Goal: Task Accomplishment & Management: Manage account settings

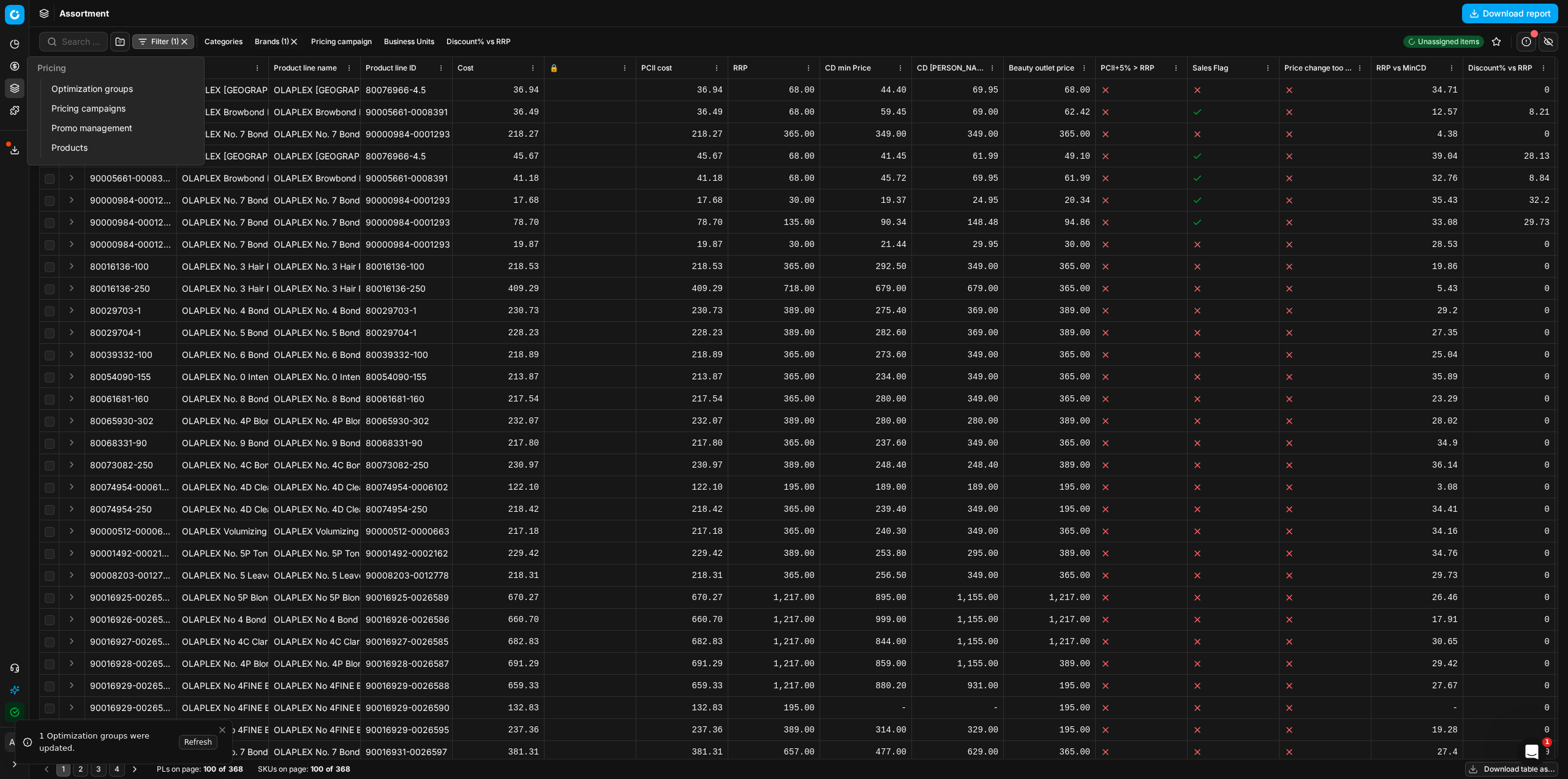
drag, startPoint x: 122, startPoint y: 87, endPoint x: 246, endPoint y: 132, distance: 131.9
click at [122, 87] on link "Optimization groups" at bounding box center [117, 89] width 142 height 17
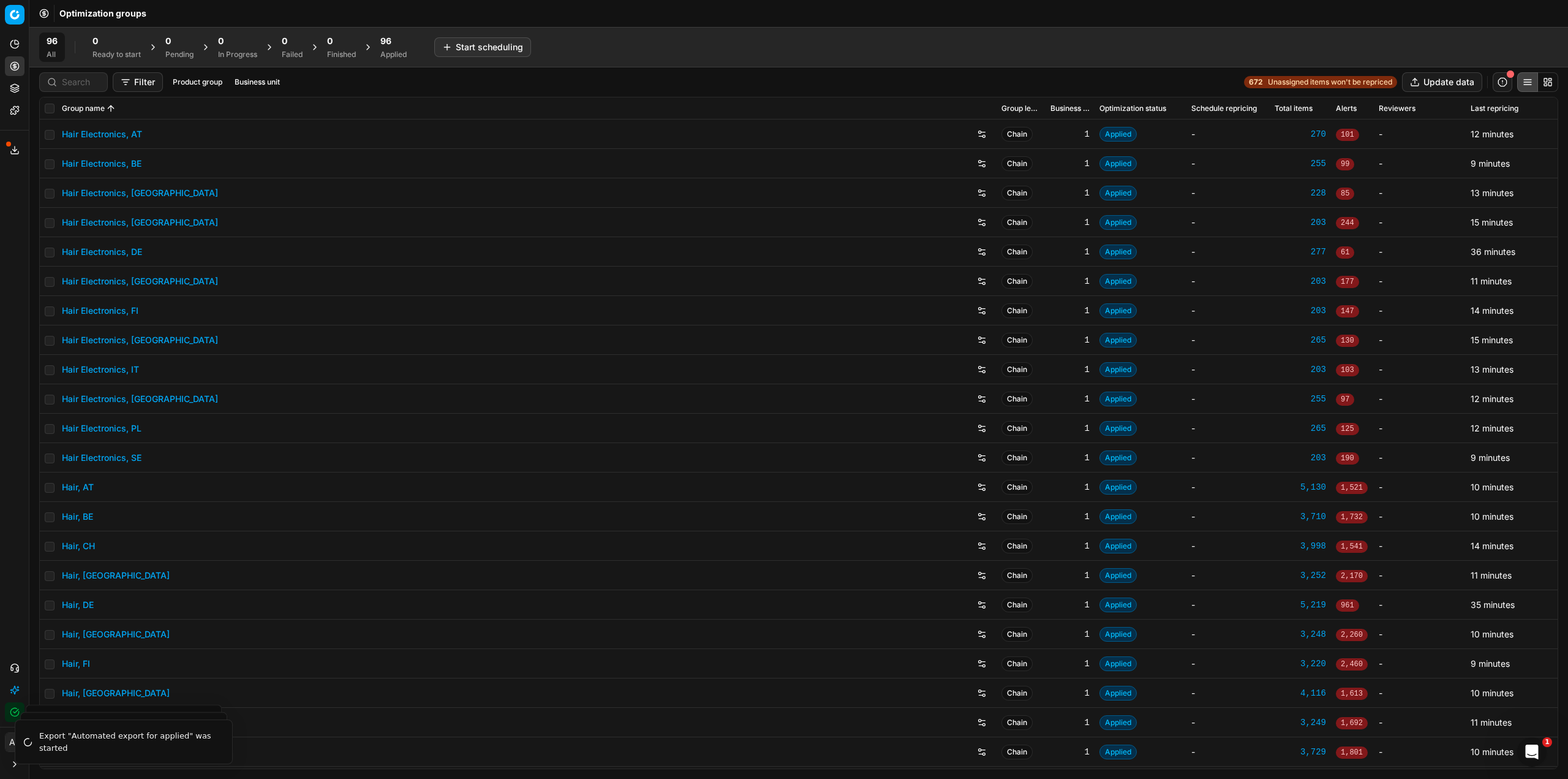
click at [392, 49] on div "Applied" at bounding box center [393, 54] width 26 height 10
click at [518, 45] on button "Revert All" at bounding box center [530, 47] width 56 height 19
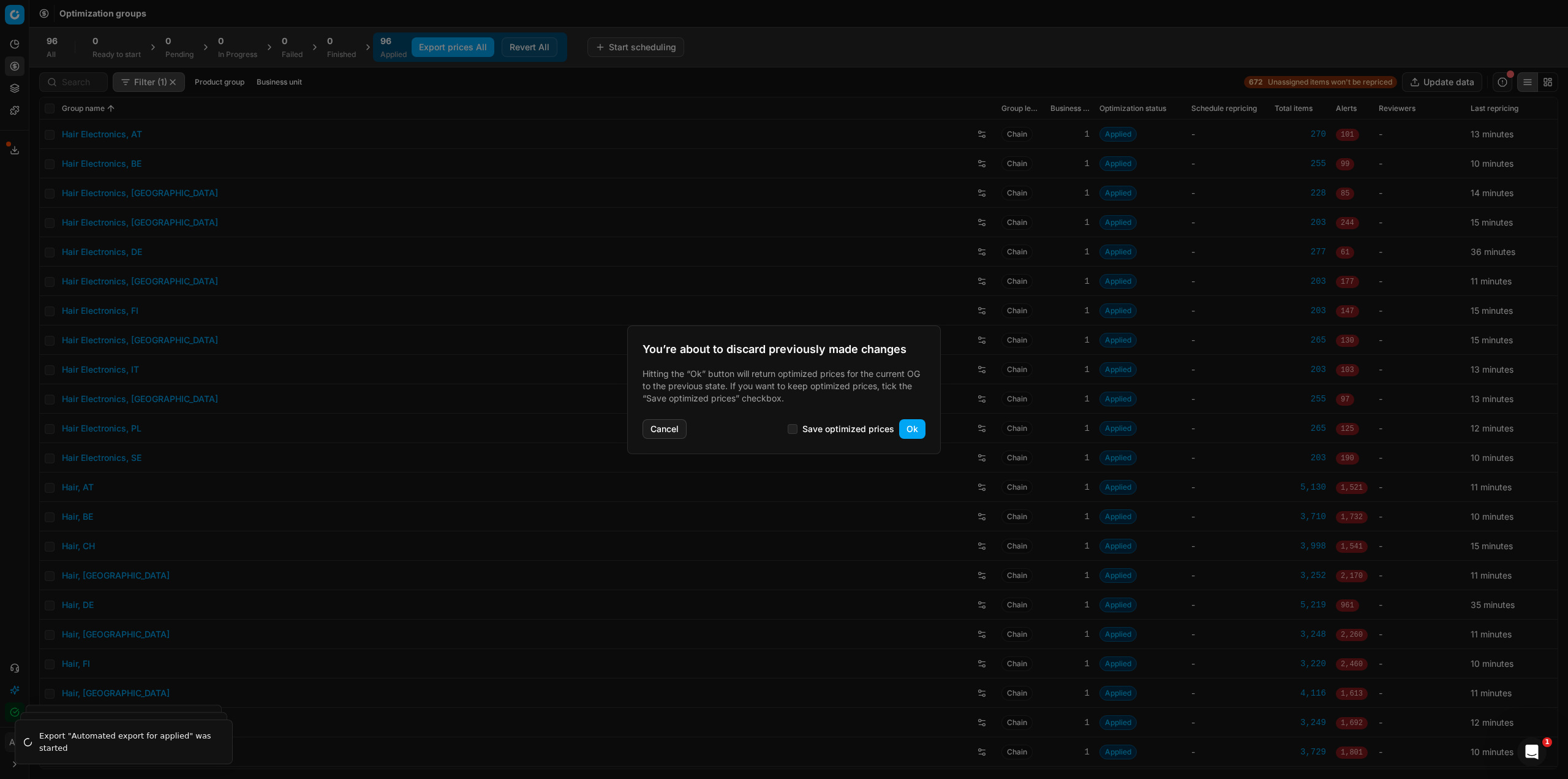
click at [911, 429] on button "Ok" at bounding box center [912, 428] width 26 height 19
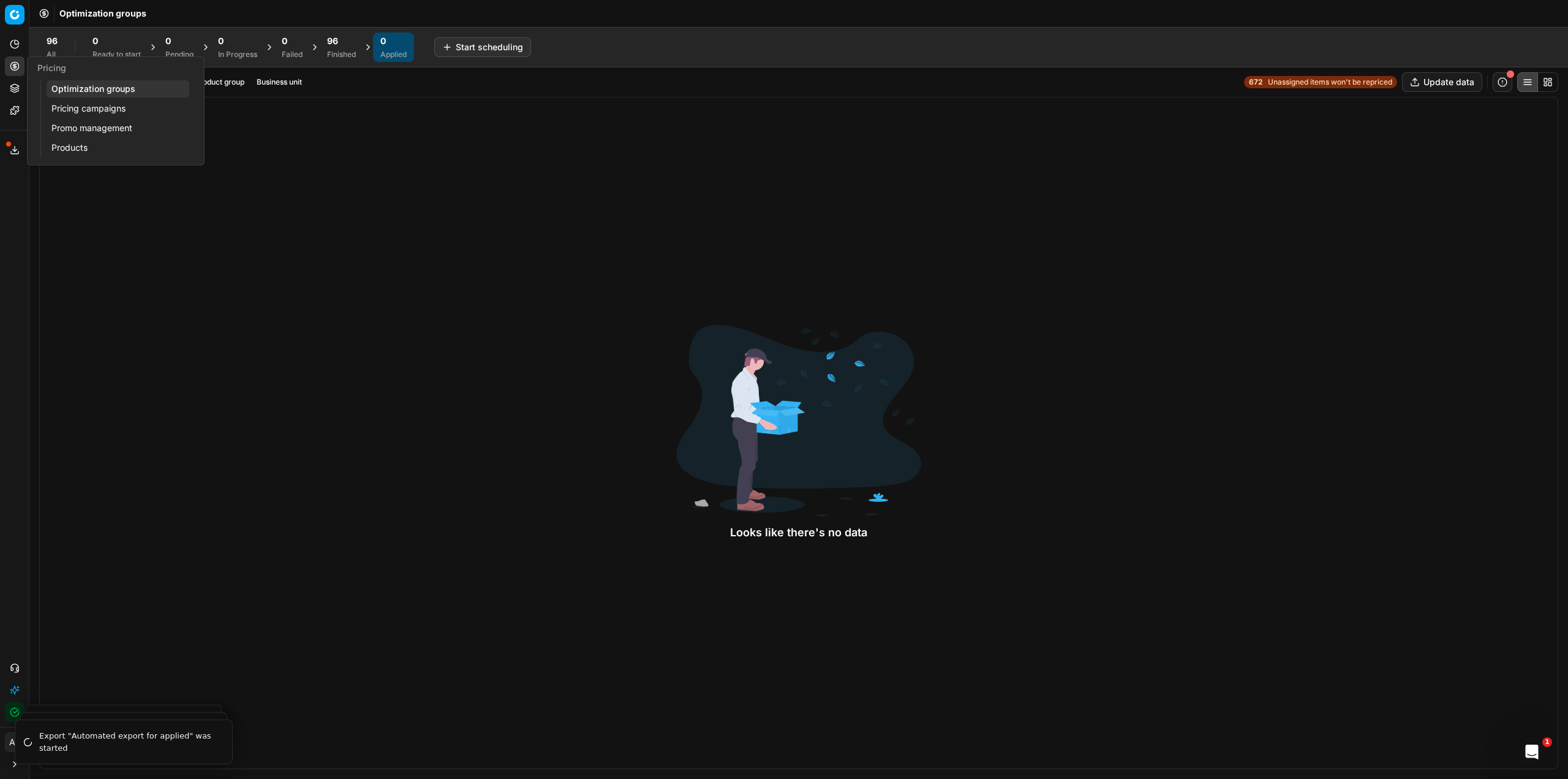
click at [79, 106] on link "Pricing campaigns" at bounding box center [117, 109] width 142 height 17
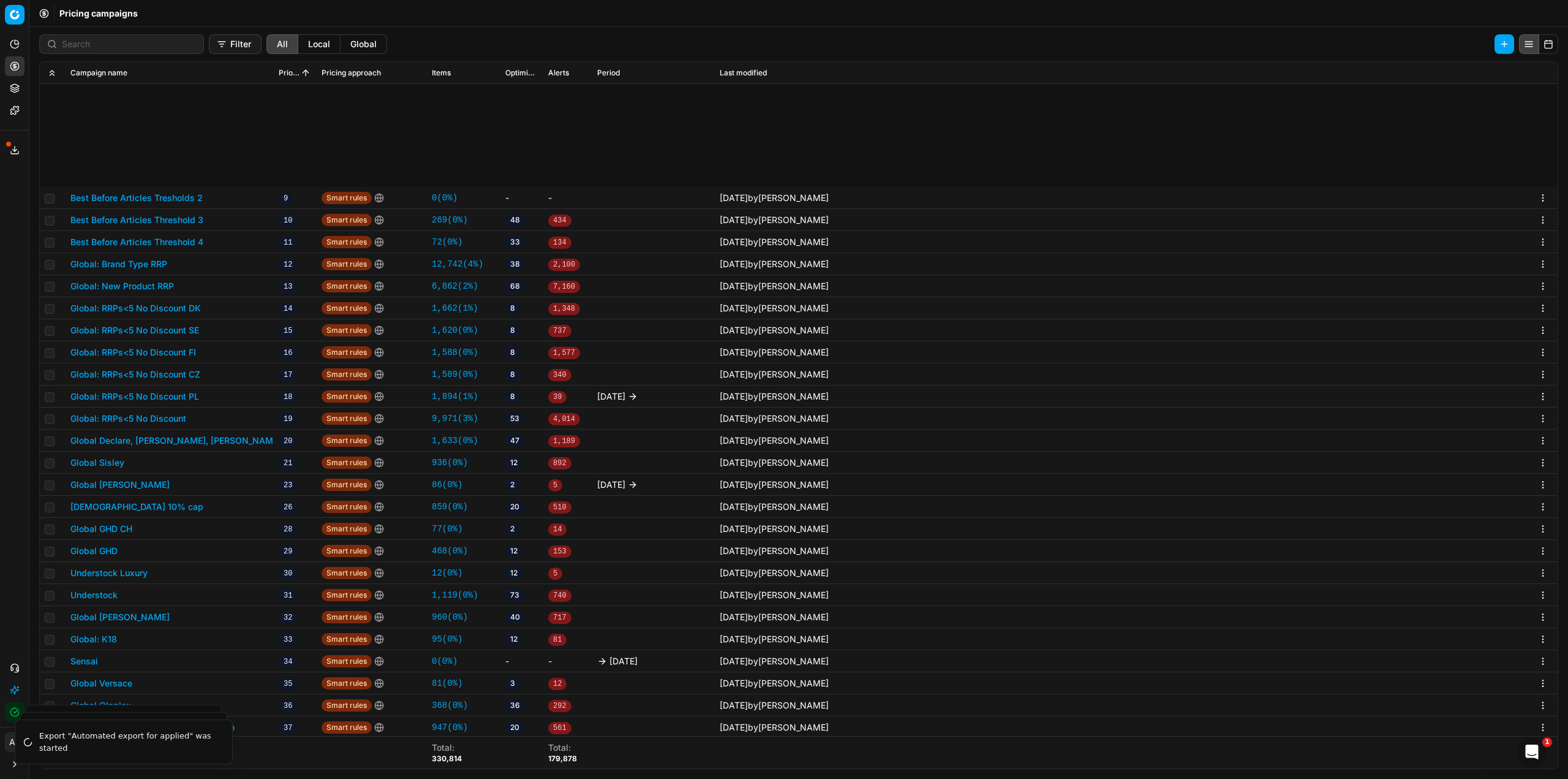
scroll to position [306, 0]
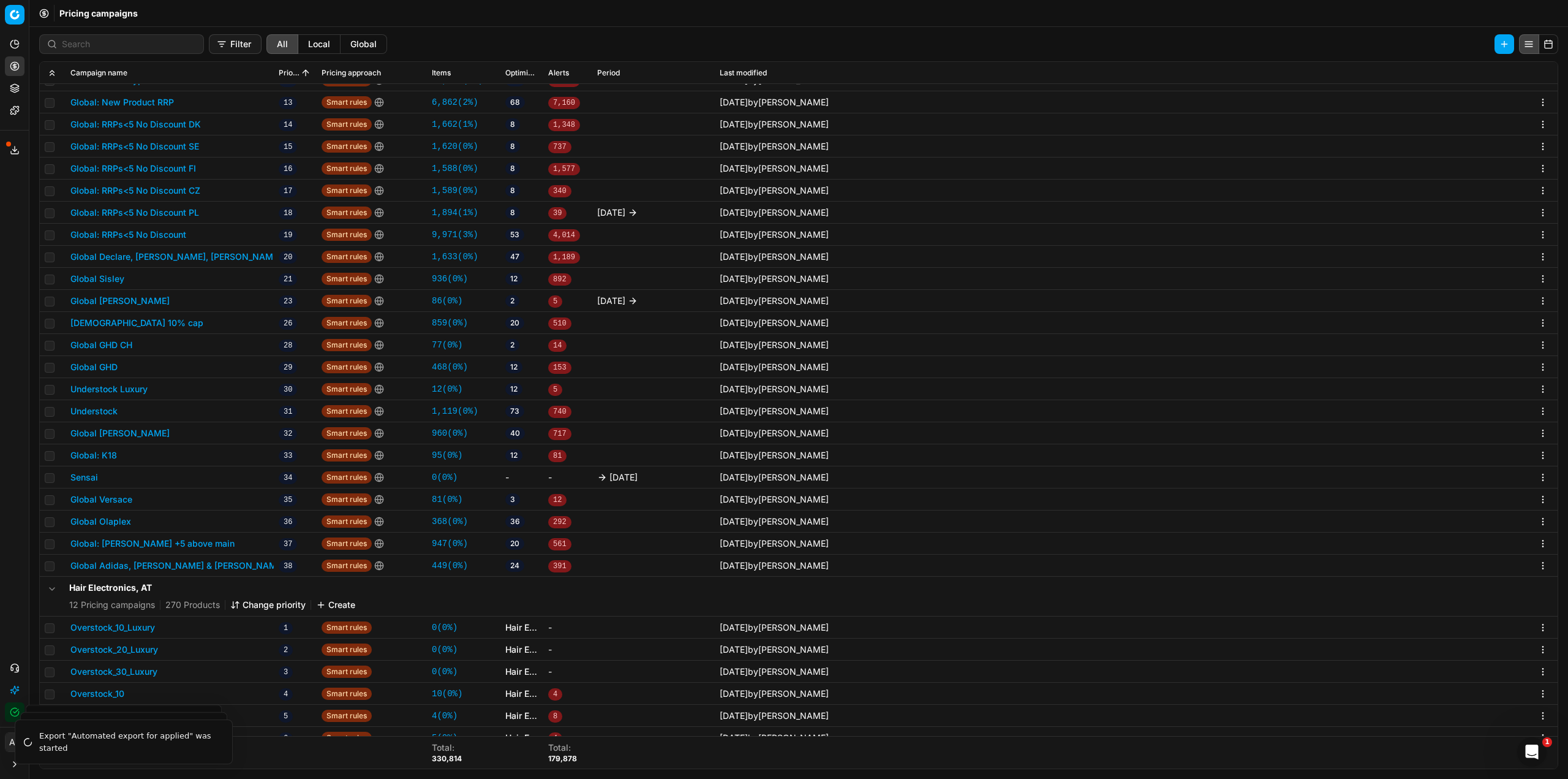
click at [109, 515] on button "Global Olaplex" at bounding box center [101, 521] width 61 height 13
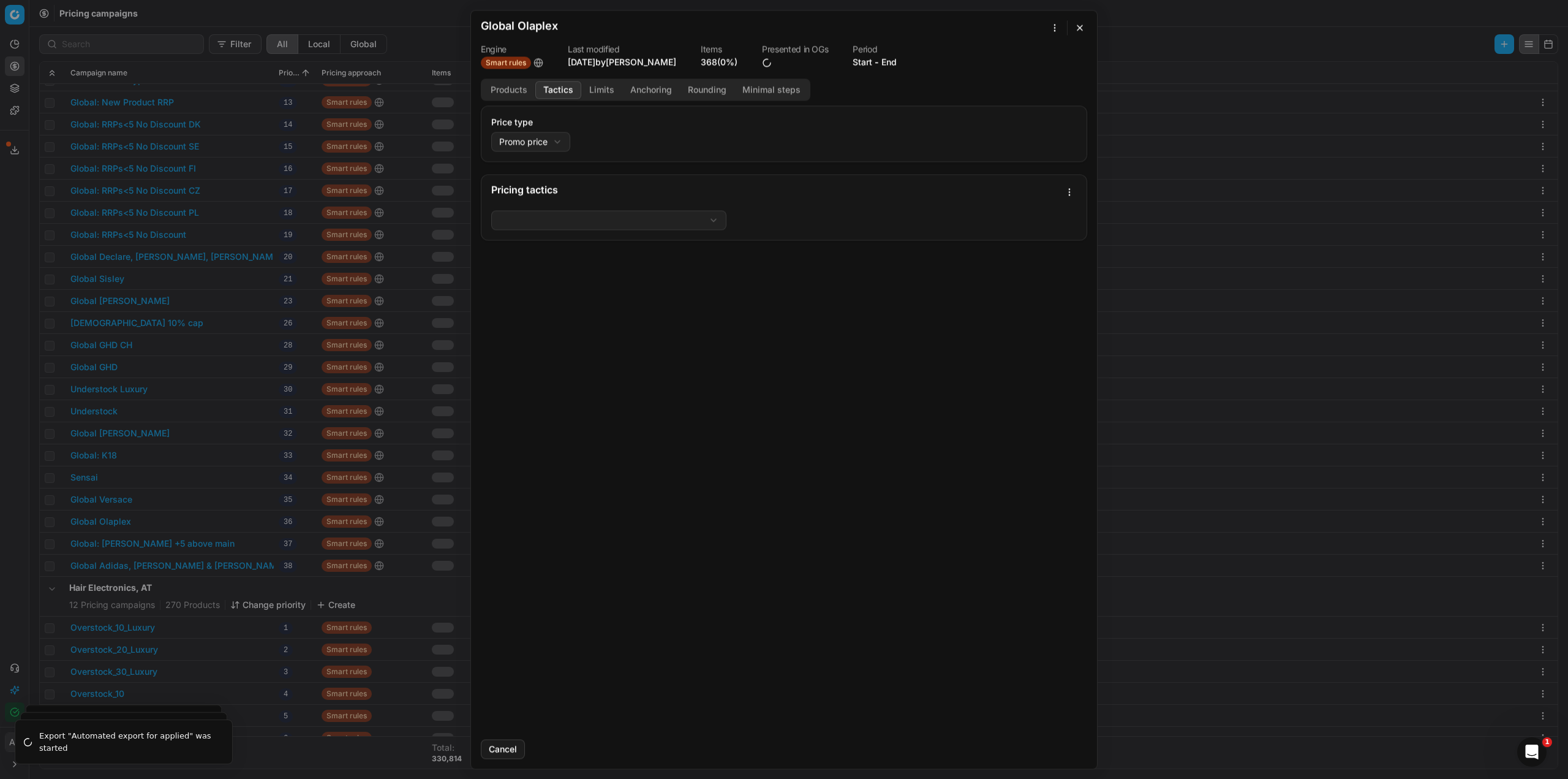
click at [562, 87] on button "Tactics" at bounding box center [558, 89] width 46 height 17
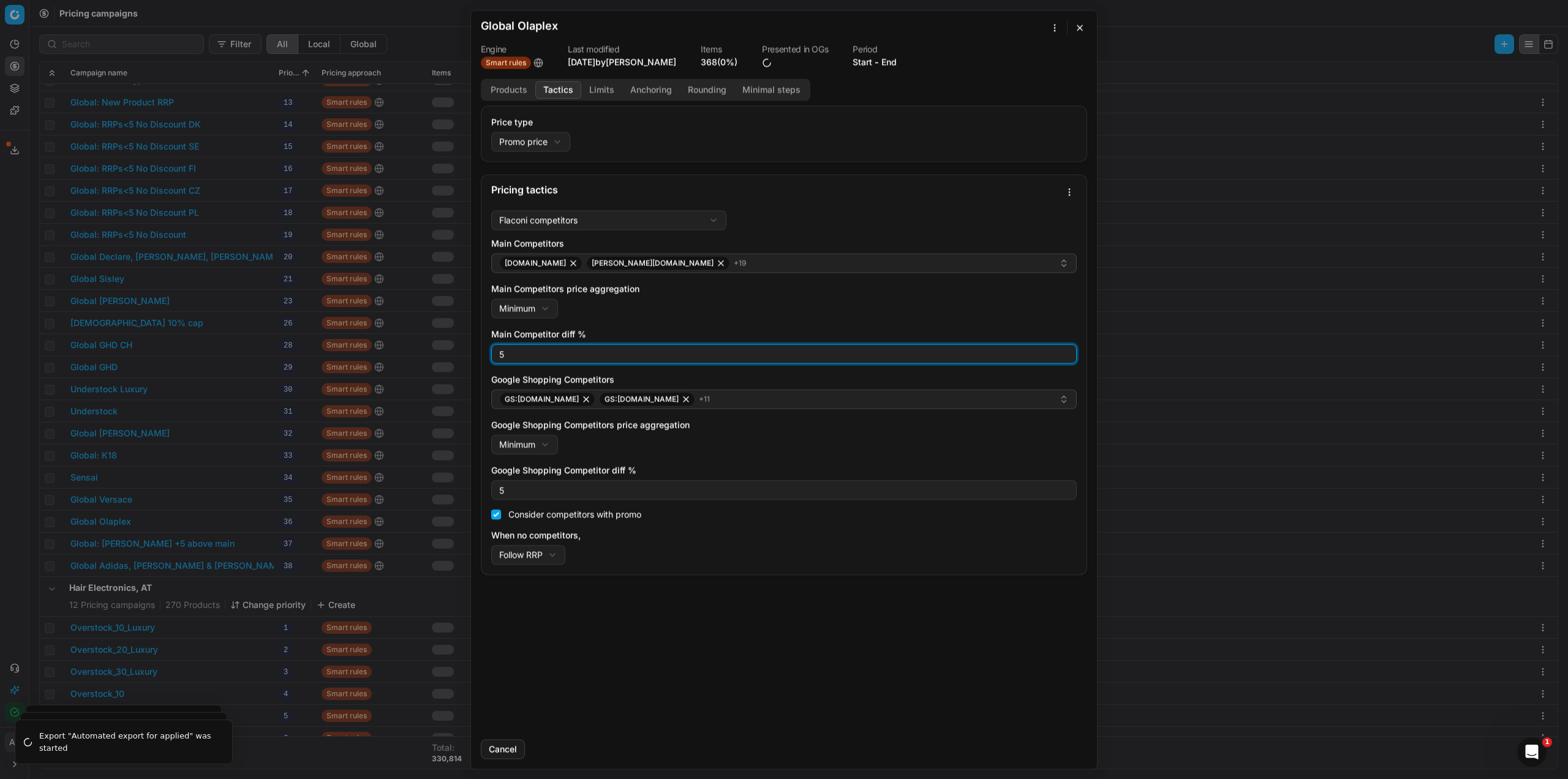
drag, startPoint x: 516, startPoint y: 353, endPoint x: 505, endPoint y: 353, distance: 11.0
click at [515, 353] on input "5" at bounding box center [784, 353] width 575 height 18
type input "3"
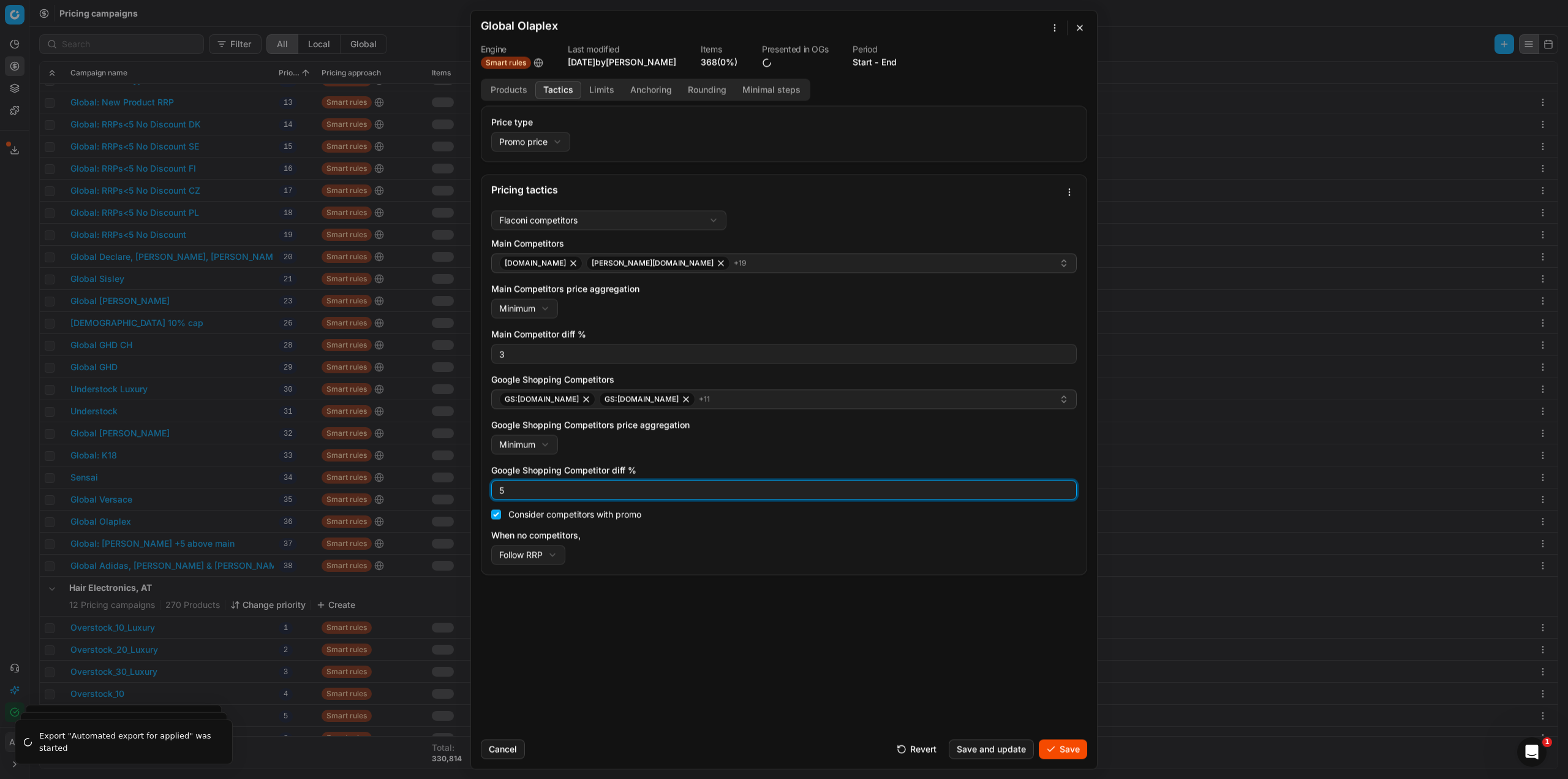
drag, startPoint x: 507, startPoint y: 494, endPoint x: 492, endPoint y: 484, distance: 18.0
click at [492, 484] on div "5" at bounding box center [784, 489] width 585 height 19
type input "3"
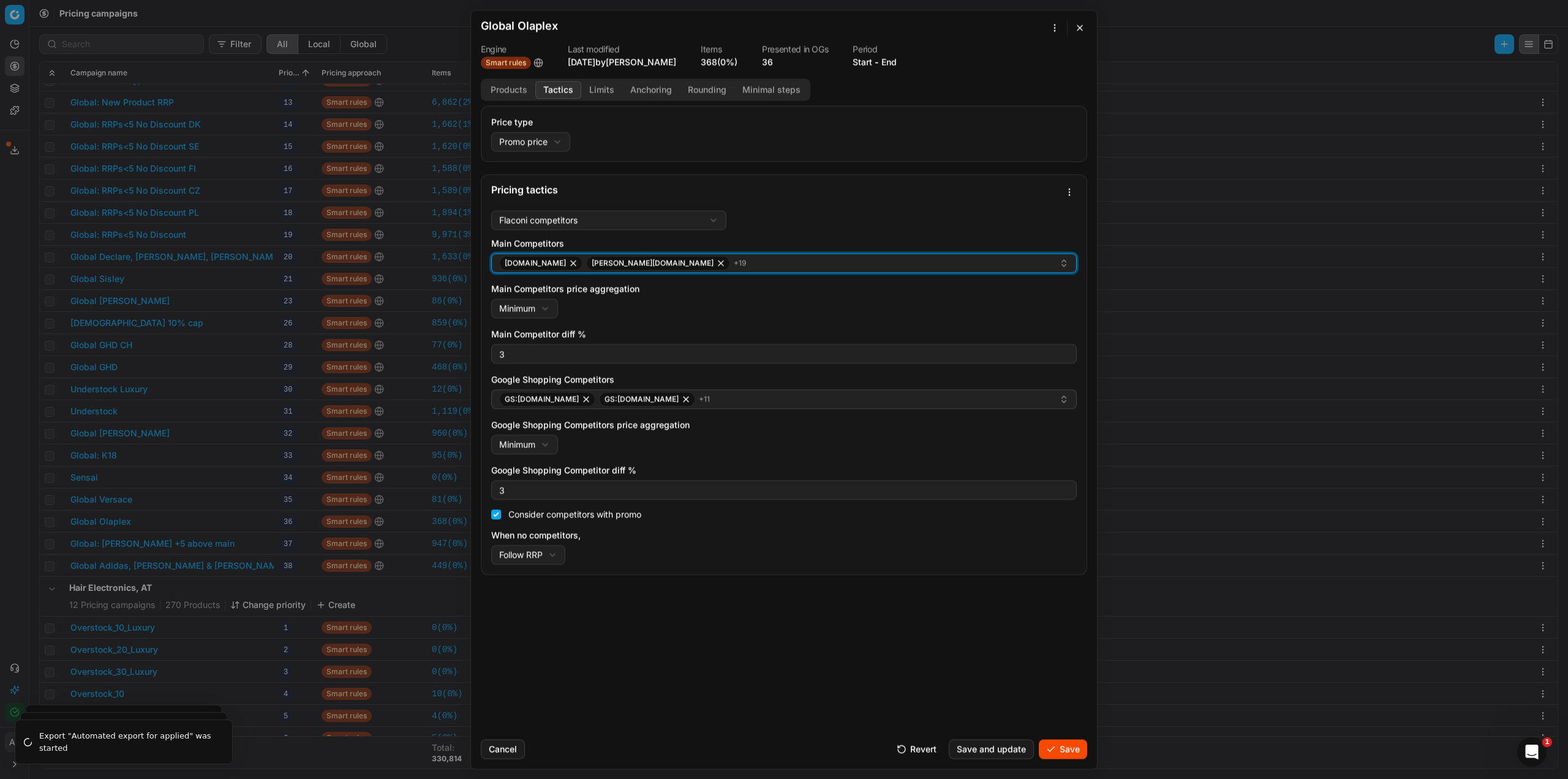
click at [673, 263] on div "[DOMAIN_NAME] [PERSON_NAME][DOMAIN_NAME] + 19" at bounding box center [779, 263] width 560 height 15
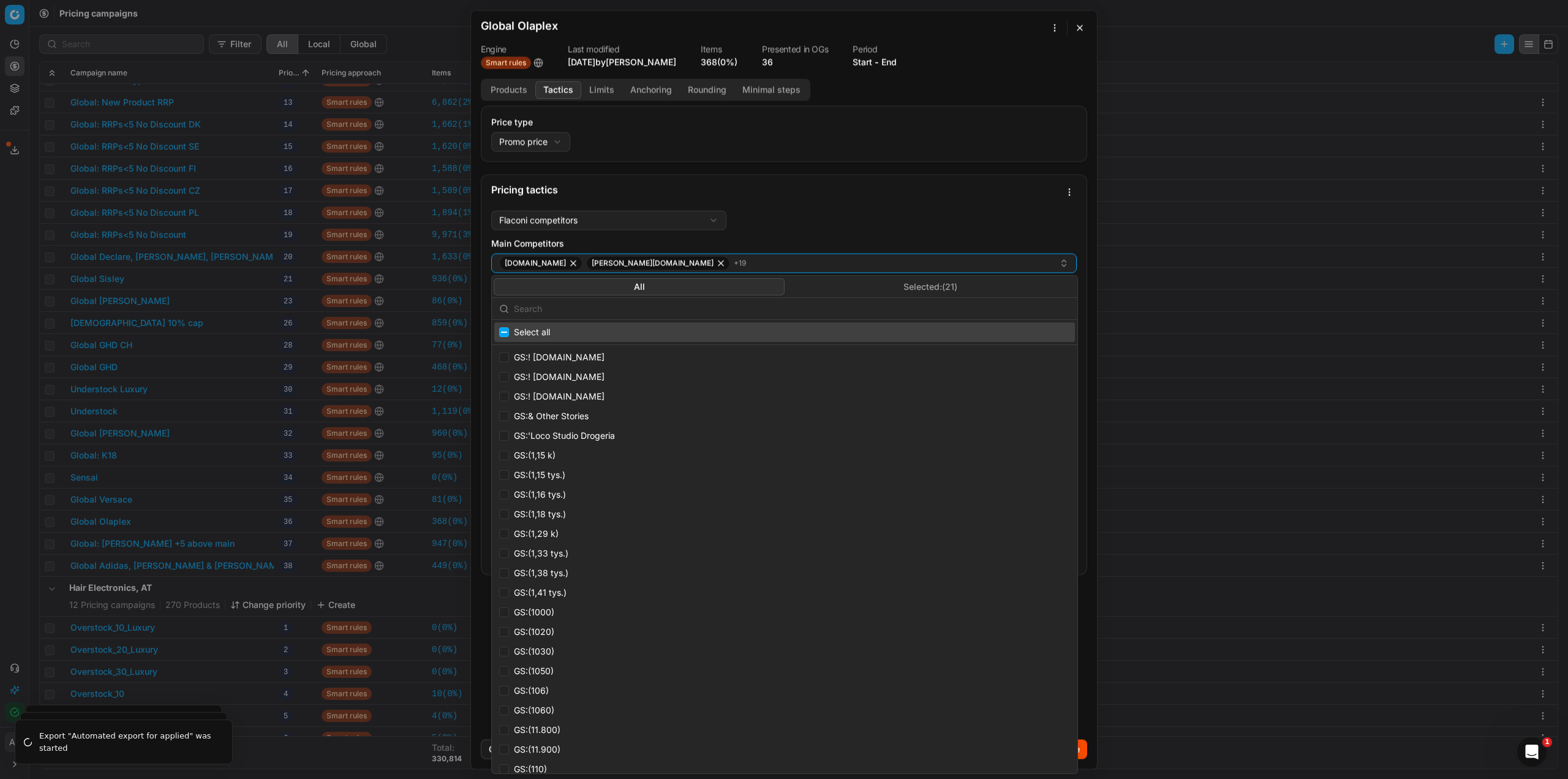
click at [657, 316] on input "text" at bounding box center [792, 308] width 556 height 24
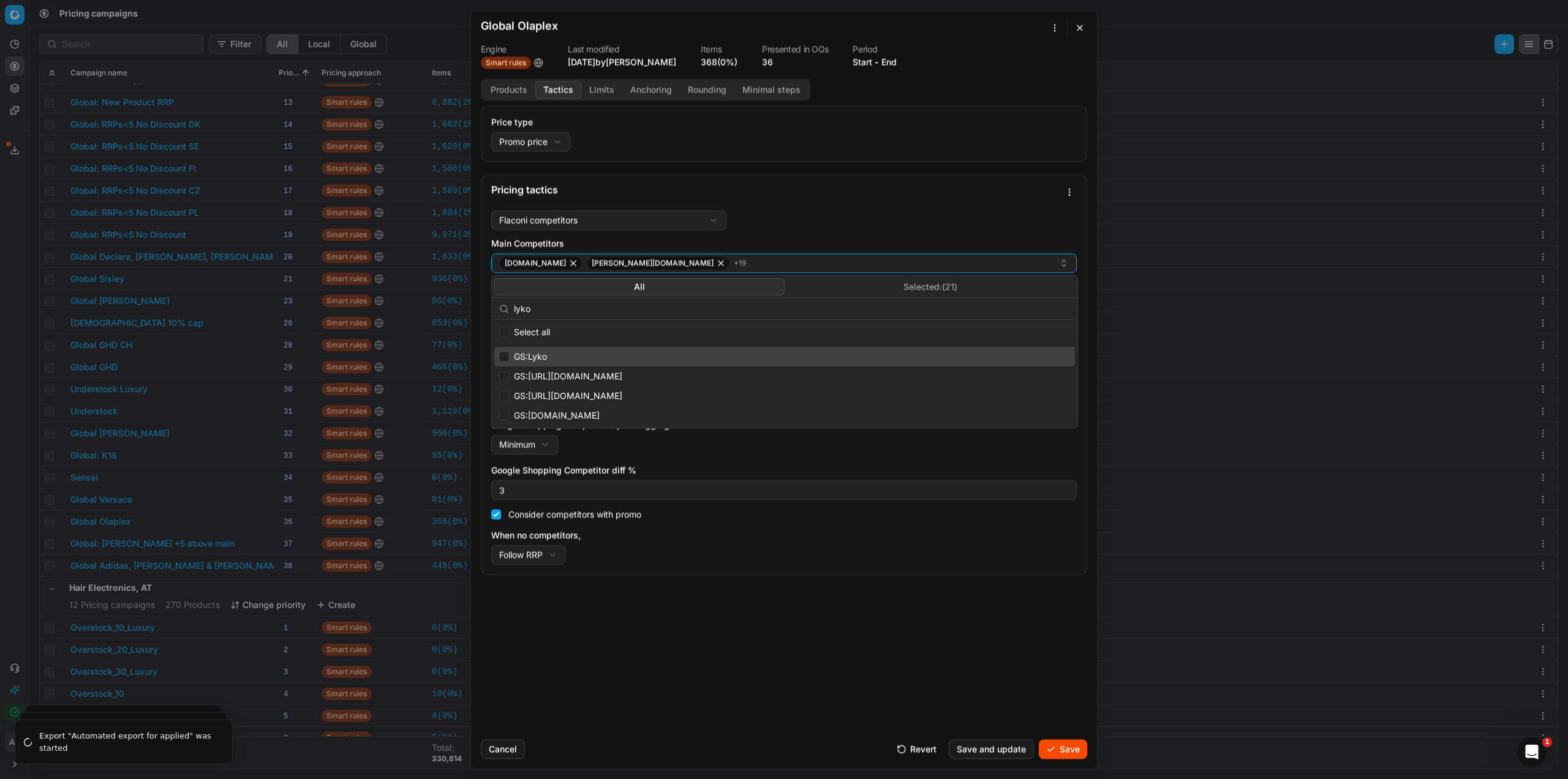
type input "lyko"
click at [503, 356] on input "Suggestions" at bounding box center [504, 357] width 10 height 10
checkbox input "true"
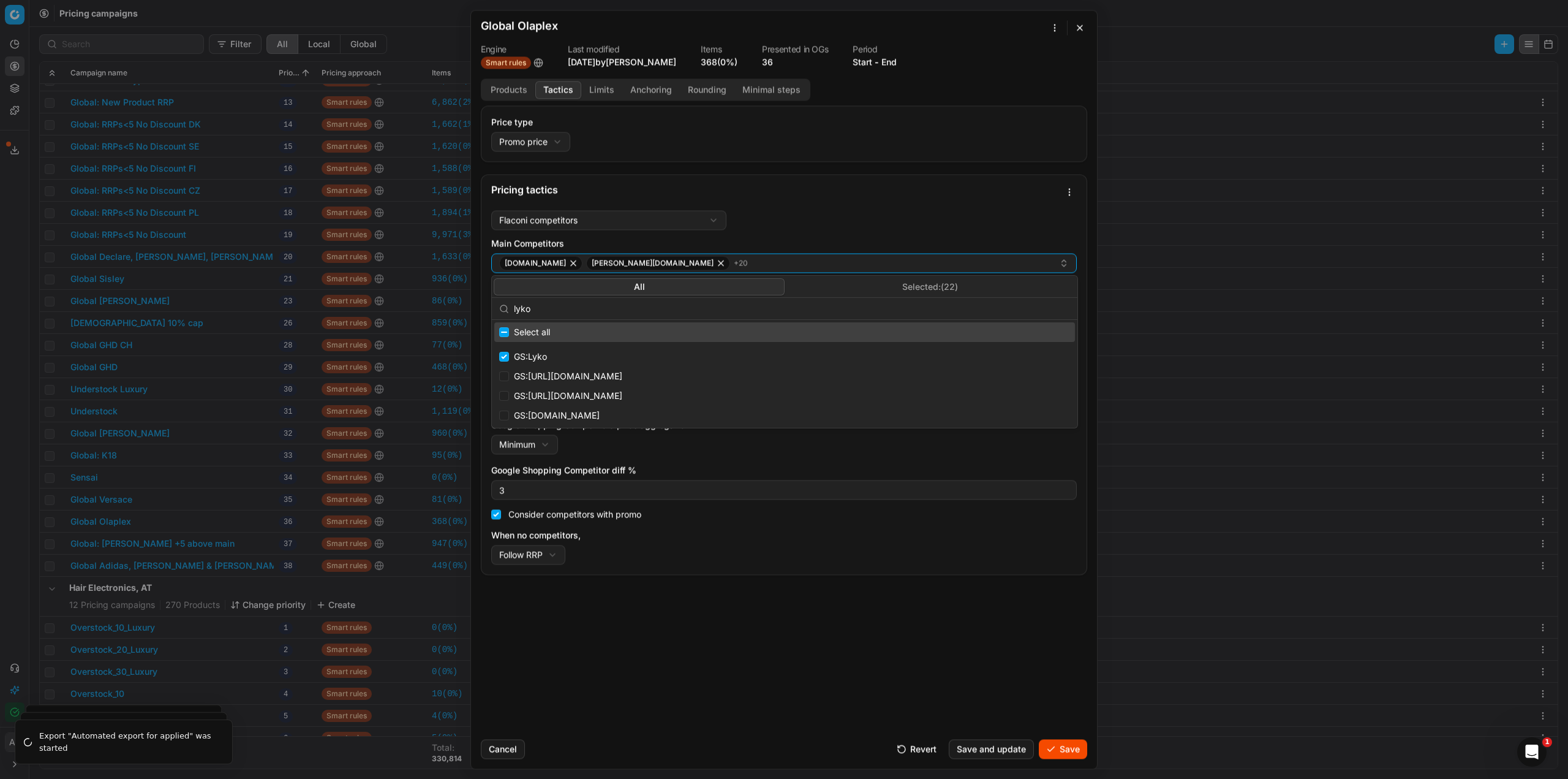
drag, startPoint x: 528, startPoint y: 311, endPoint x: 499, endPoint y: 311, distance: 29.0
click at [499, 311] on div "lyko" at bounding box center [785, 308] width 585 height 22
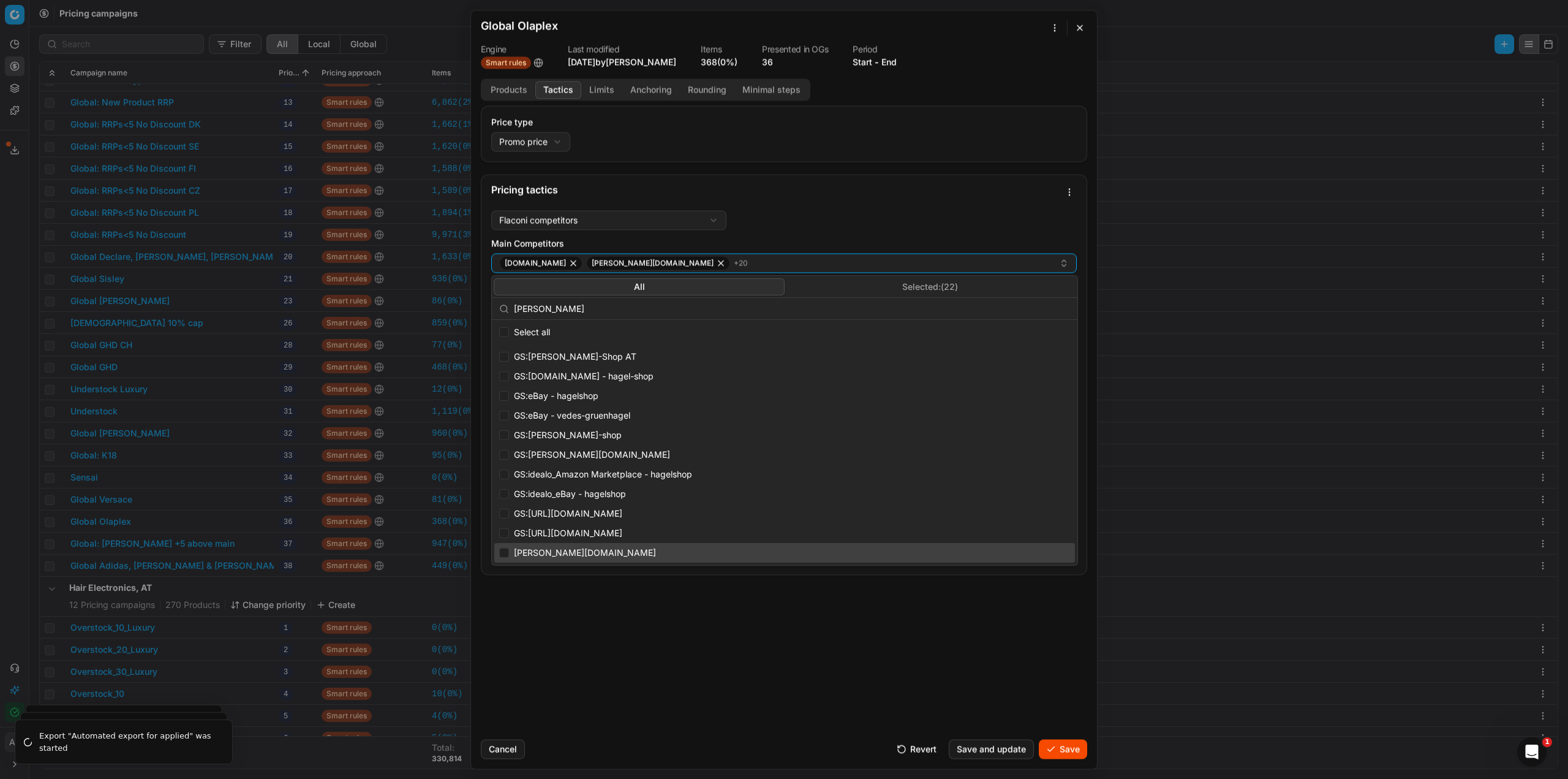
type input "[PERSON_NAME]"
click at [507, 552] on input "Suggestions" at bounding box center [504, 552] width 10 height 10
checkbox input "true"
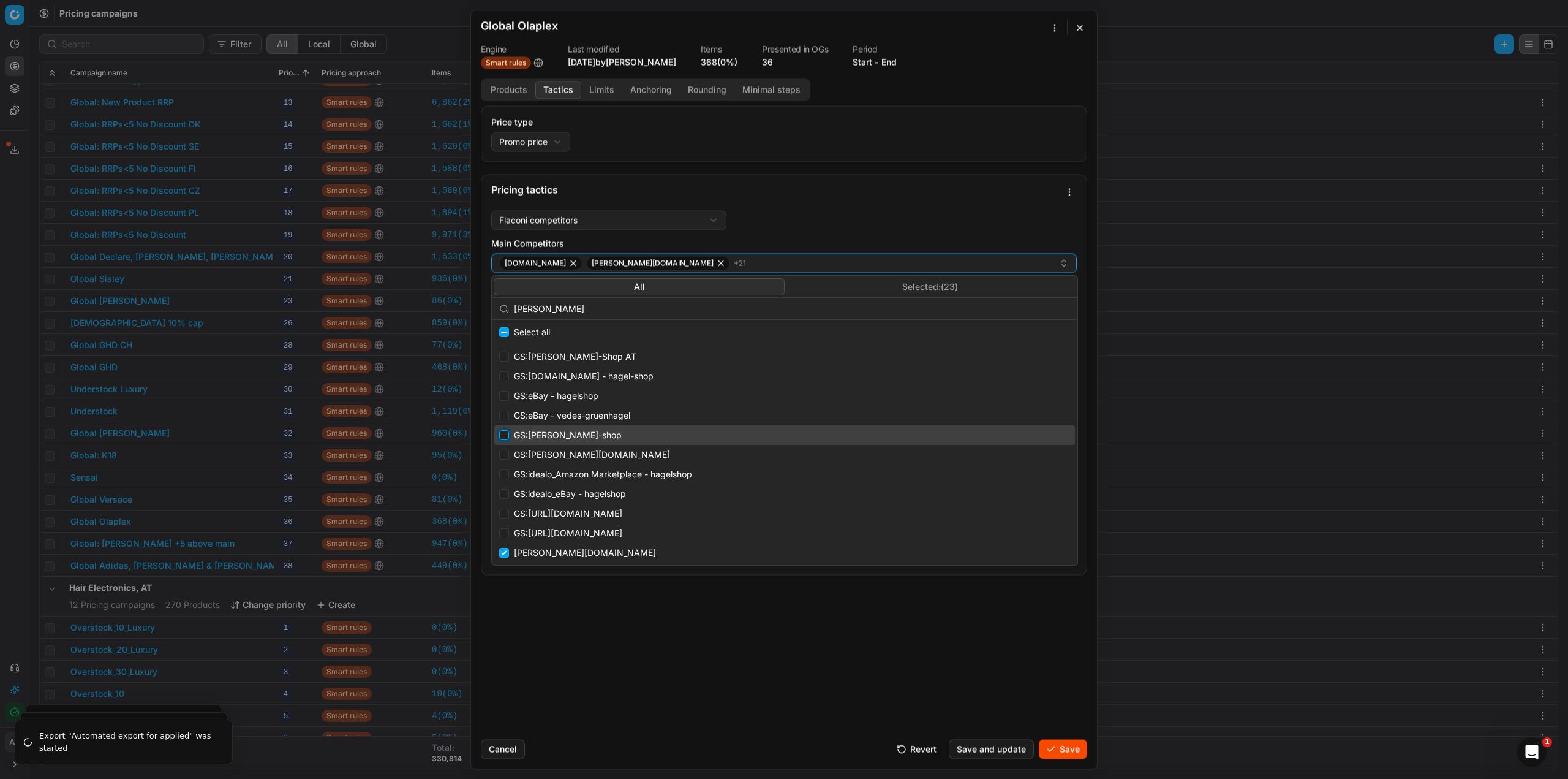
click at [507, 437] on input "Suggestions" at bounding box center [504, 435] width 10 height 10
checkbox input "true"
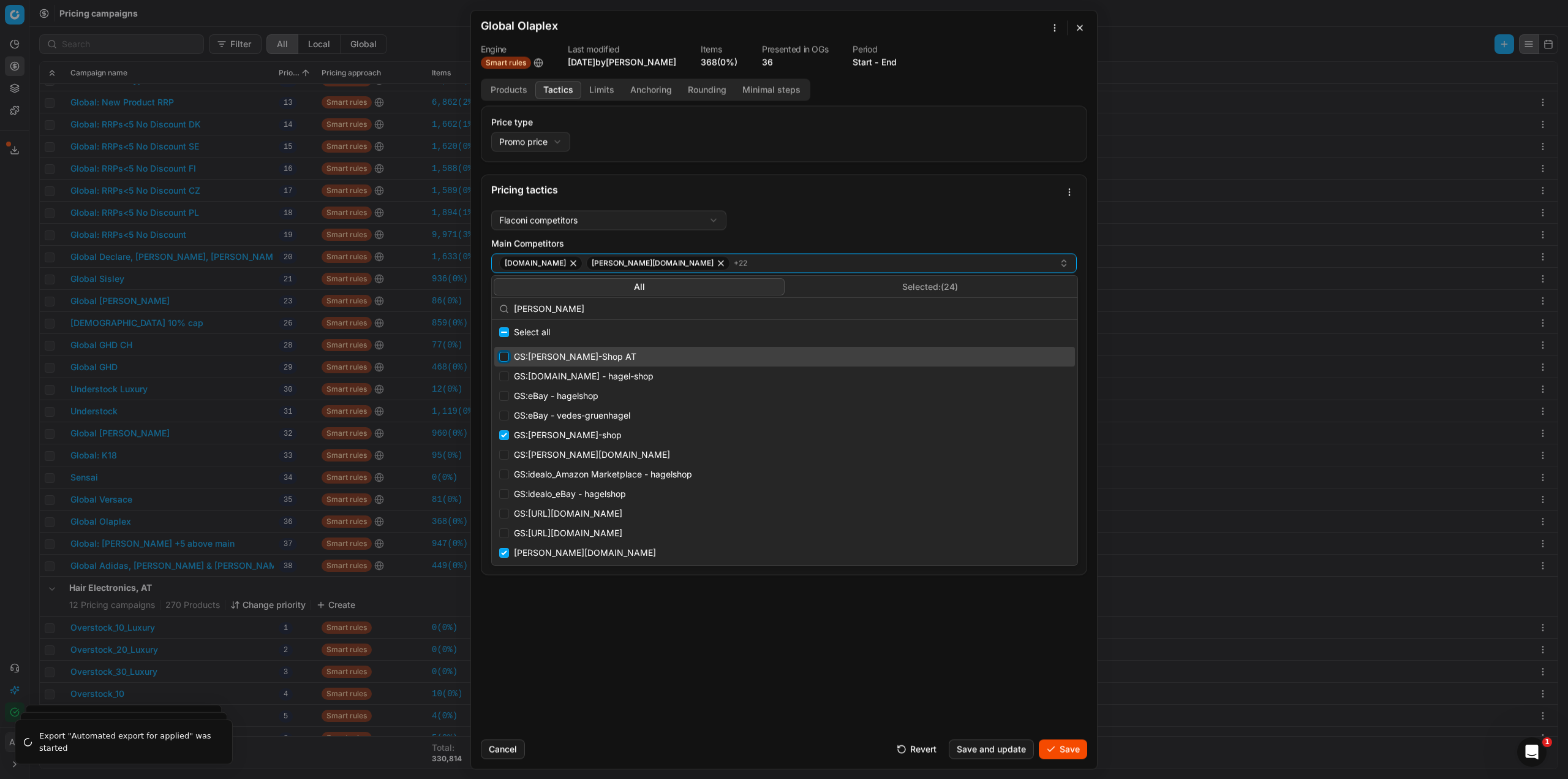
click at [504, 358] on input "Suggestions" at bounding box center [504, 357] width 10 height 10
checkbox input "true"
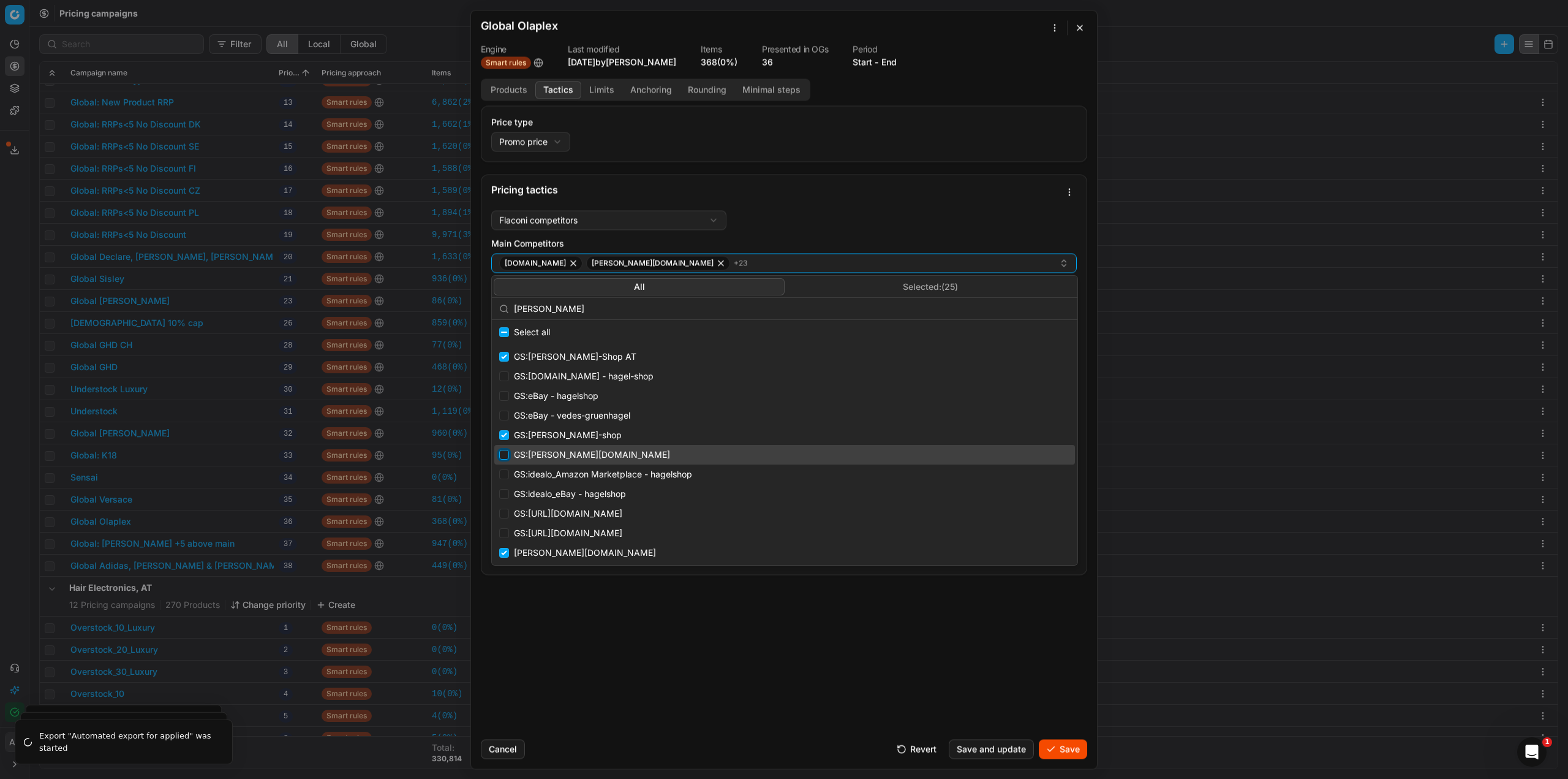
click at [505, 453] on input "Suggestions" at bounding box center [504, 454] width 10 height 10
checkbox input "true"
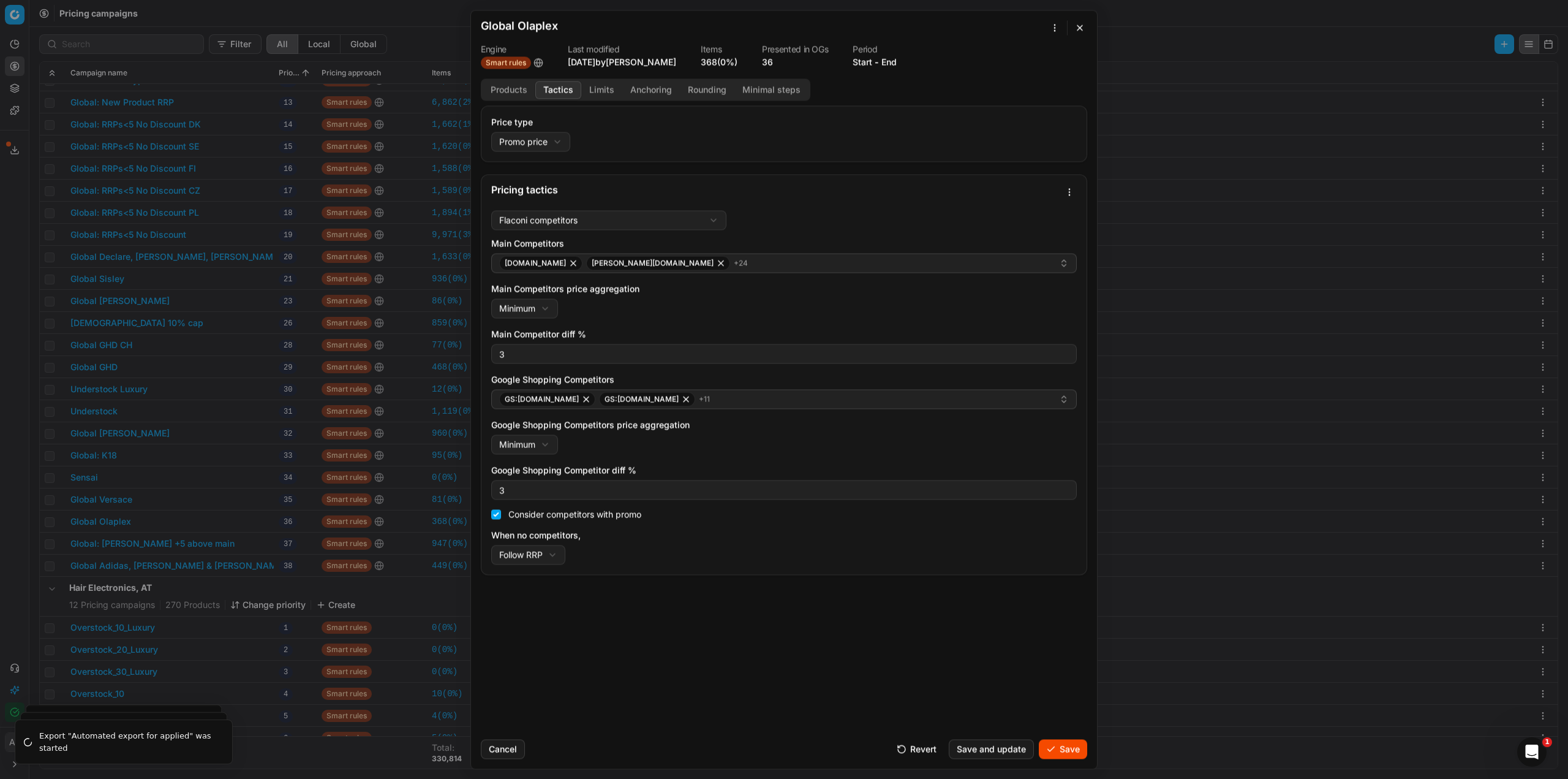
click at [1062, 749] on button "Save" at bounding box center [1063, 748] width 48 height 19
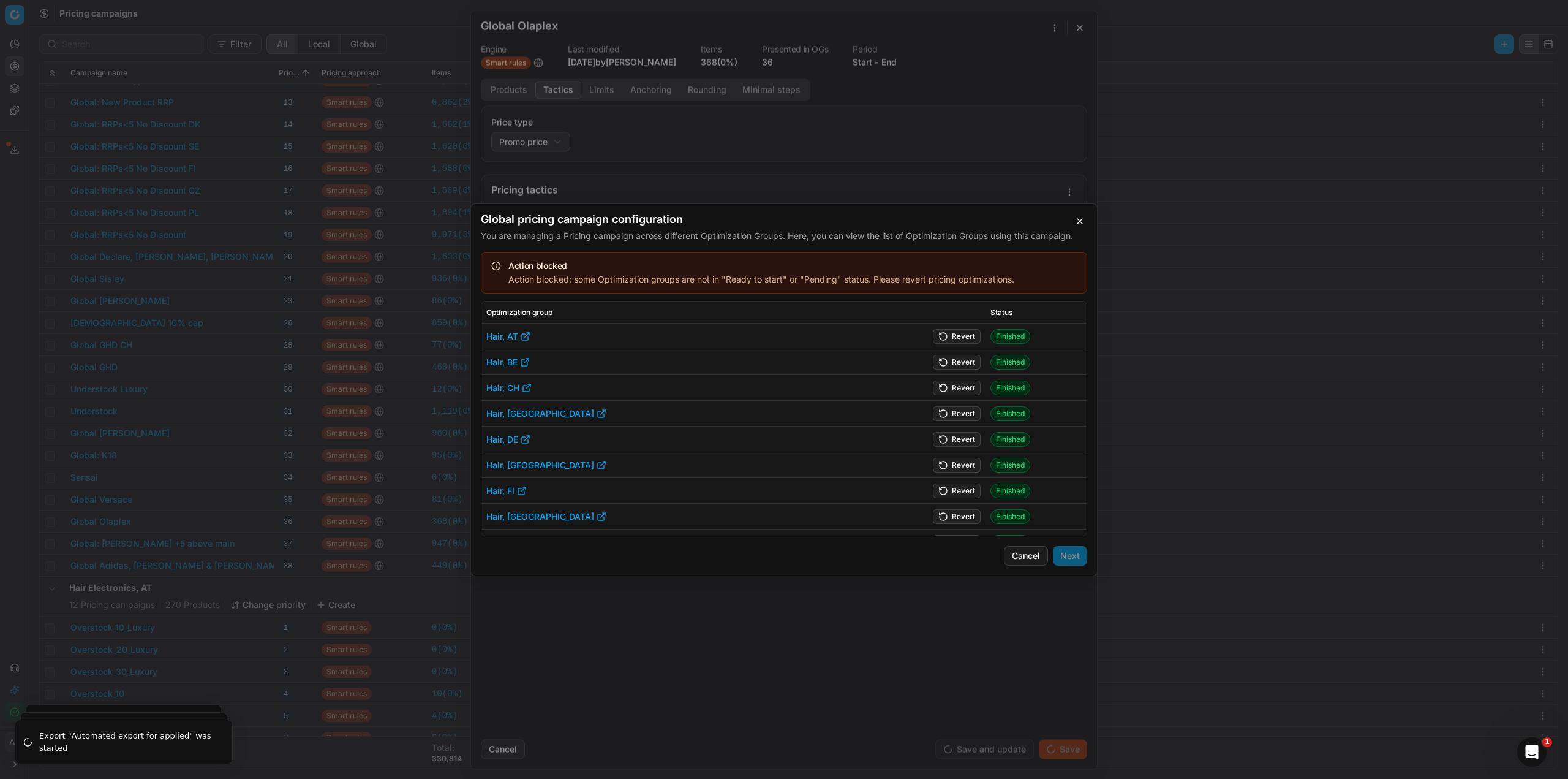
click at [951, 337] on button "Revert" at bounding box center [956, 335] width 47 height 15
click at [949, 358] on button "Revert" at bounding box center [956, 360] width 47 height 15
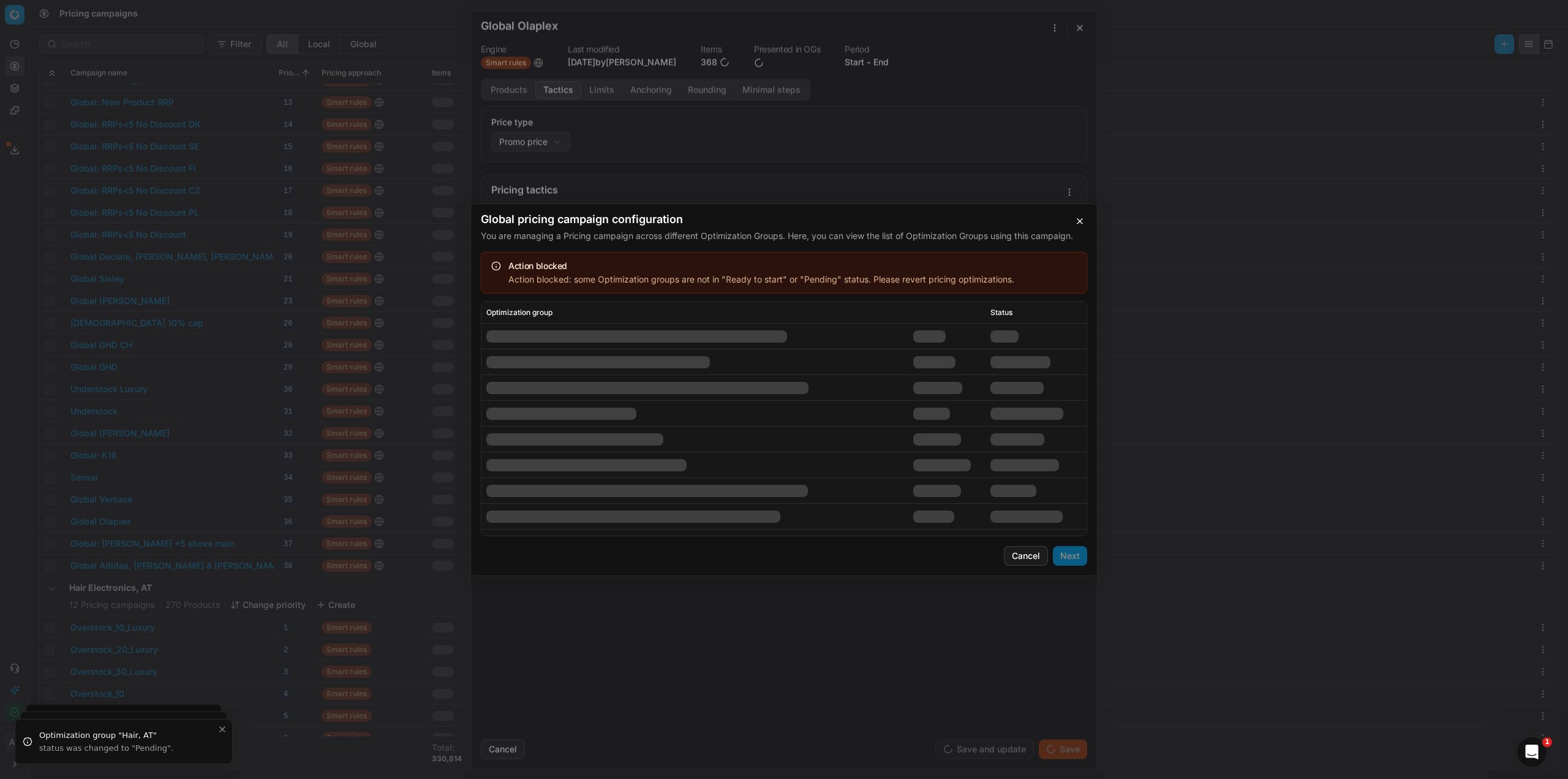
click at [951, 390] on div at bounding box center [938, 387] width 49 height 13
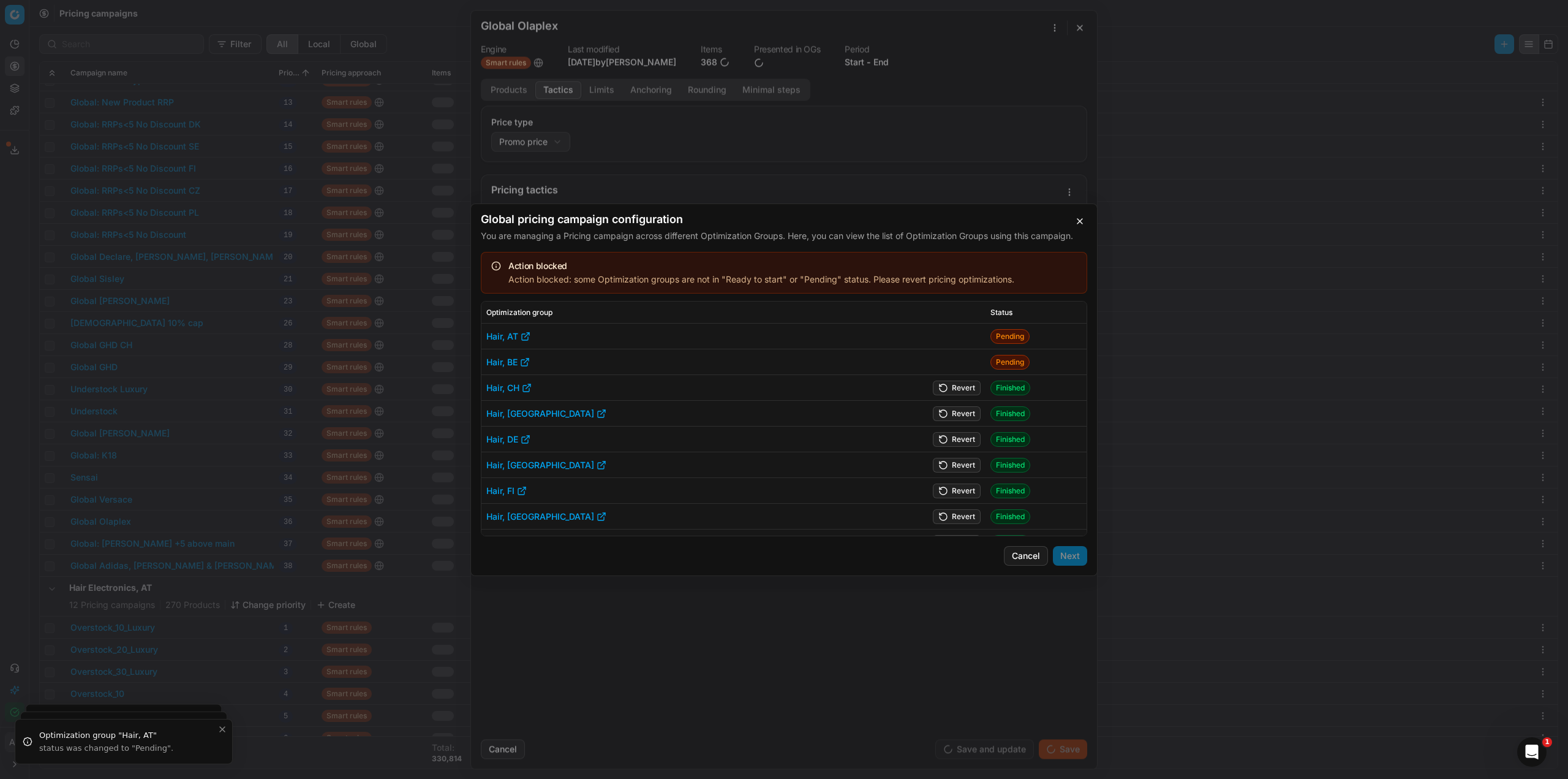
click at [954, 392] on button "Revert" at bounding box center [956, 387] width 47 height 15
click at [956, 431] on button "Revert" at bounding box center [956, 438] width 47 height 15
click at [956, 416] on button "Revert" at bounding box center [956, 413] width 47 height 15
click at [954, 464] on button "Revert" at bounding box center [956, 464] width 47 height 15
click at [951, 492] on button "Revert" at bounding box center [956, 489] width 47 height 15
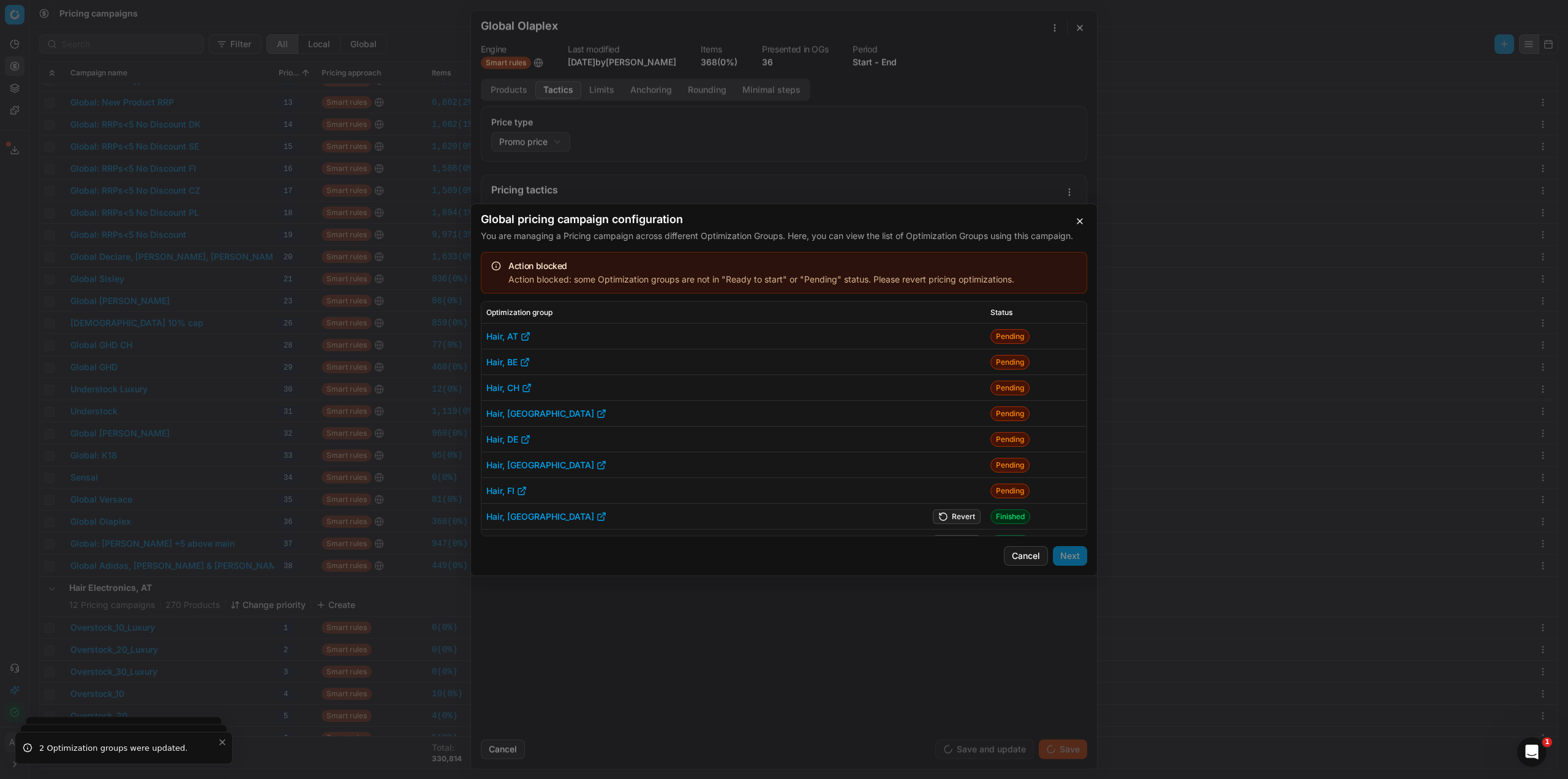
click at [942, 514] on button "Revert" at bounding box center [956, 515] width 47 height 15
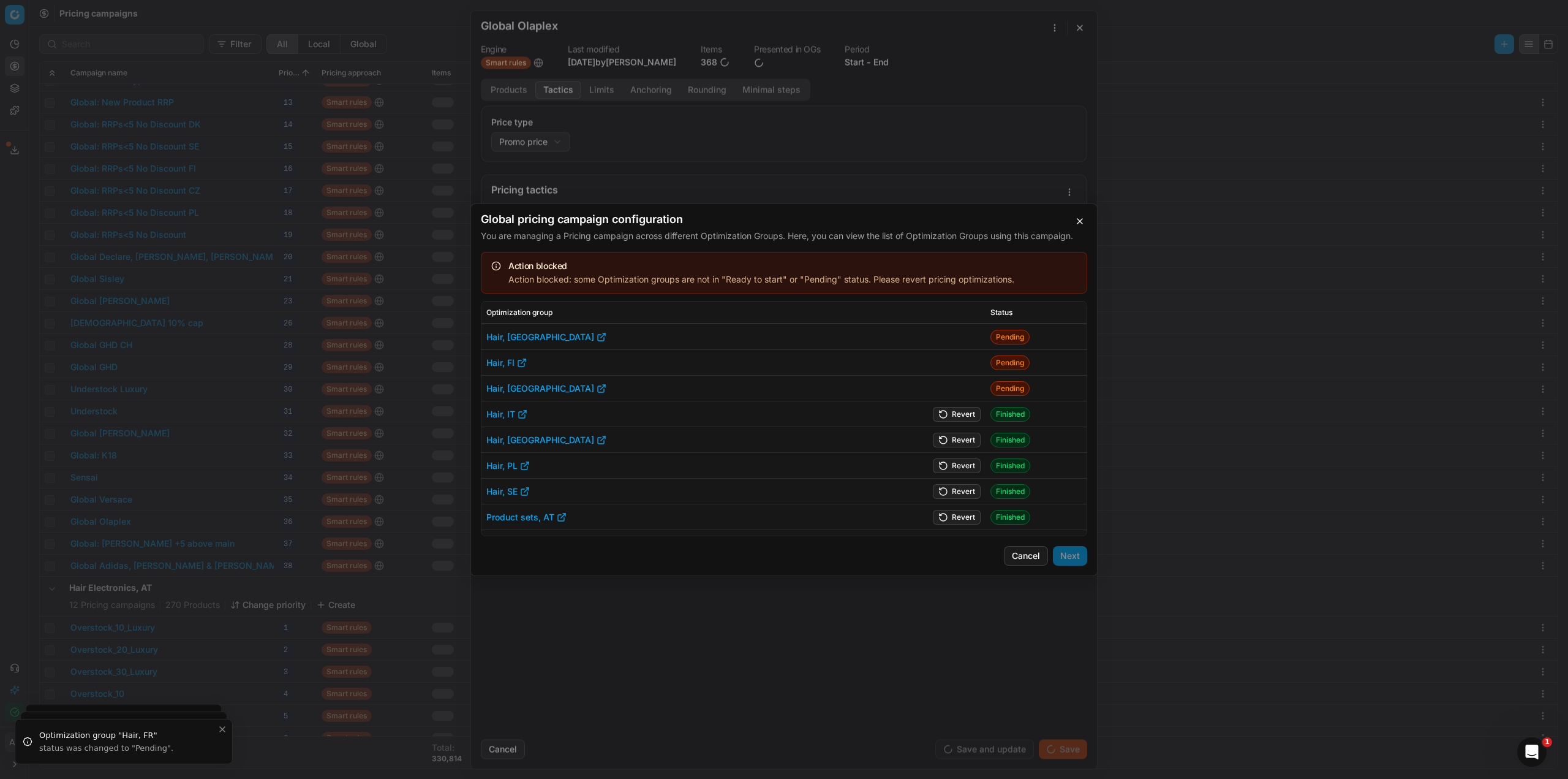
scroll to position [61, 0]
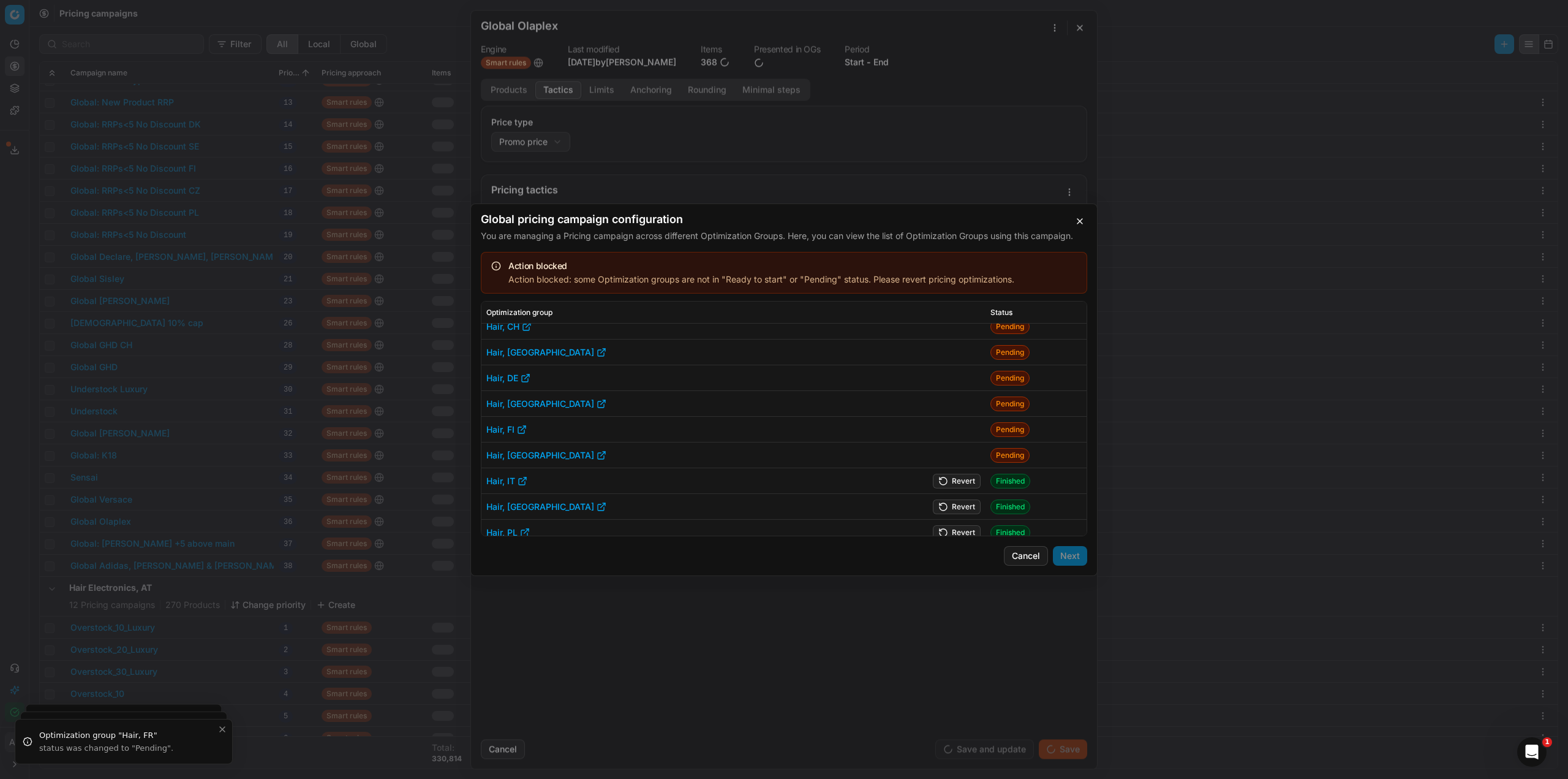
click at [954, 479] on button "Revert" at bounding box center [956, 480] width 47 height 15
click at [953, 509] on button "Revert" at bounding box center [956, 506] width 47 height 15
click at [946, 461] on button "Revert" at bounding box center [956, 462] width 47 height 15
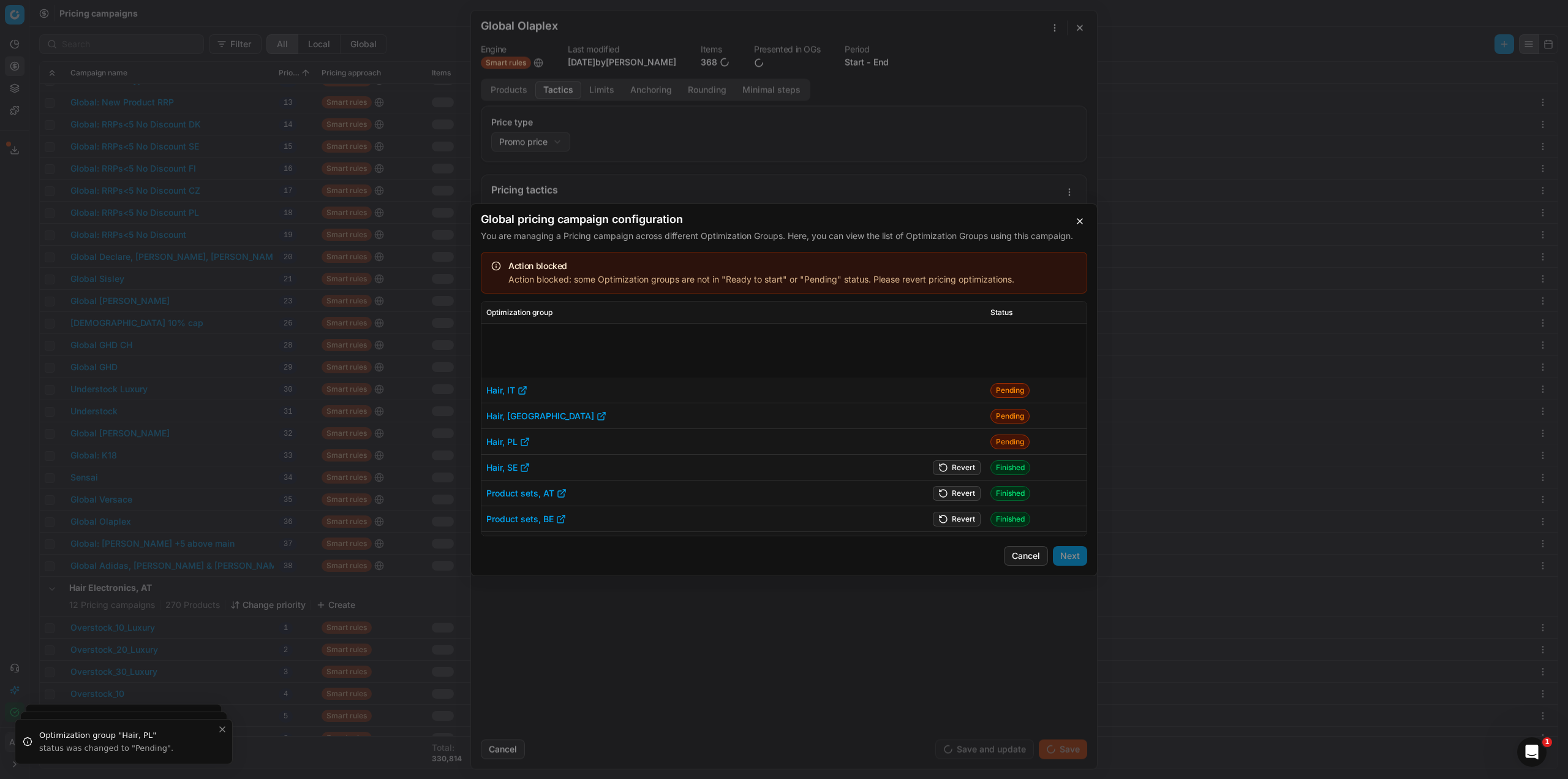
scroll to position [245, 0]
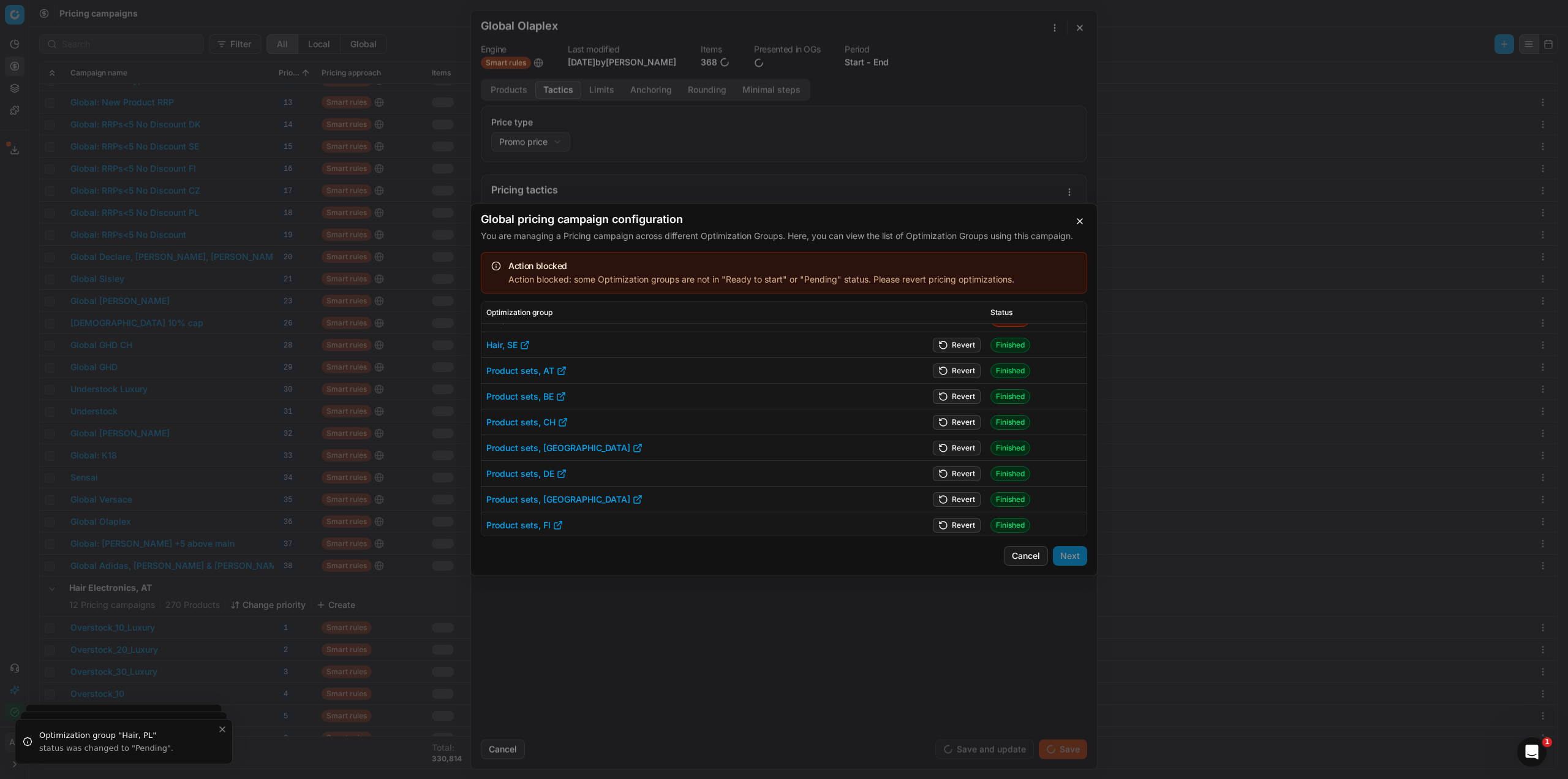
click at [951, 340] on button "Revert" at bounding box center [956, 344] width 47 height 15
click at [952, 375] on button "Revert" at bounding box center [956, 369] width 47 height 15
click at [951, 395] on button "Revert" at bounding box center [956, 395] width 47 height 15
click at [952, 419] on button "Revert" at bounding box center [956, 421] width 47 height 15
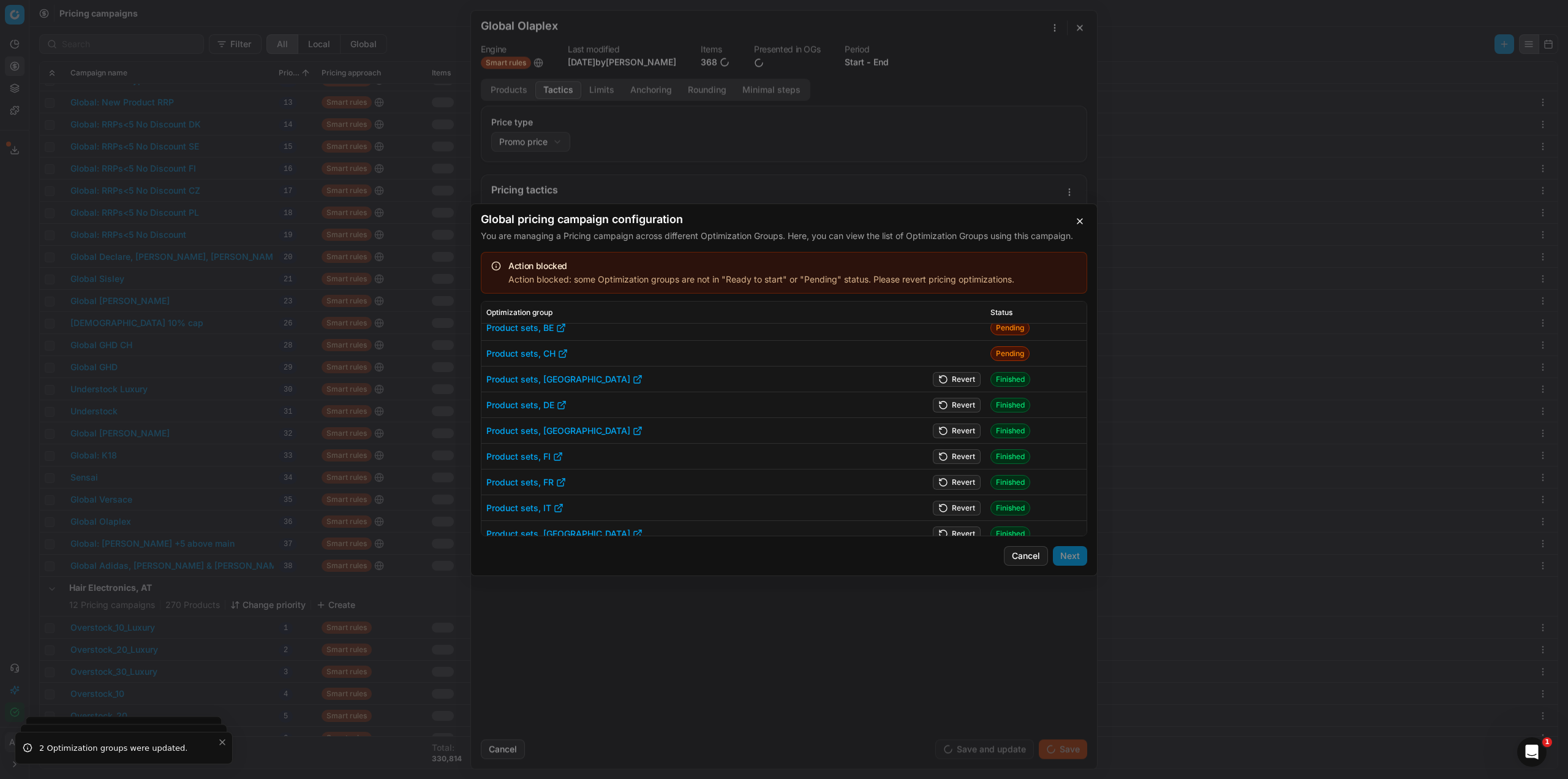
click at [956, 379] on button "Revert" at bounding box center [956, 378] width 47 height 15
click at [958, 399] on button "Revert" at bounding box center [956, 404] width 47 height 15
click at [957, 429] on button "Revert" at bounding box center [956, 429] width 47 height 15
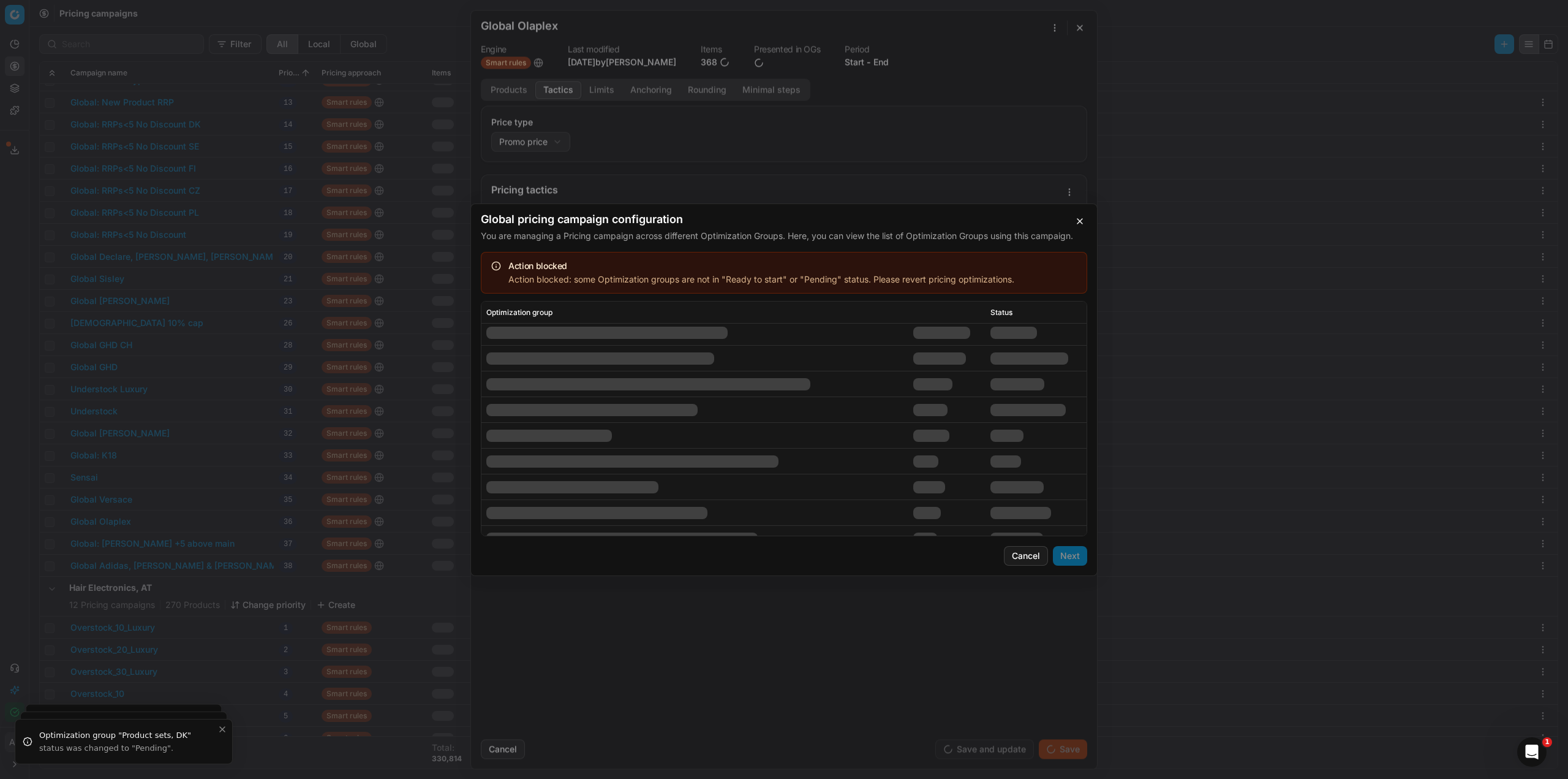
click at [956, 389] on td at bounding box center [948, 384] width 78 height 26
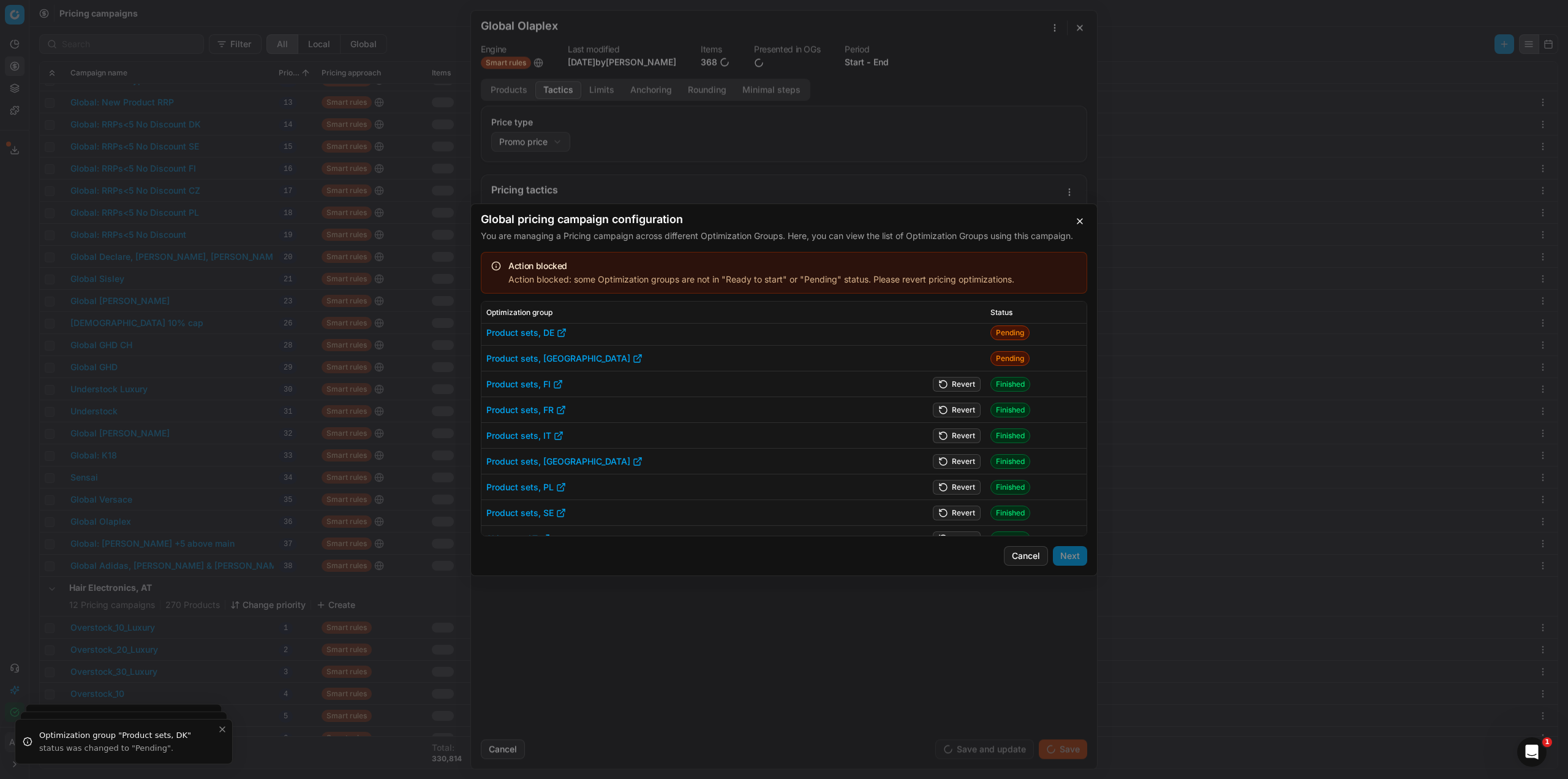
click at [956, 389] on button "Revert" at bounding box center [956, 383] width 47 height 15
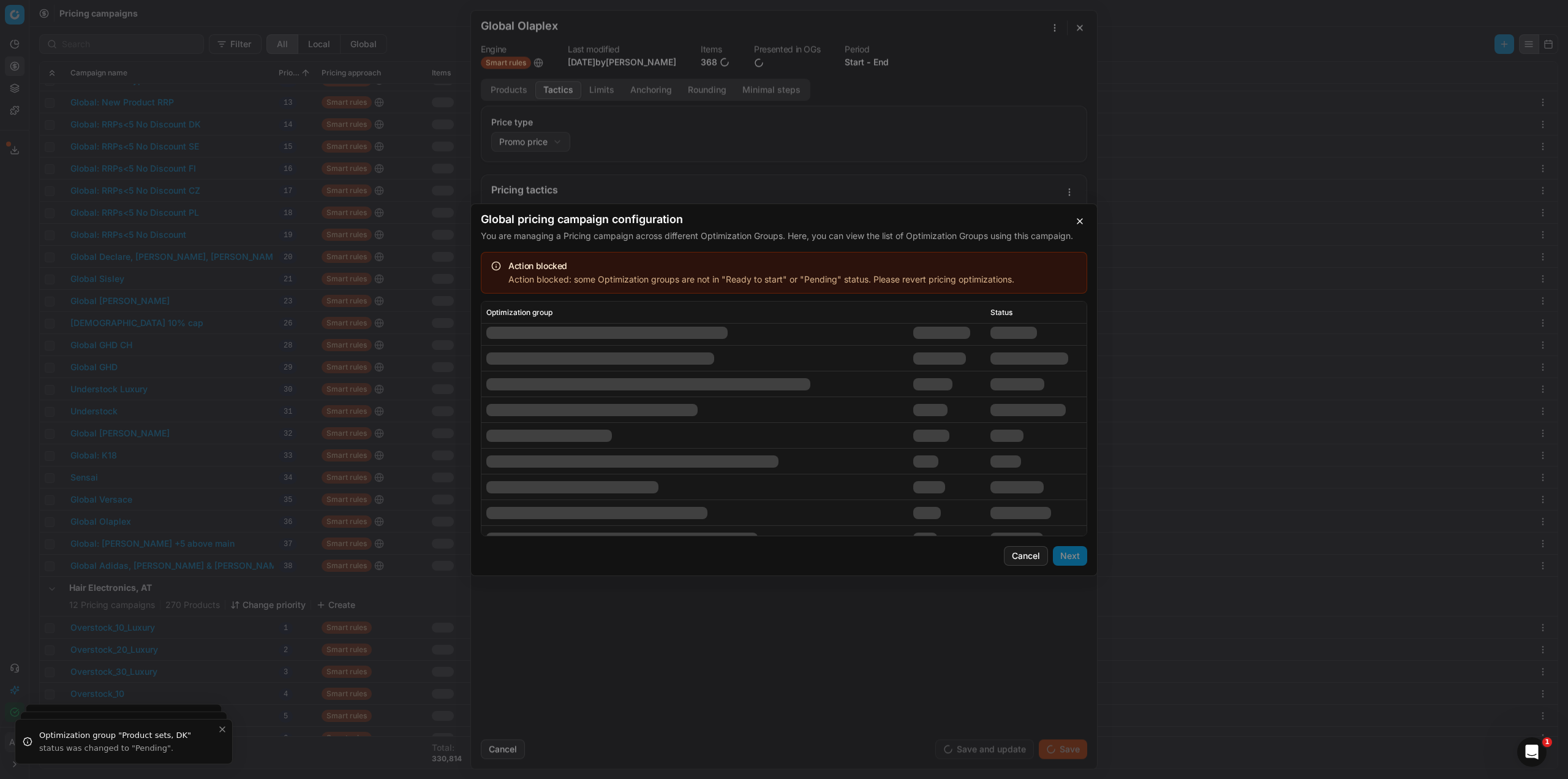
click at [957, 410] on td at bounding box center [948, 410] width 78 height 26
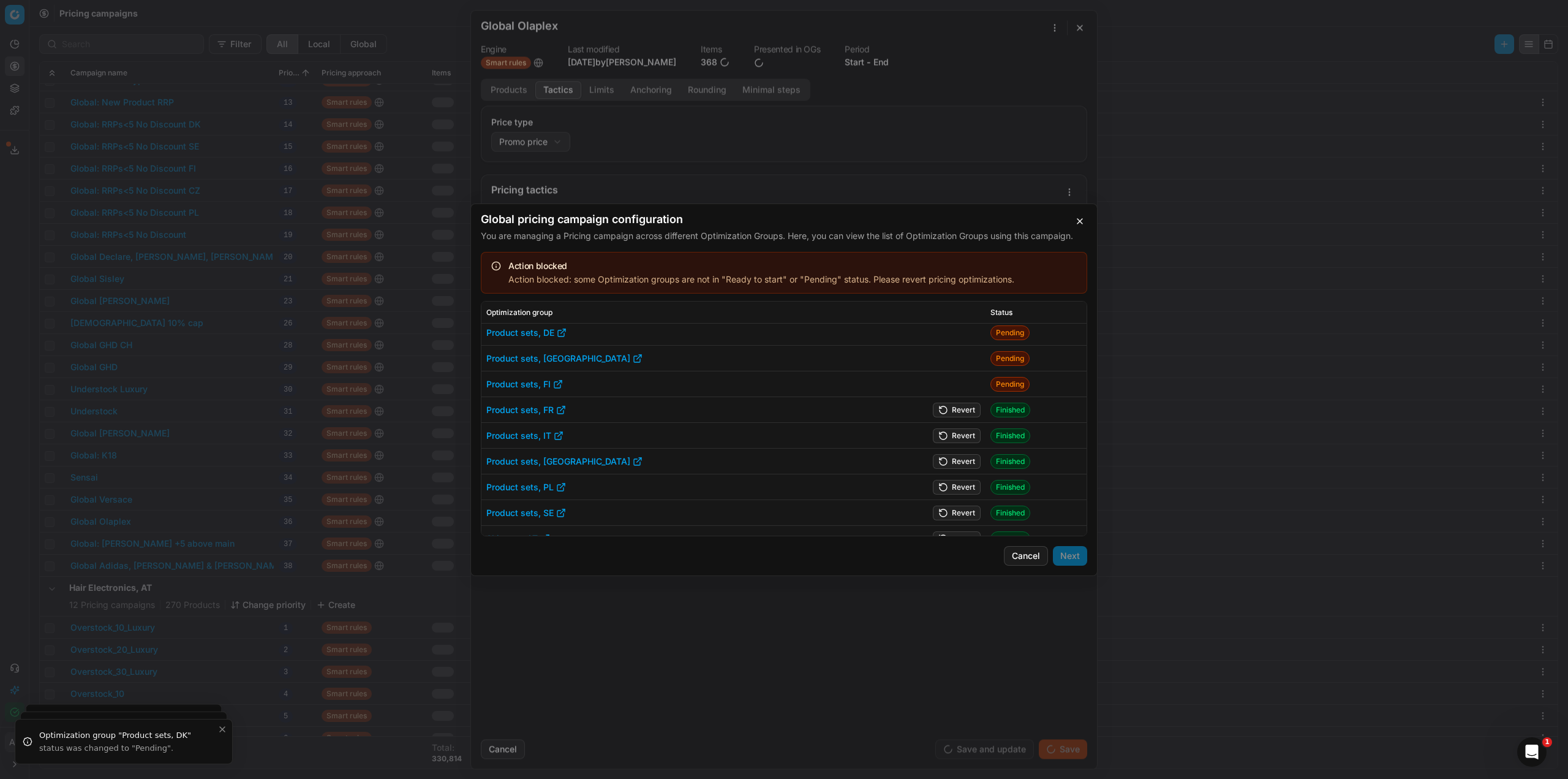
click at [957, 410] on button "Revert" at bounding box center [956, 409] width 47 height 15
click at [956, 434] on button "Revert" at bounding box center [956, 434] width 47 height 15
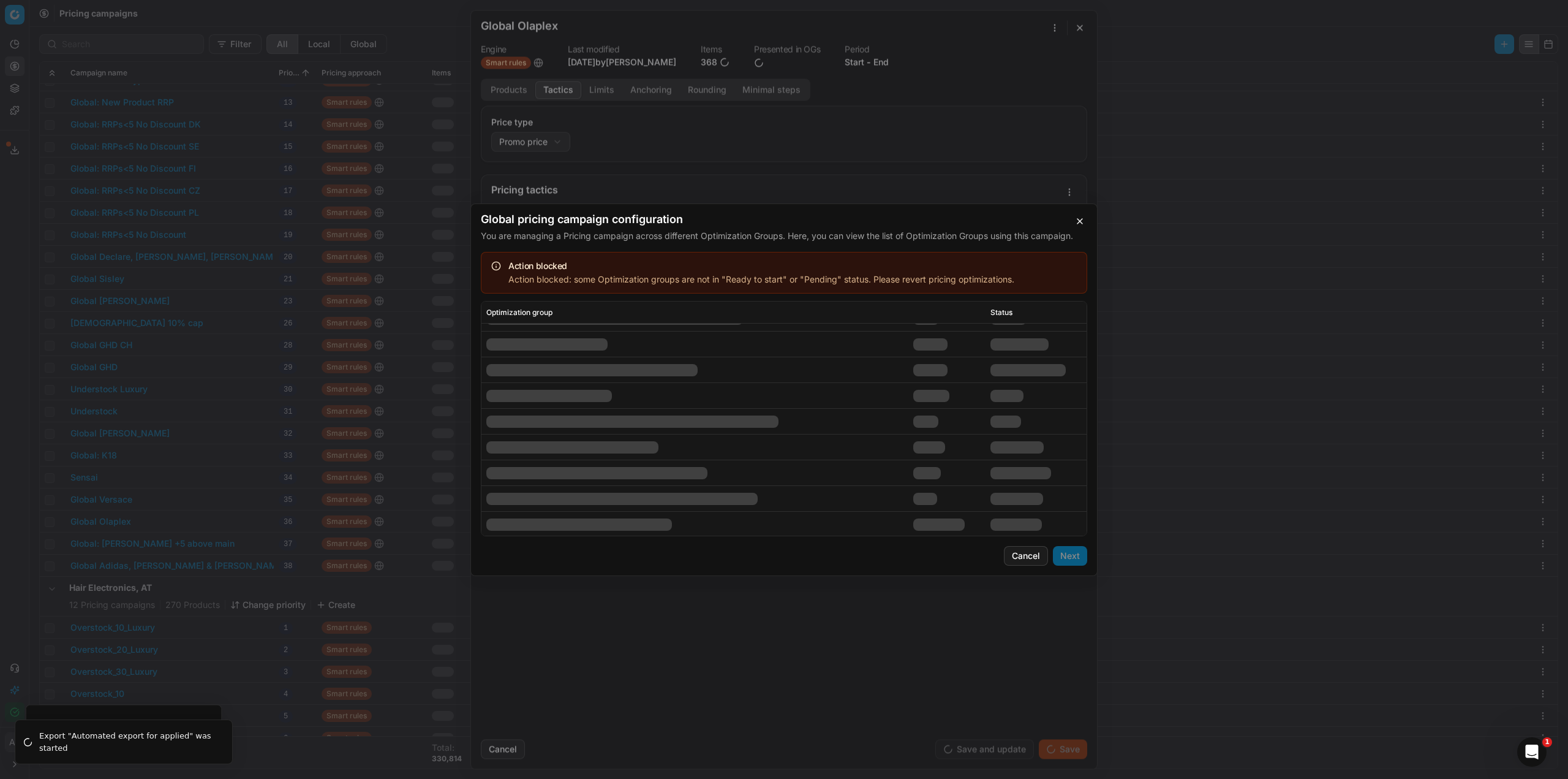
scroll to position [429, 0]
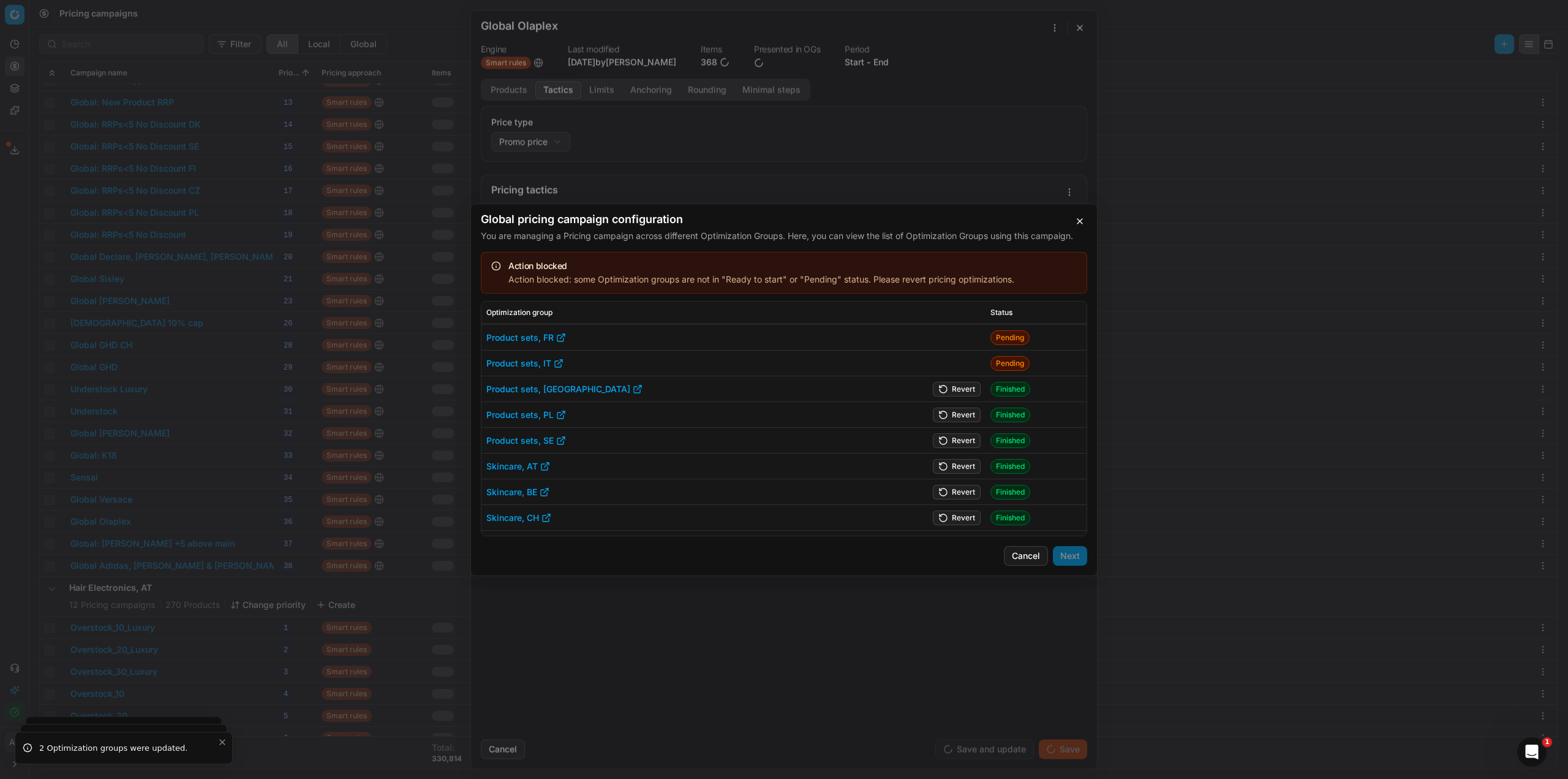
click at [957, 394] on button "Revert" at bounding box center [956, 388] width 47 height 15
click at [962, 414] on button "Revert" at bounding box center [956, 414] width 47 height 15
click at [958, 439] on button "Revert" at bounding box center [956, 439] width 47 height 15
click at [956, 463] on button "Revert" at bounding box center [956, 465] width 47 height 15
click at [954, 490] on button "Revert" at bounding box center [956, 490] width 47 height 15
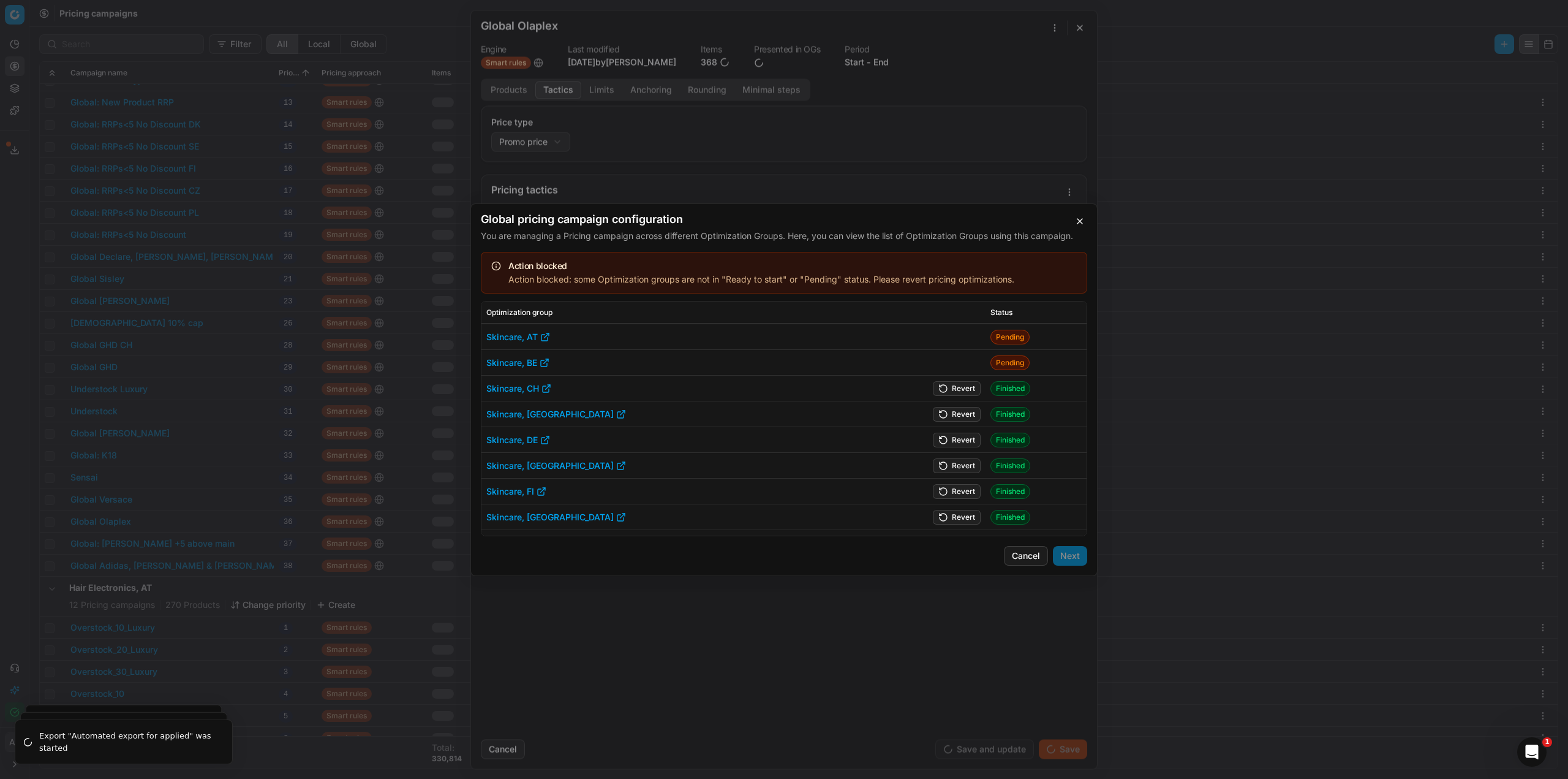
scroll to position [500, 0]
click at [949, 437] on button "Revert" at bounding box center [956, 434] width 47 height 15
click at [949, 460] on button "Revert" at bounding box center [956, 460] width 47 height 15
click at [944, 487] on button "Revert" at bounding box center [956, 485] width 47 height 15
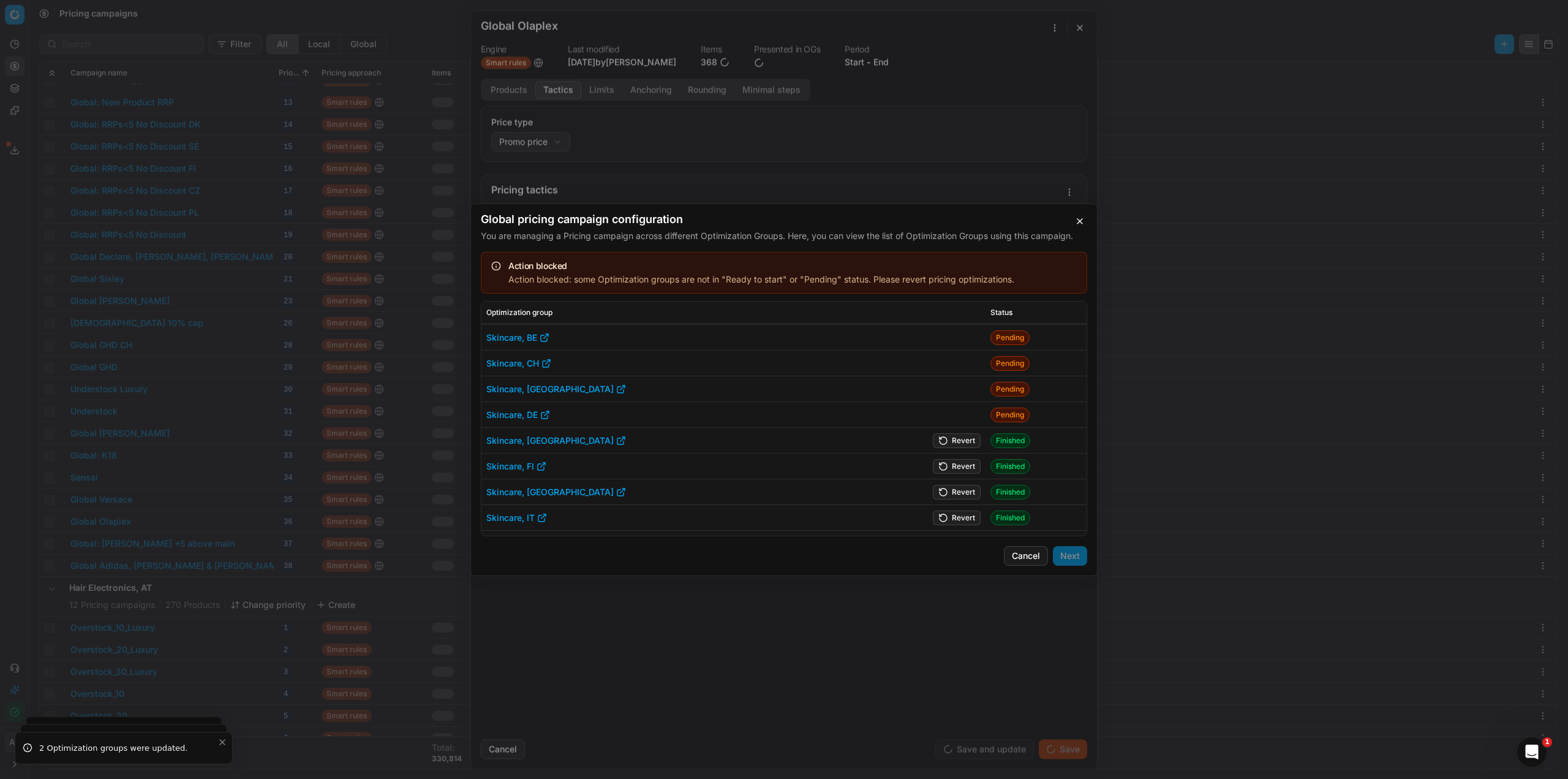
click at [958, 439] on button "Revert" at bounding box center [956, 439] width 47 height 15
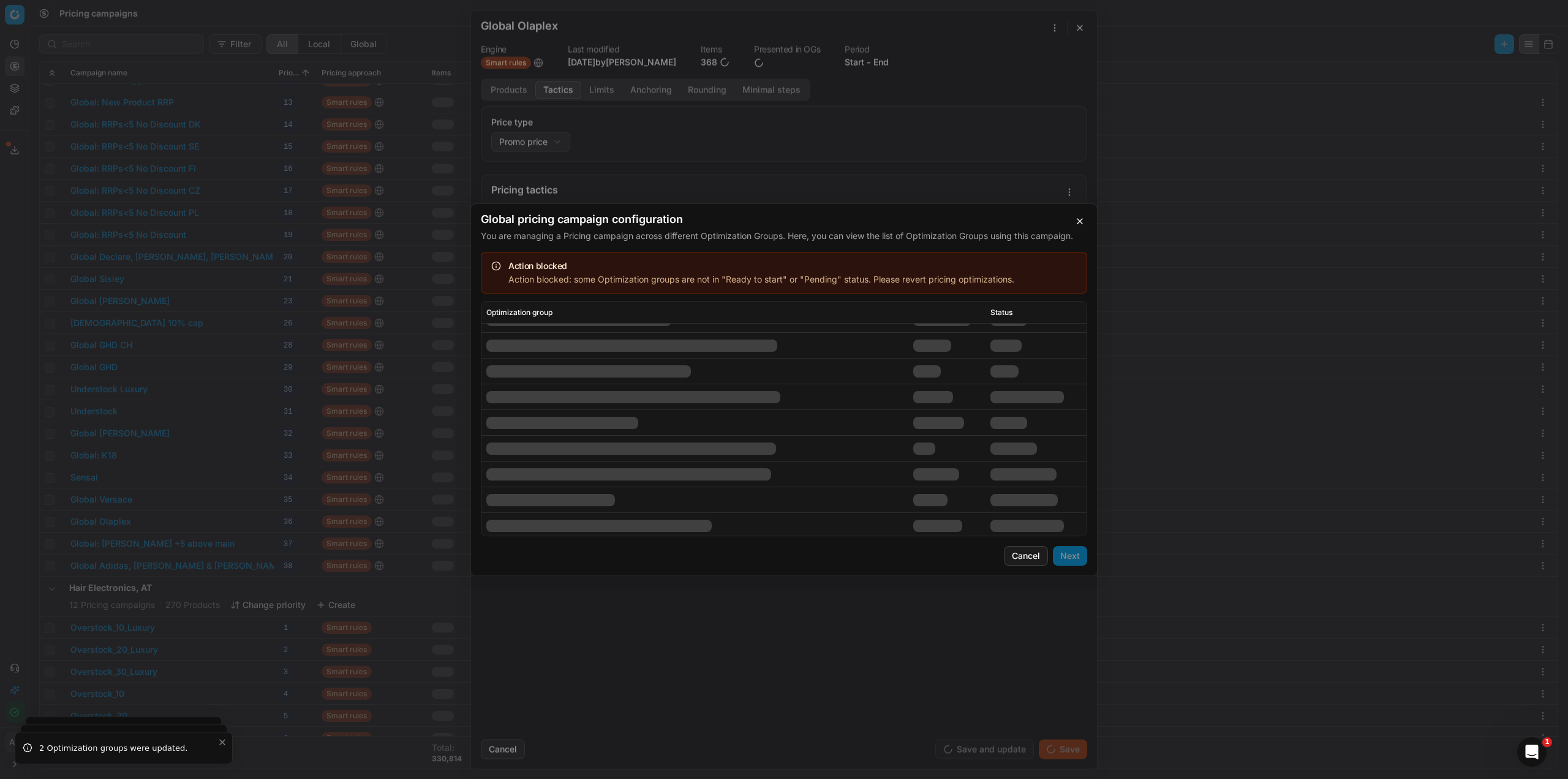
scroll to position [622, 0]
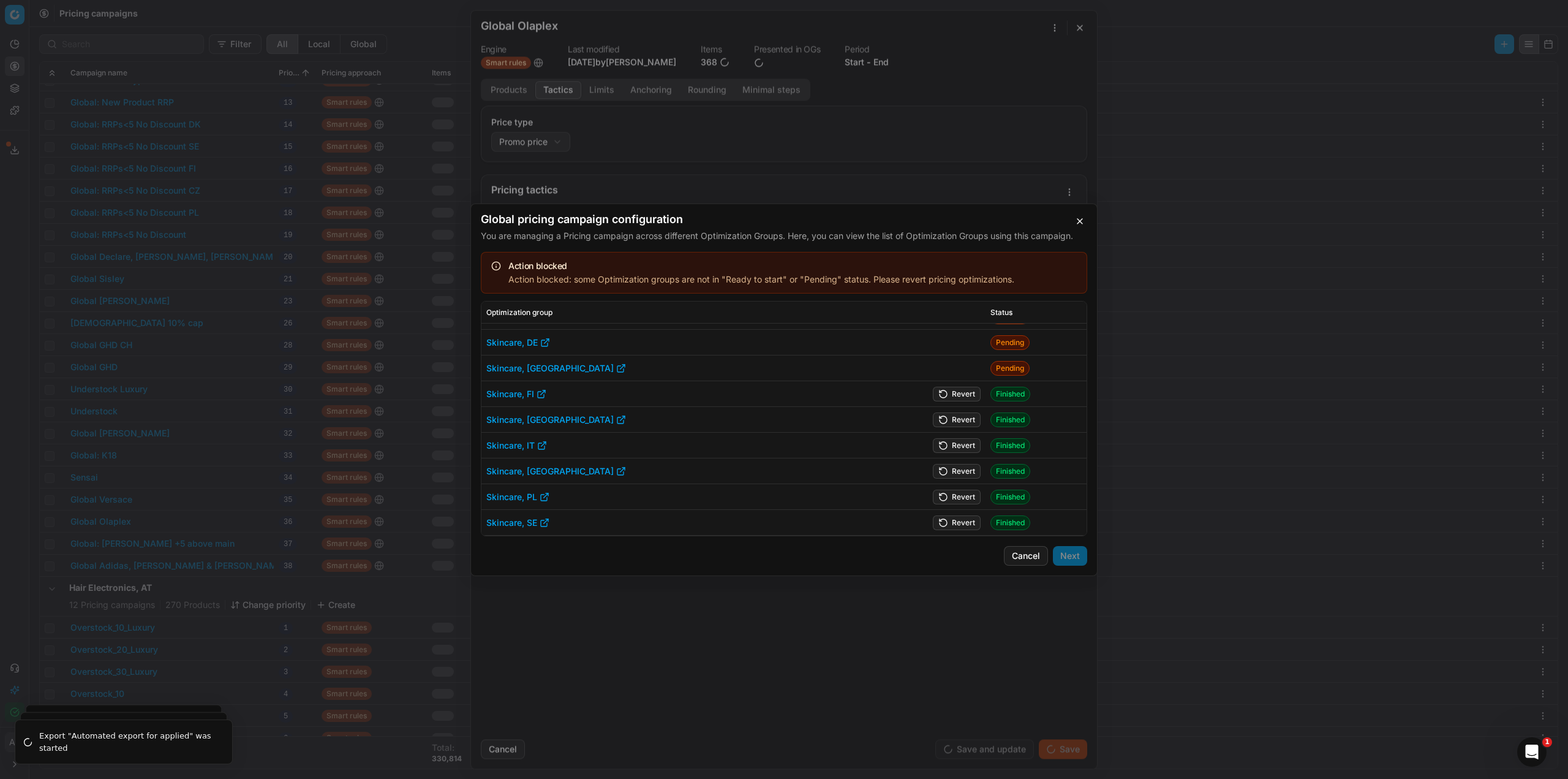
click at [956, 390] on button "Revert" at bounding box center [956, 392] width 47 height 15
click at [960, 416] on button "Revert" at bounding box center [956, 419] width 47 height 15
click at [962, 447] on button "Revert" at bounding box center [956, 444] width 47 height 15
click at [956, 467] on button "Revert" at bounding box center [956, 470] width 47 height 15
click at [959, 495] on button "Revert" at bounding box center [956, 495] width 47 height 15
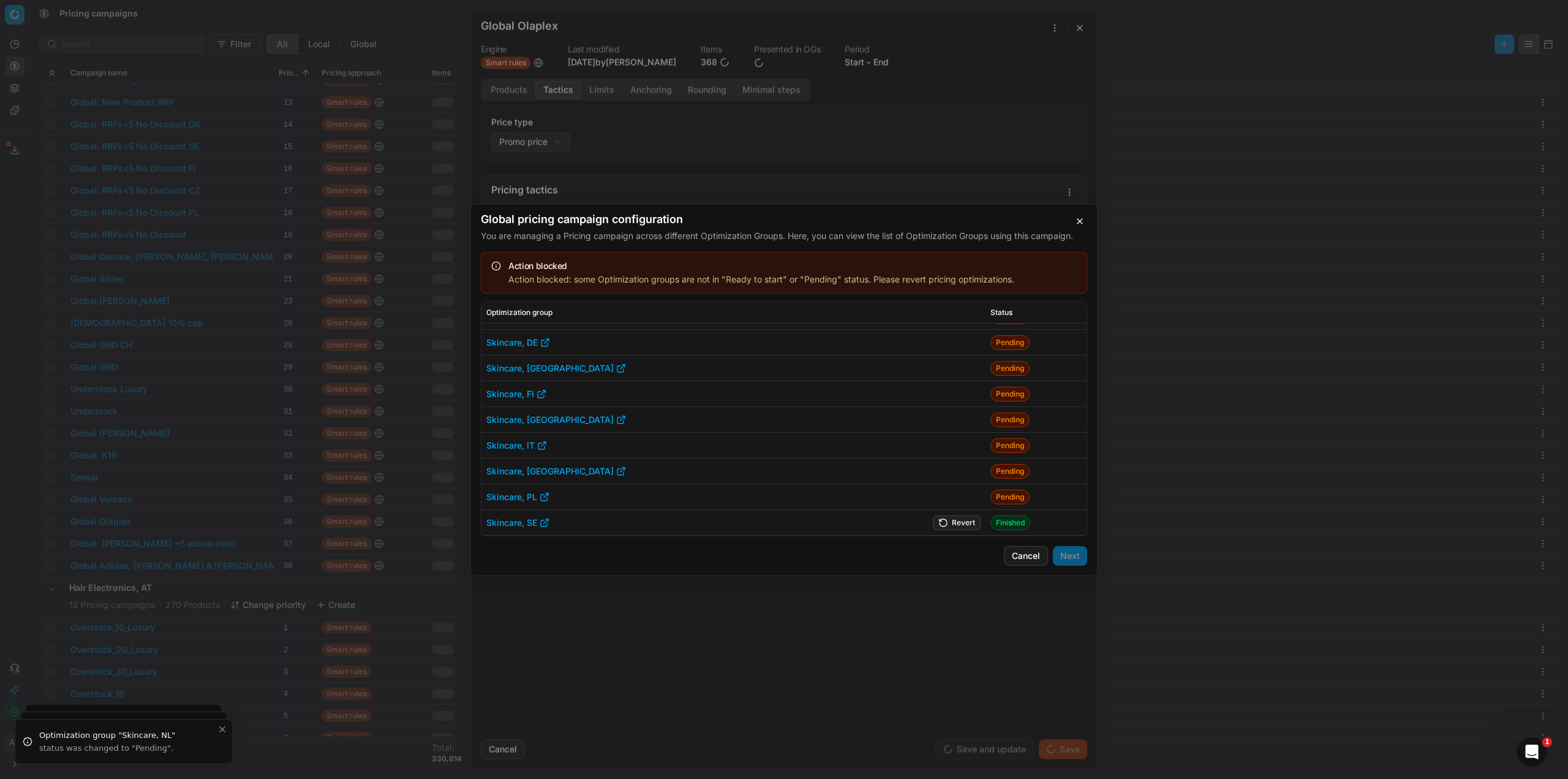
click at [960, 522] on button "Revert" at bounding box center [956, 521] width 47 height 15
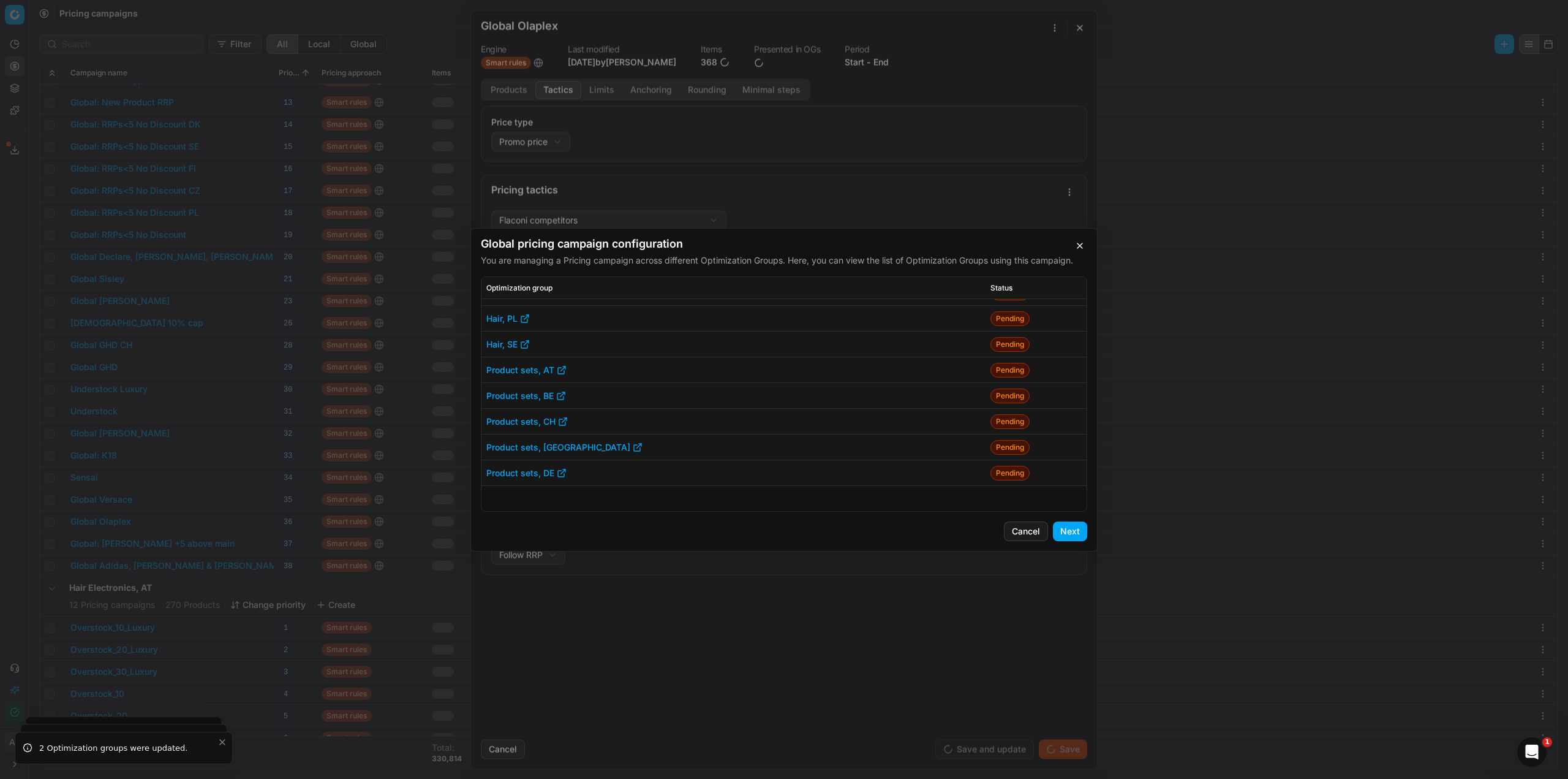
scroll to position [0, 0]
click at [1076, 534] on button "Next" at bounding box center [1070, 531] width 34 height 19
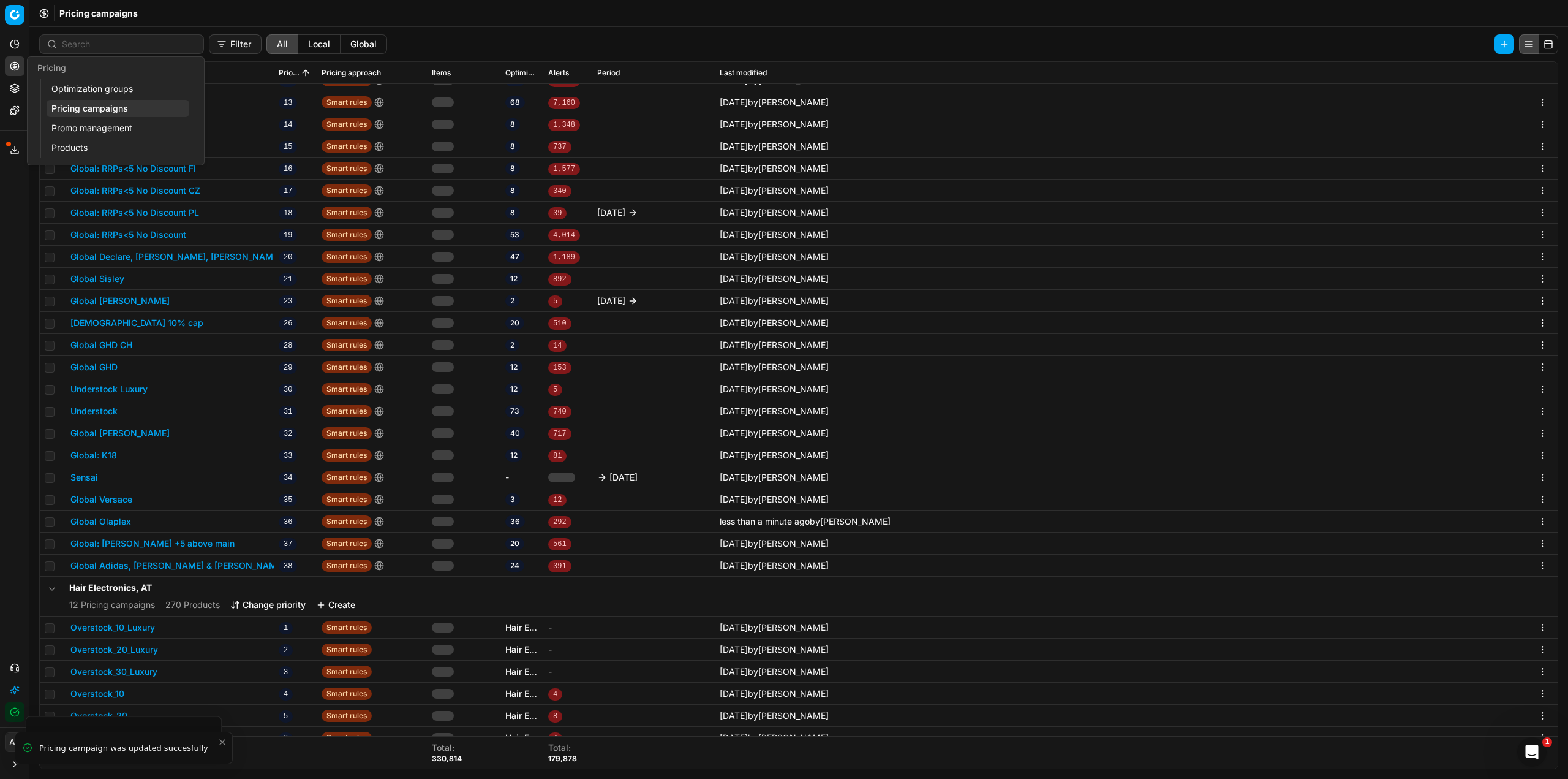
click at [94, 88] on link "Optimization groups" at bounding box center [117, 89] width 142 height 17
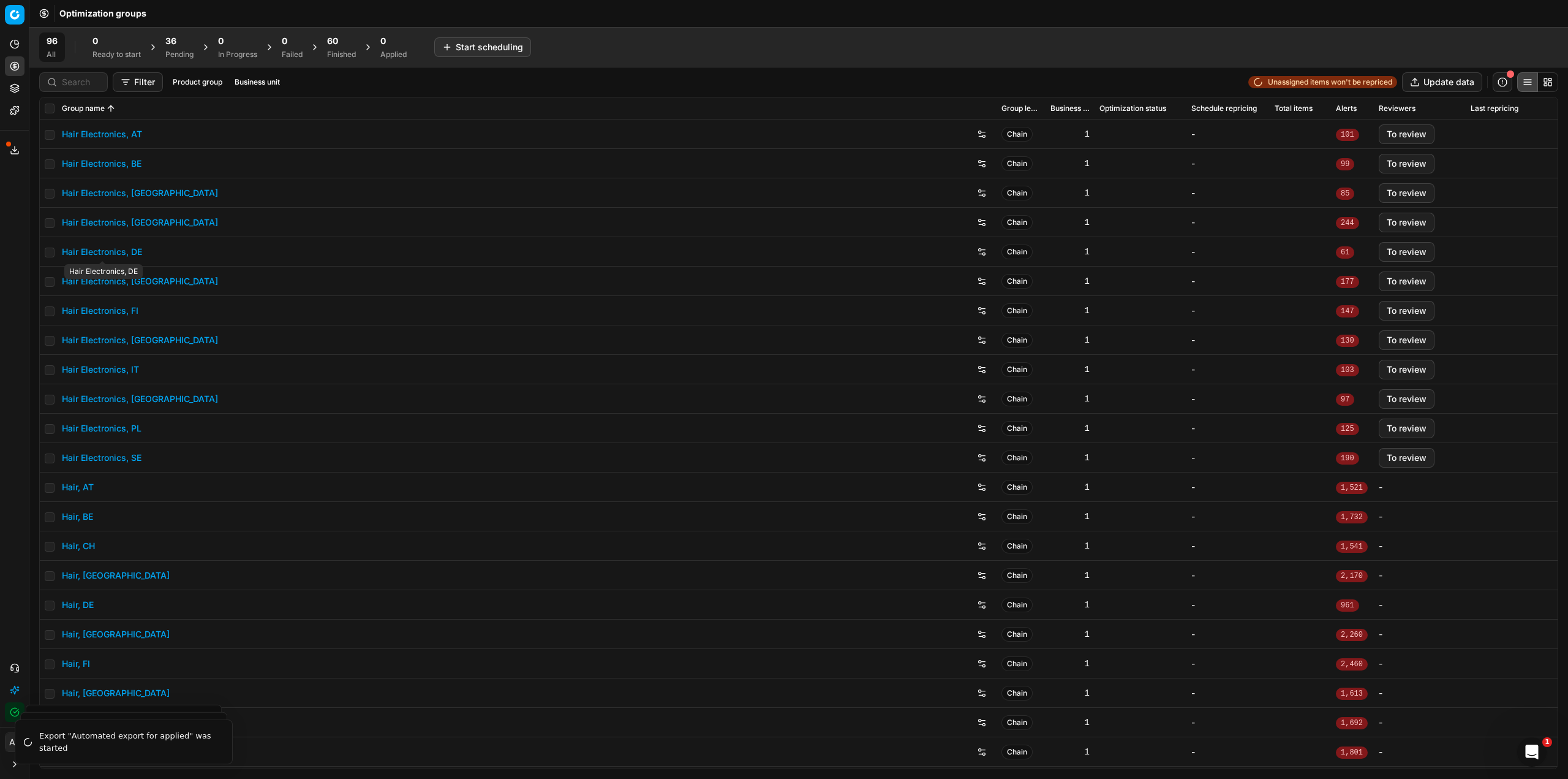
click at [136, 250] on link "Hair Electronics, DE" at bounding box center [102, 252] width 80 height 13
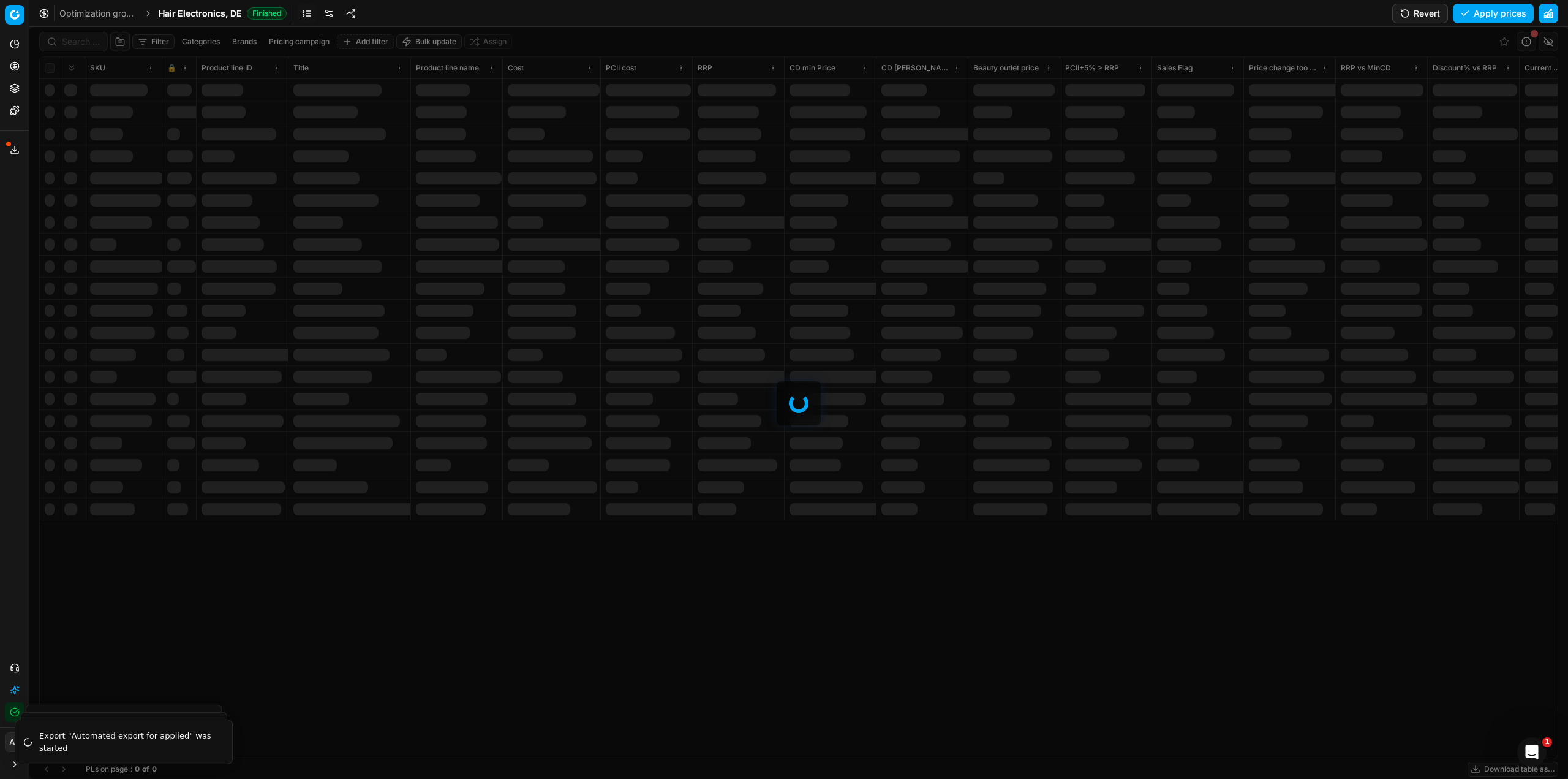
click at [1420, 16] on button "Revert" at bounding box center [1421, 14] width 56 height 19
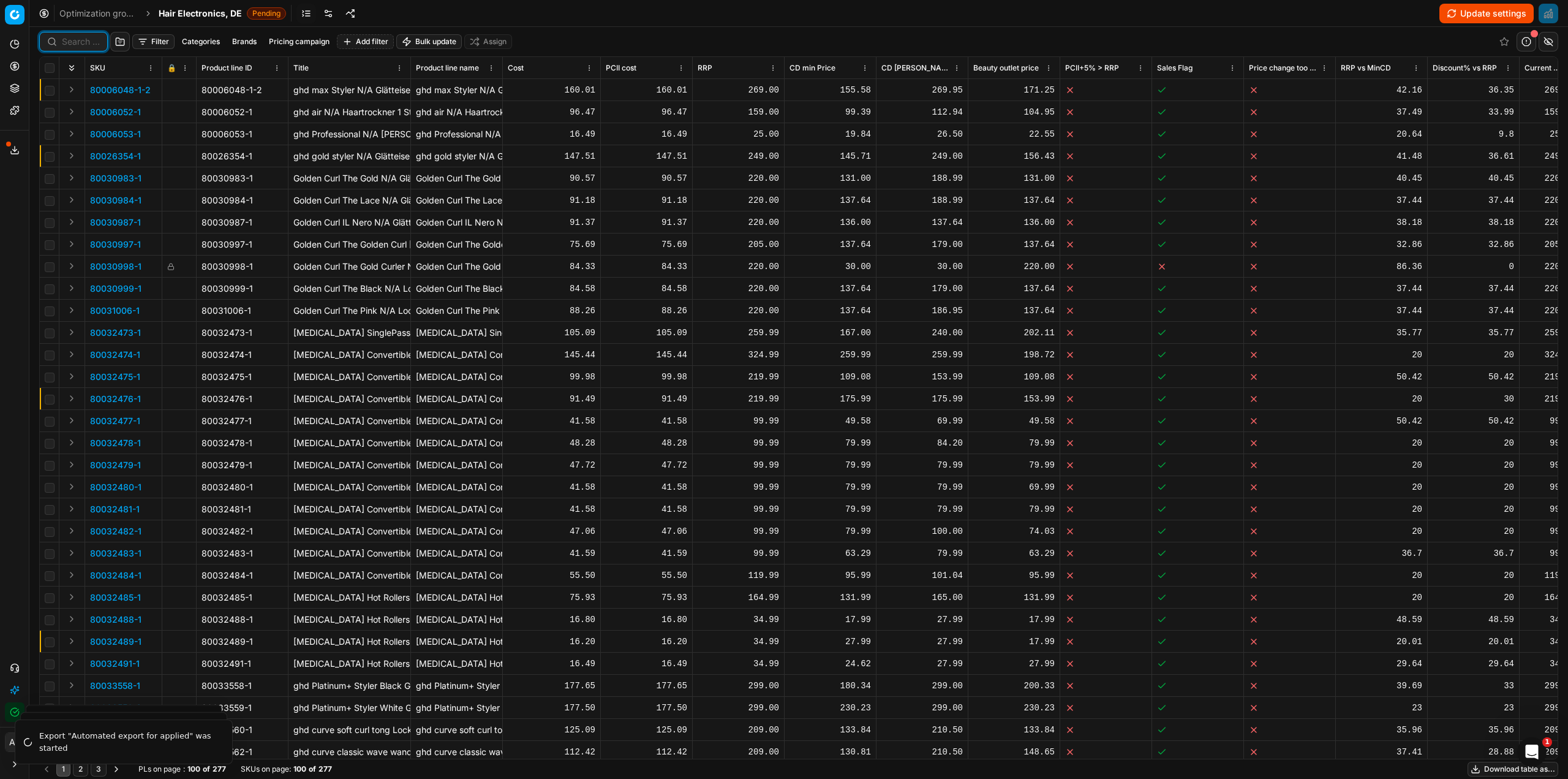
click at [78, 43] on input at bounding box center [80, 42] width 38 height 13
paste input "90013508-0021282"
type input "90013508-0021282"
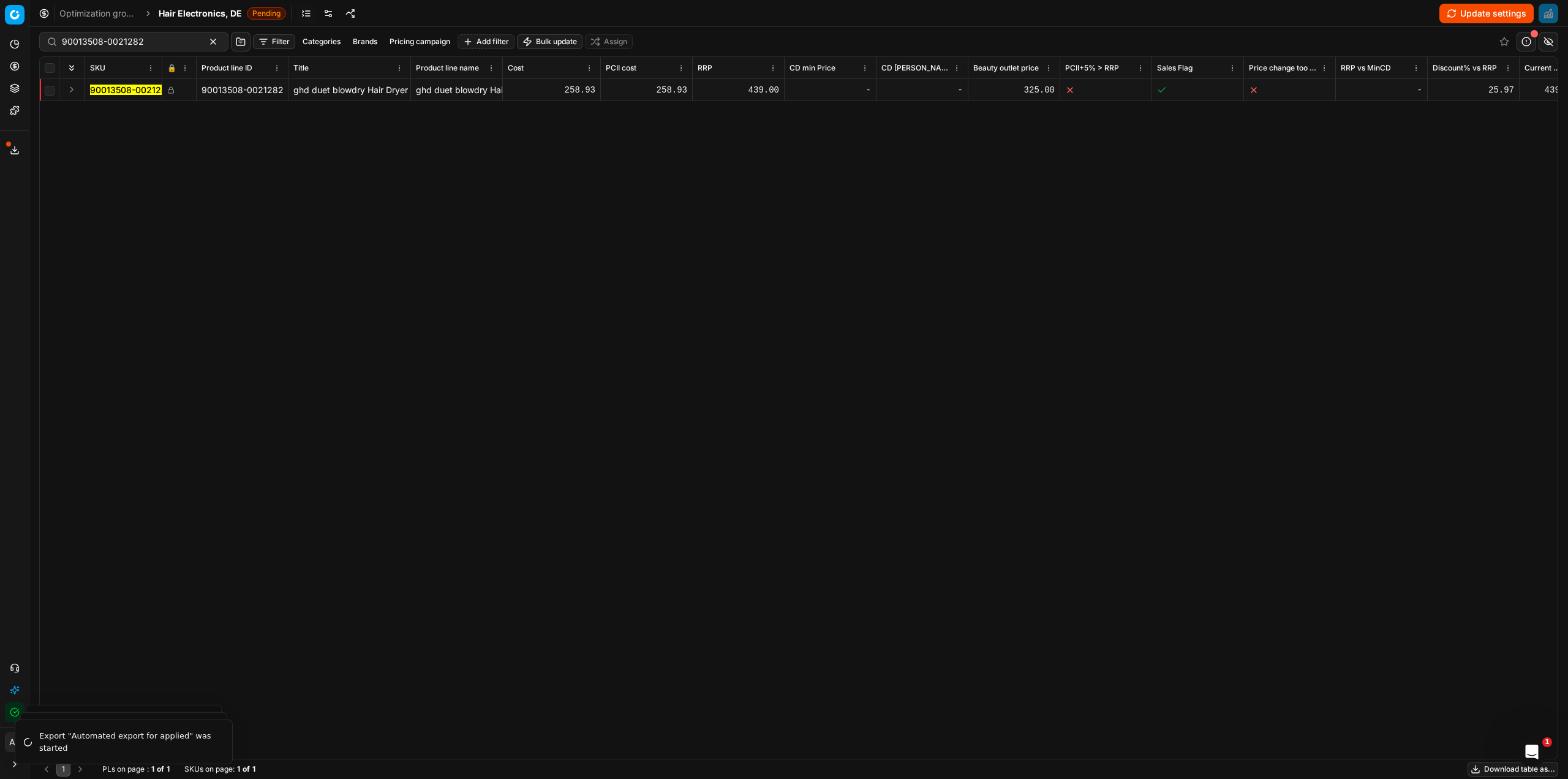
scroll to position [0, 826]
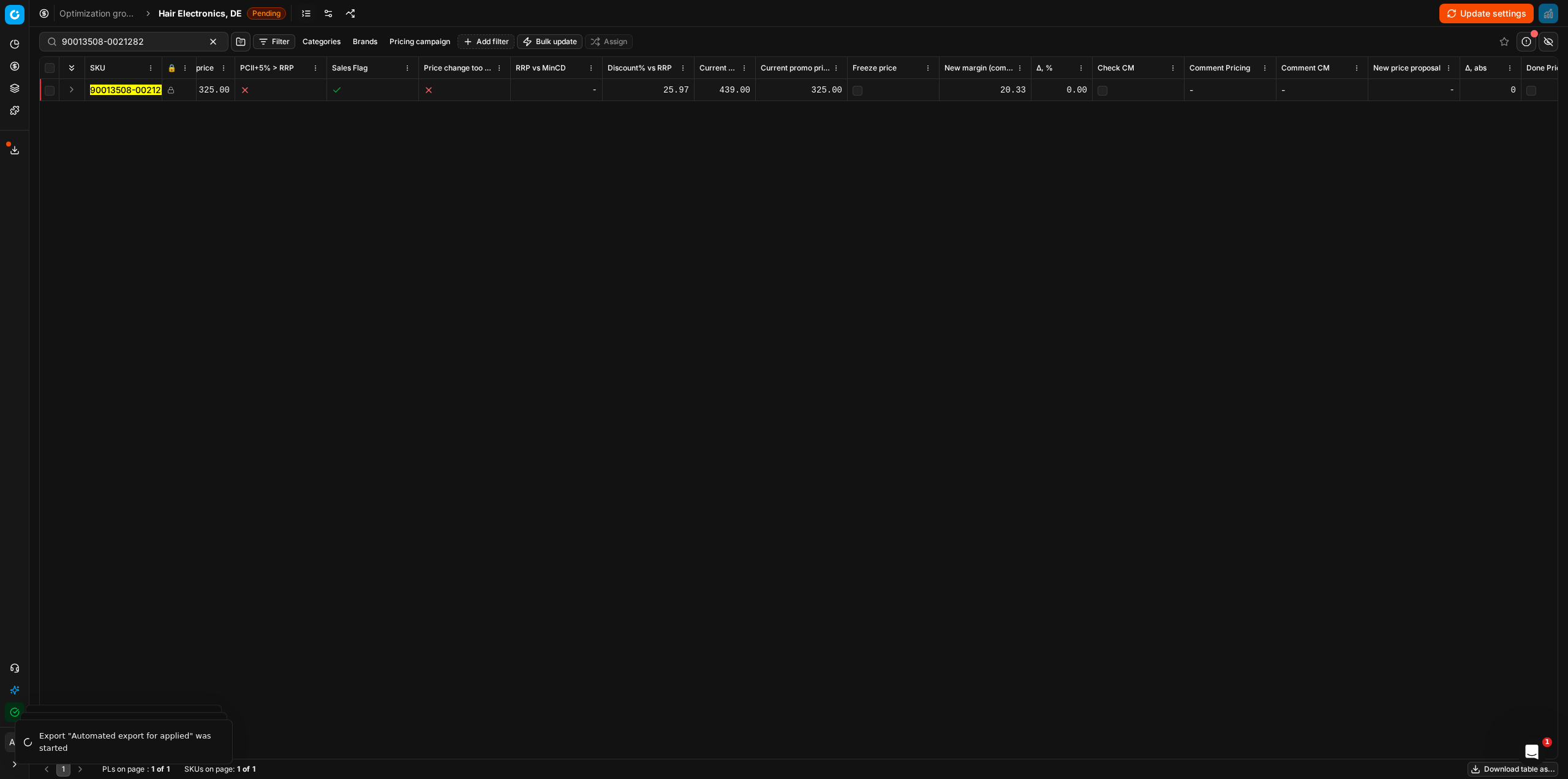
click at [827, 96] on div "325.00" at bounding box center [801, 90] width 81 height 13
type input "3"
type input "289"
click at [870, 86] on div "325.00" at bounding box center [849, 90] width 81 height 13
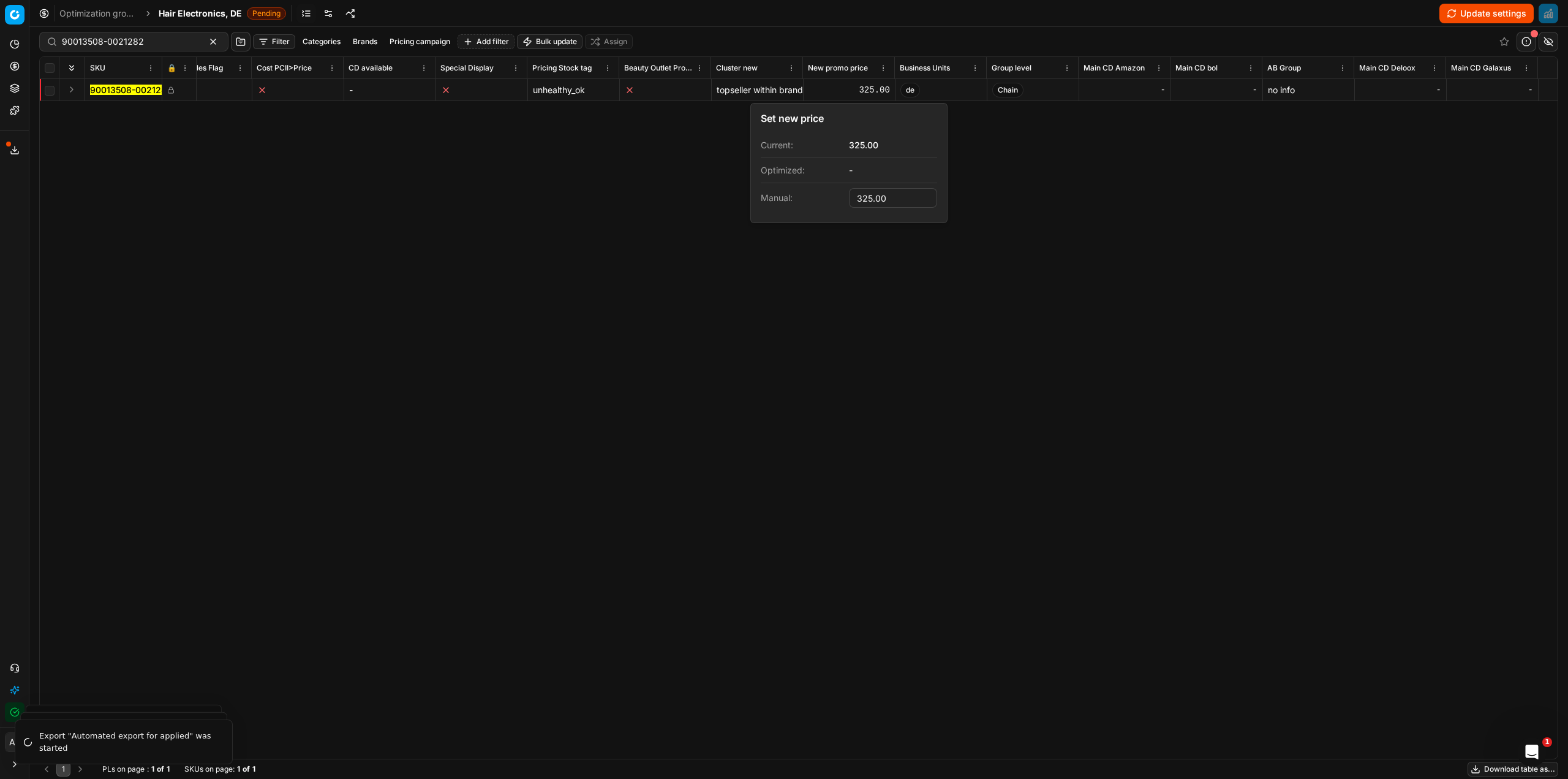
drag, startPoint x: 889, startPoint y: 199, endPoint x: 844, endPoint y: 198, distance: 45.0
click at [844, 198] on dl "Current: 325.00 Optimized: - Manual: 325.00" at bounding box center [849, 172] width 176 height 79
type input "289.00"
click at [1057, 239] on div "SKU 🔒 Product line ID Title Product line name Cost PCII cost RRP CD min Price C…" at bounding box center [799, 408] width 1519 height 701
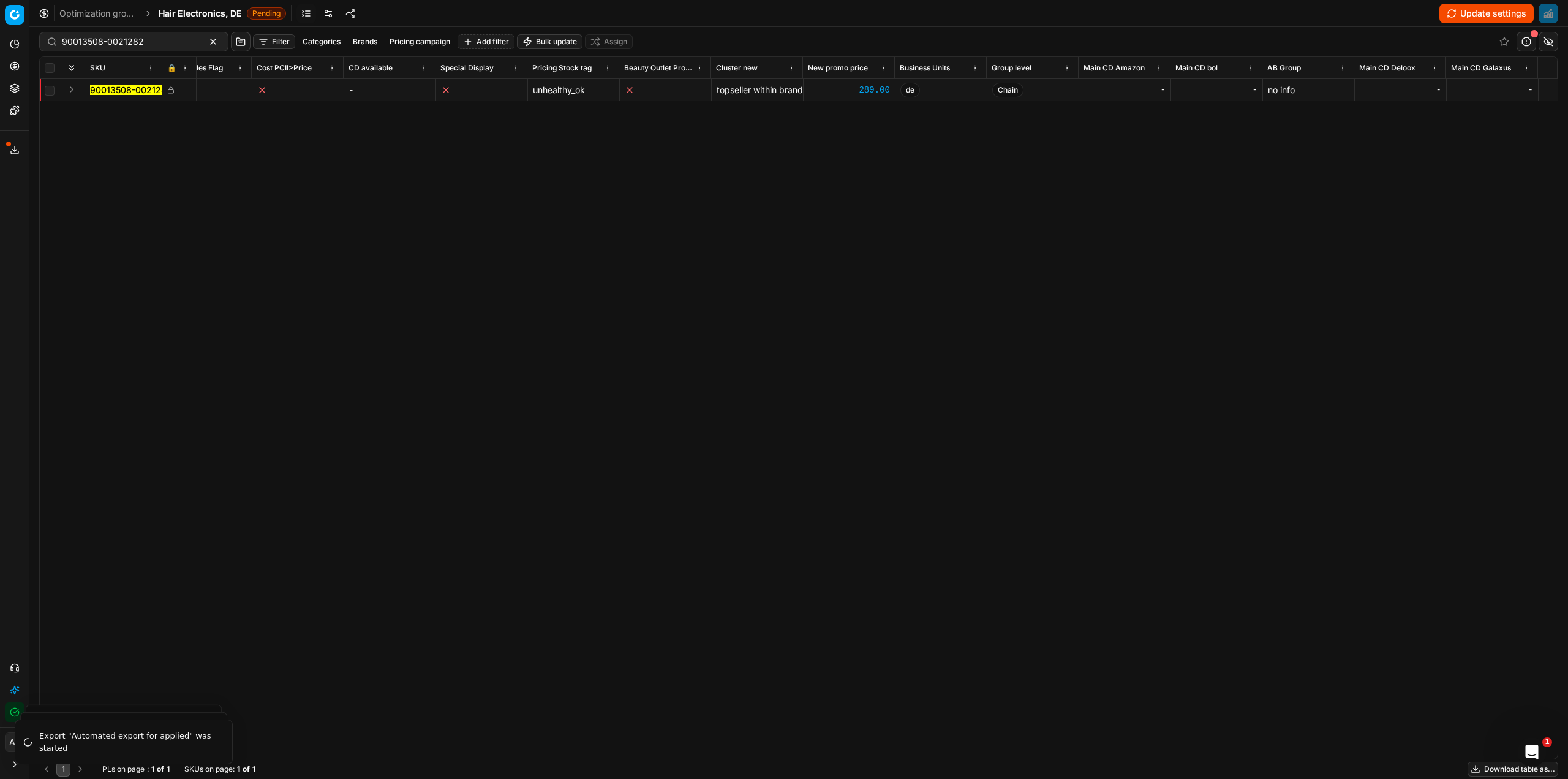
click at [1480, 12] on button "Update settings" at bounding box center [1487, 14] width 94 height 19
click at [1467, 13] on button "Save and apply" at bounding box center [1488, 14] width 92 height 19
drag, startPoint x: 154, startPoint y: 38, endPoint x: 70, endPoint y: 41, distance: 84.1
click at [70, 41] on input "90013508-0021282" at bounding box center [129, 42] width 134 height 13
type input "9"
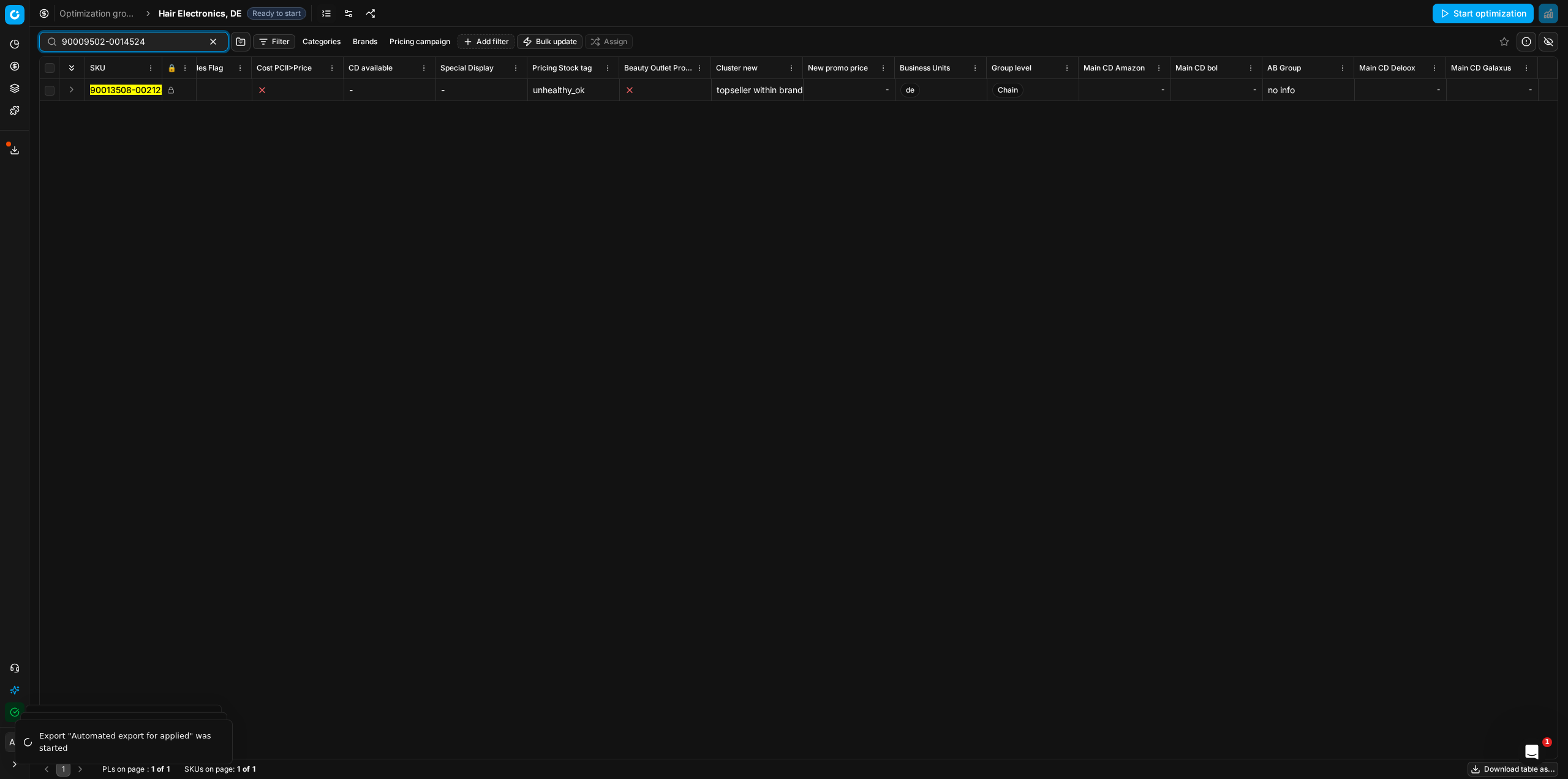
type input "90009502-0014524"
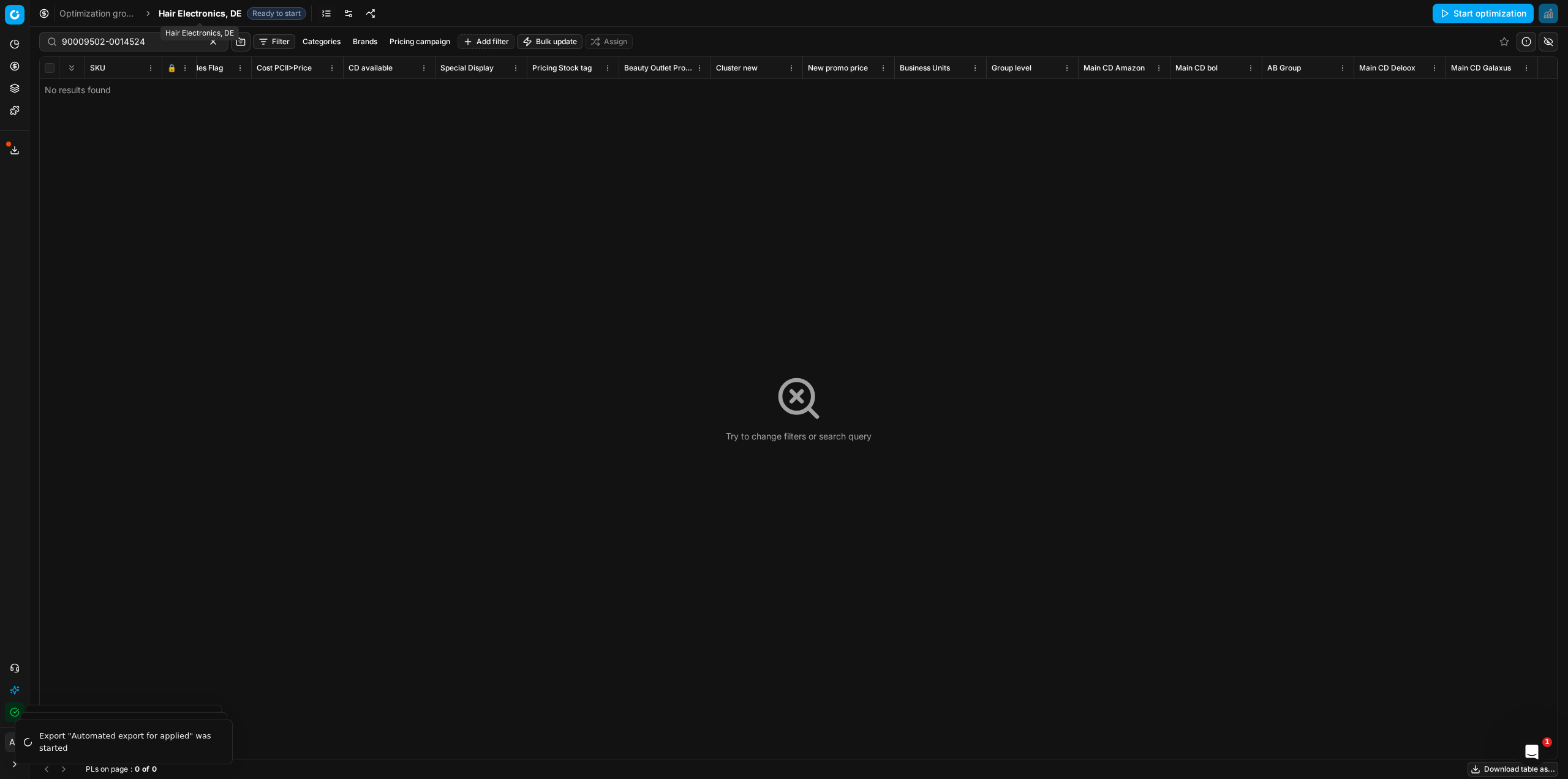
click at [195, 15] on span "Hair Electronics, DE" at bounding box center [201, 14] width 83 height 13
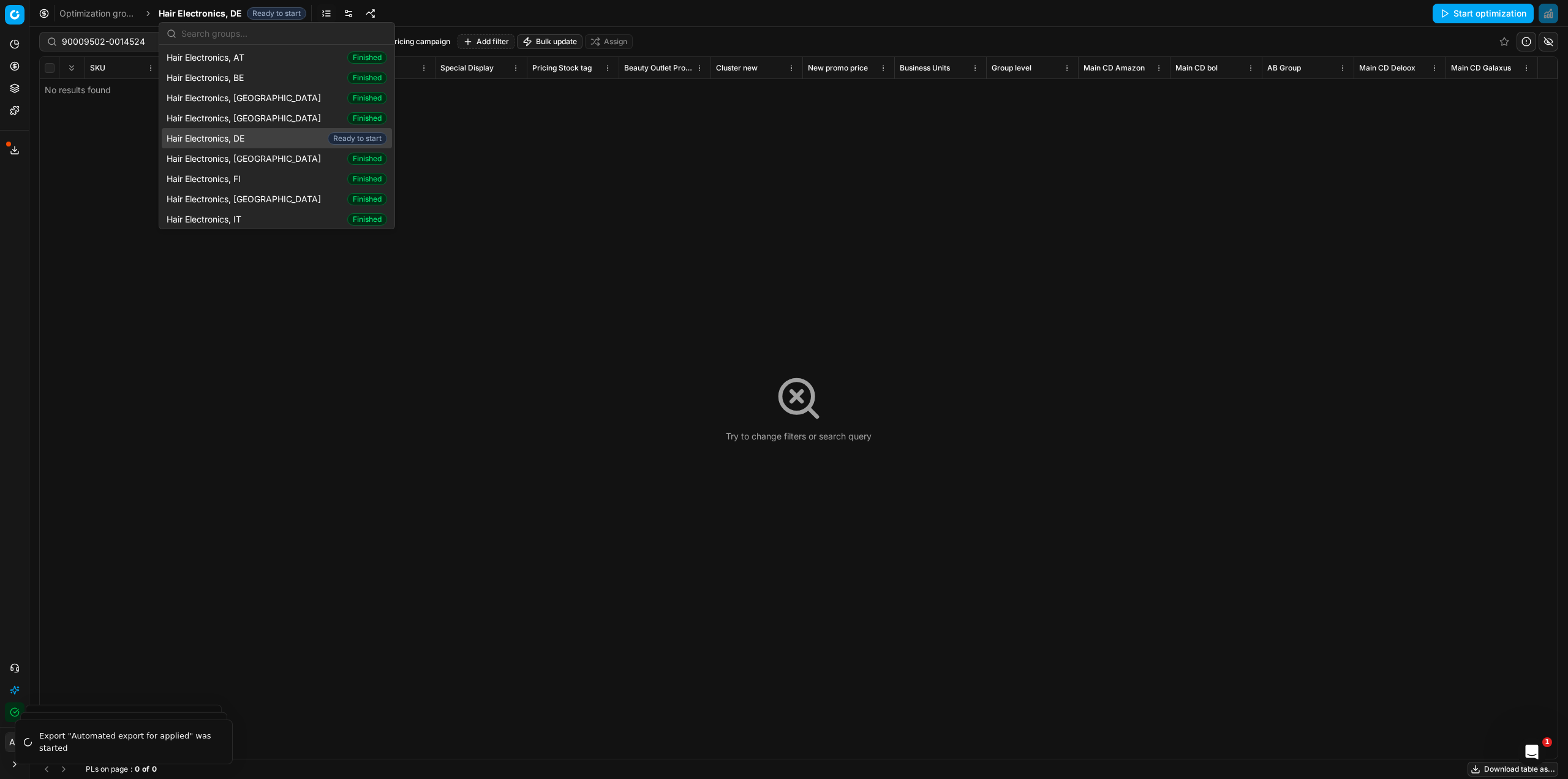
click at [242, 145] on div "Hair Electronics, DE Ready to start" at bounding box center [277, 138] width 231 height 20
click at [214, 15] on span "Hair Electronics, DE" at bounding box center [201, 14] width 83 height 13
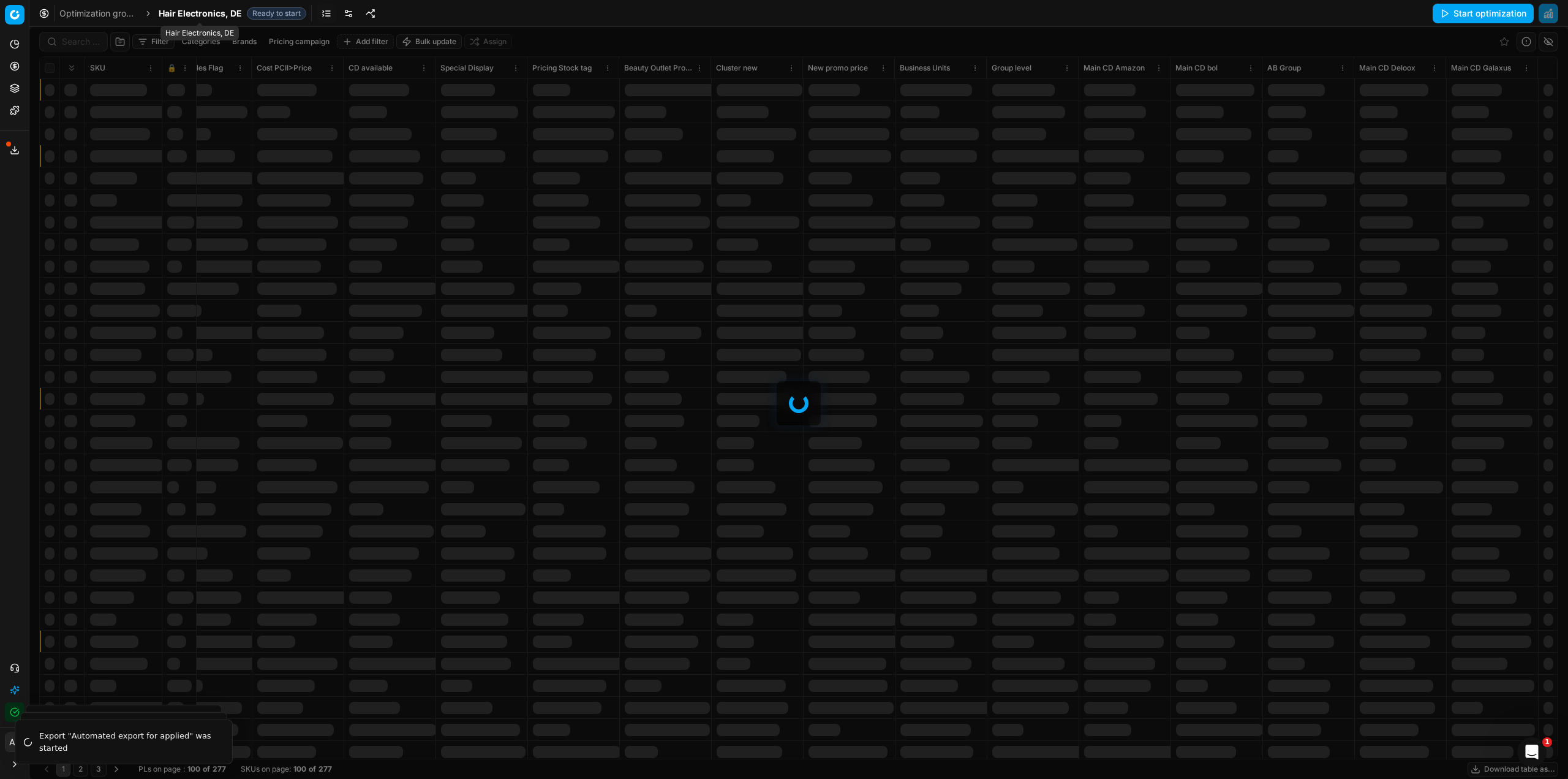
click at [220, 17] on span "Hair Electronics, DE" at bounding box center [201, 14] width 83 height 13
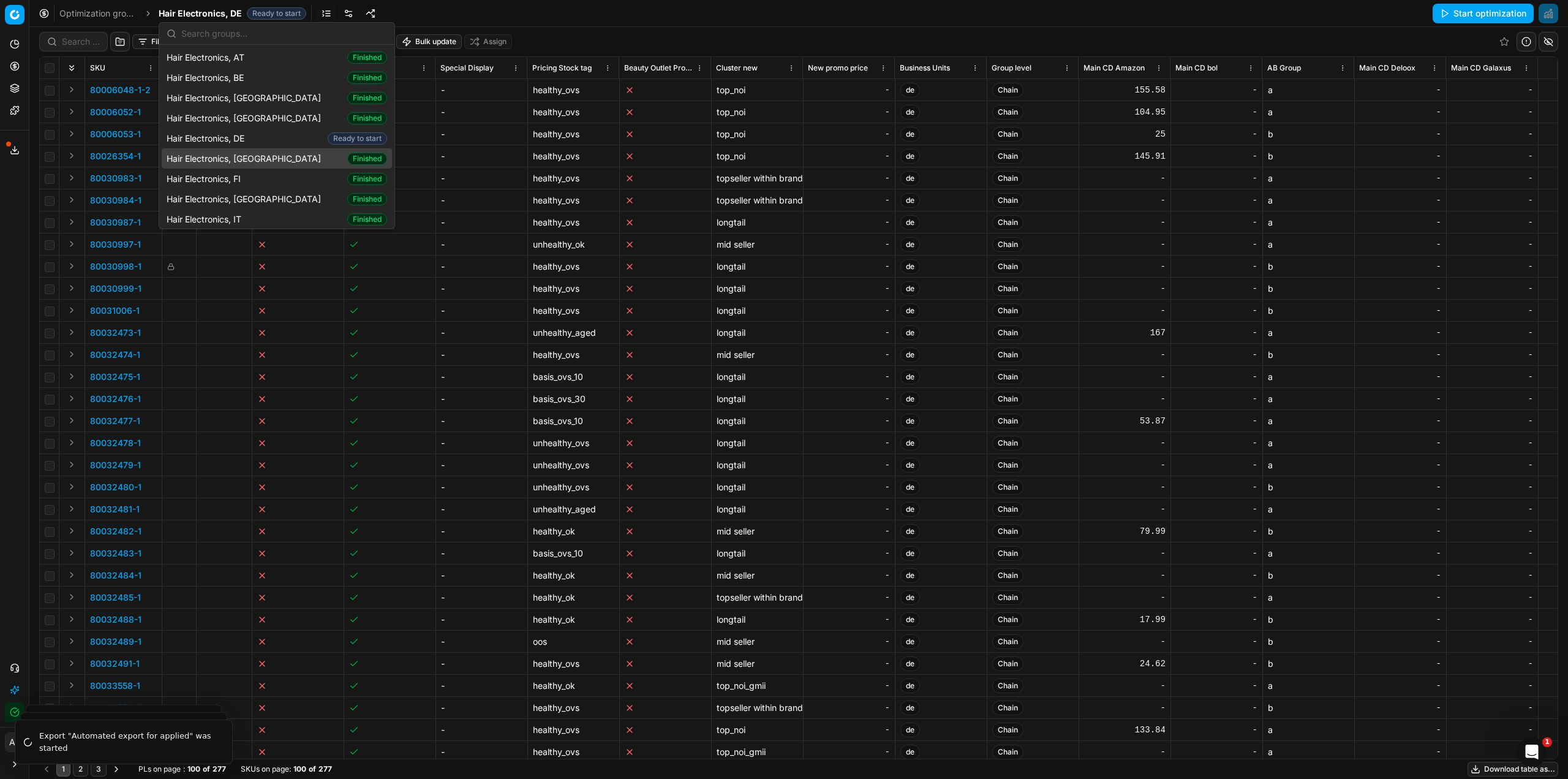
scroll to position [245, 0]
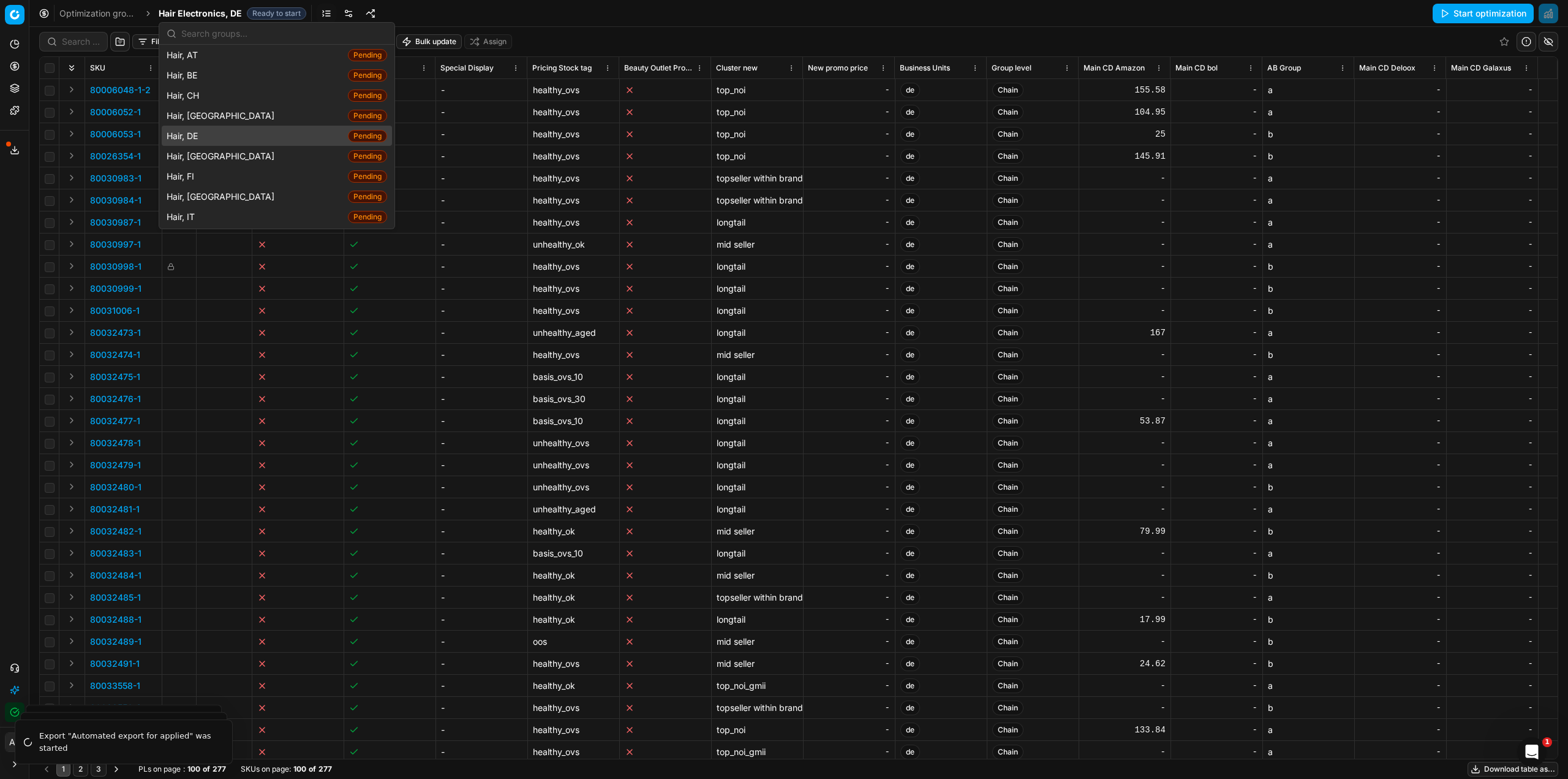
click at [191, 136] on span "Hair, DE" at bounding box center [184, 136] width 36 height 13
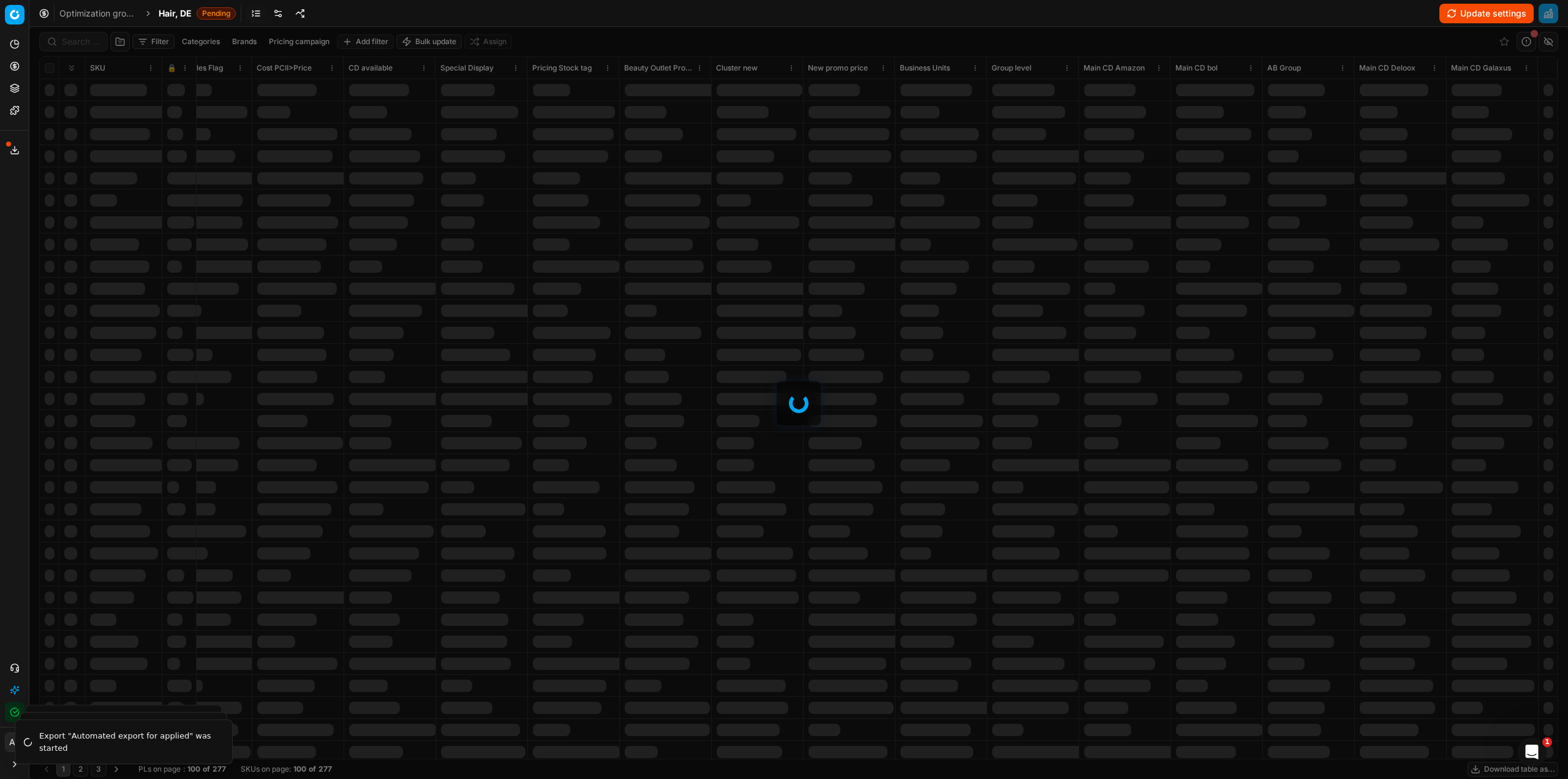
click at [76, 36] on div at bounding box center [799, 403] width 1539 height 752
drag, startPoint x: 1459, startPoint y: 19, endPoint x: 1447, endPoint y: 19, distance: 12.0
click at [1458, 19] on button "Update settings" at bounding box center [1487, 14] width 94 height 19
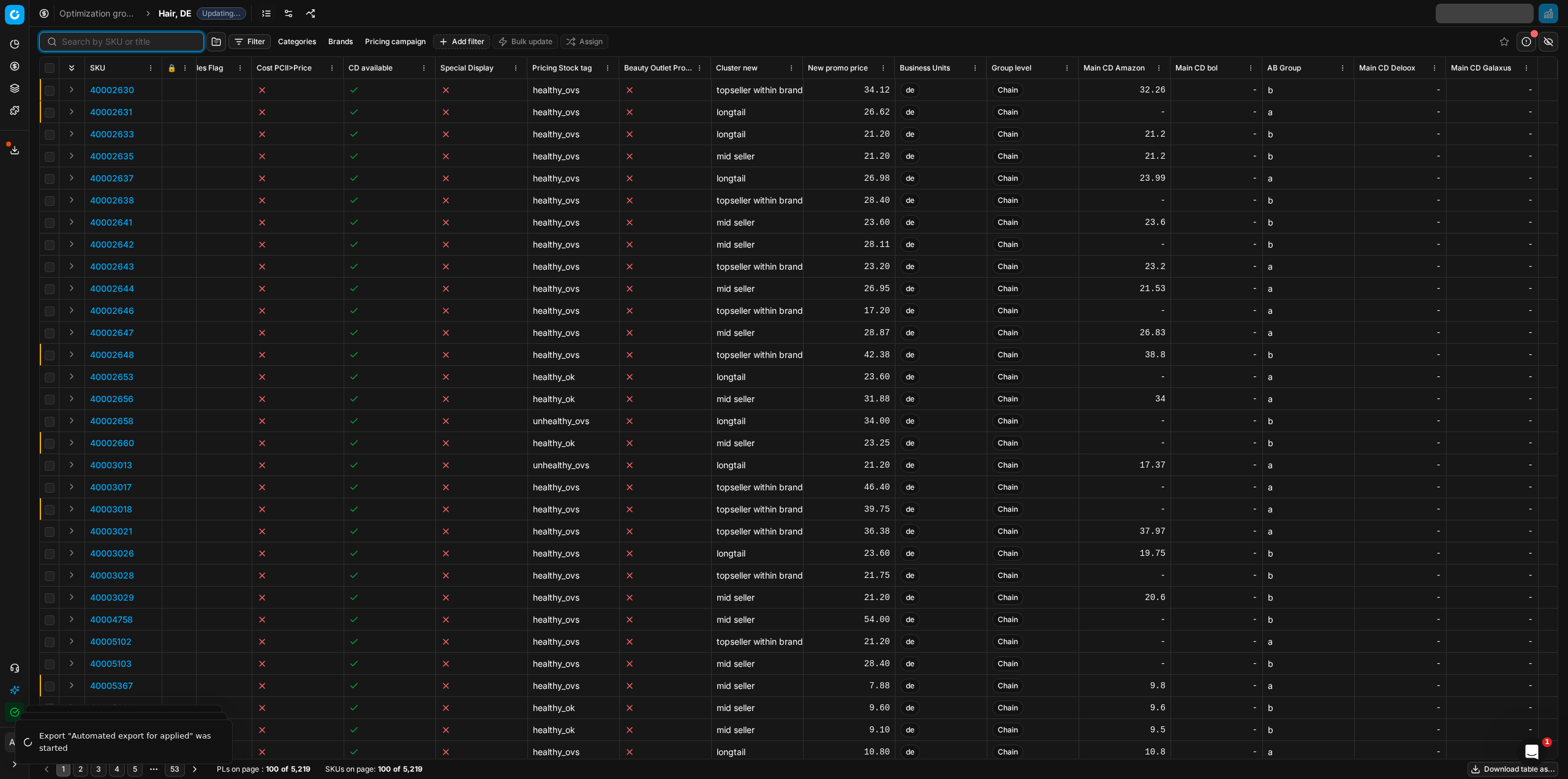
click at [80, 43] on input at bounding box center [129, 42] width 134 height 13
paste input "90009502-0014524"
type input "90009502-0014524"
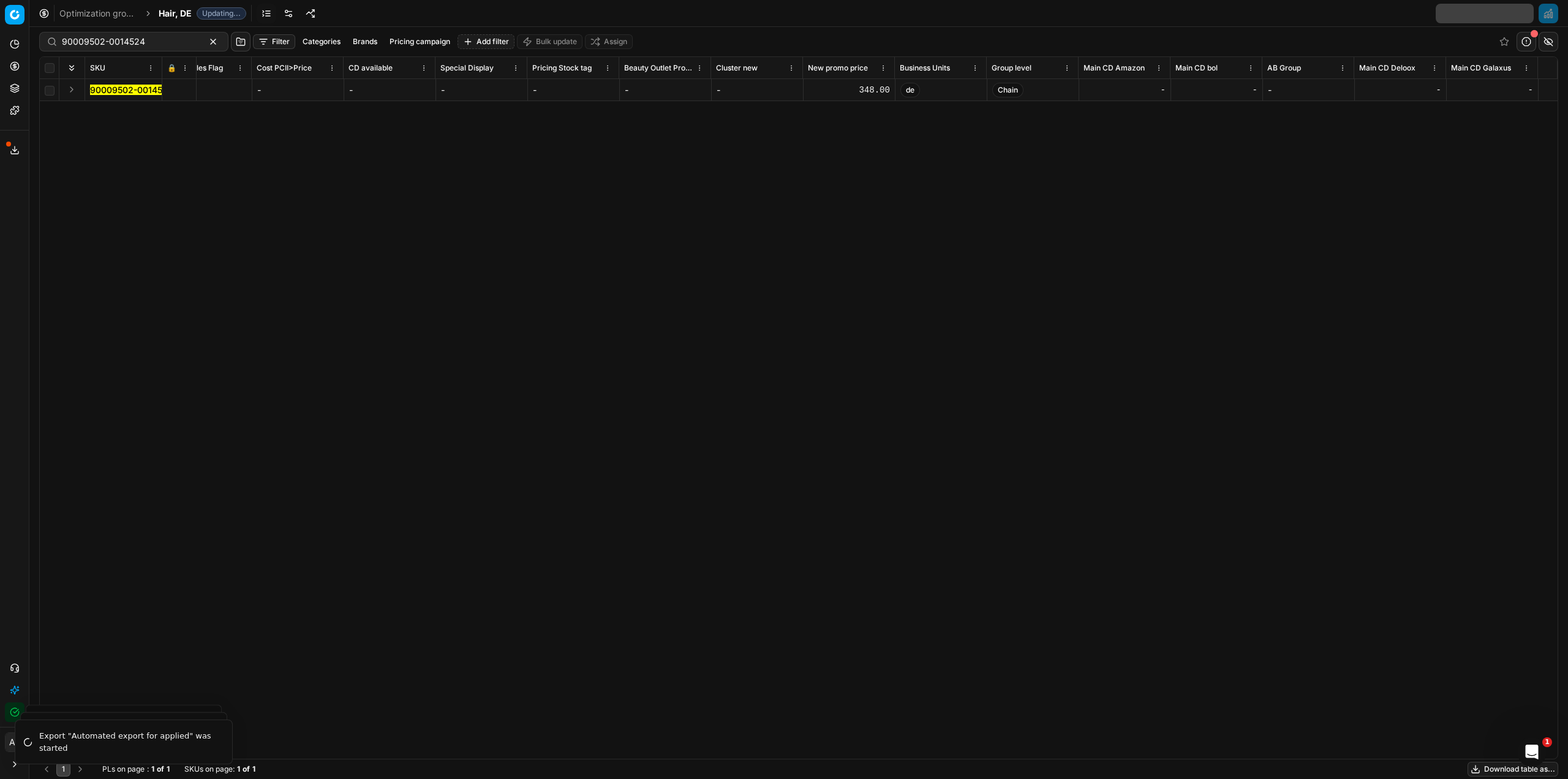
click at [139, 90] on mark "90009502-0014524" at bounding box center [132, 89] width 83 height 11
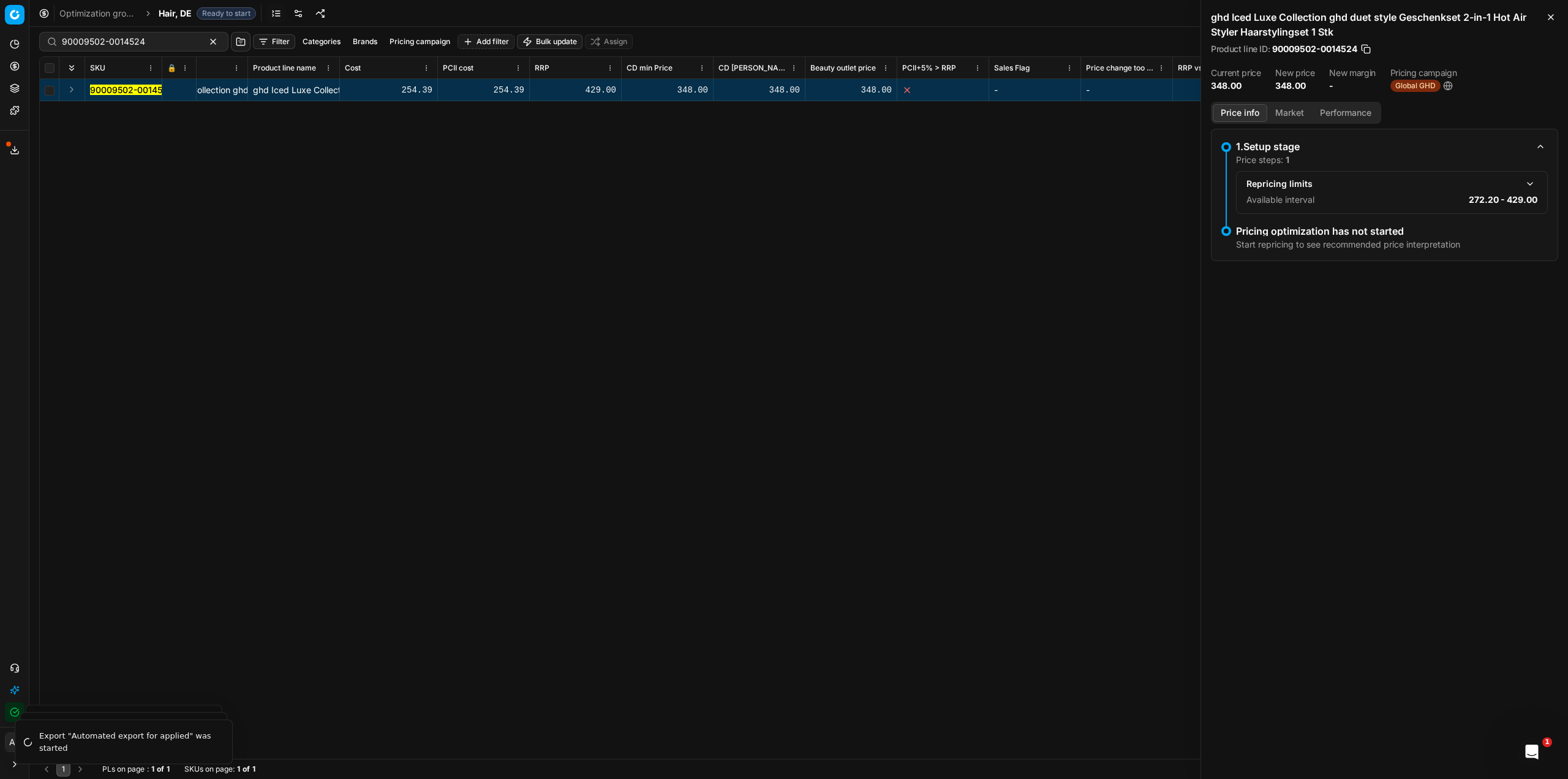
scroll to position [0, 64]
click at [1283, 109] on button "Market" at bounding box center [1290, 112] width 45 height 17
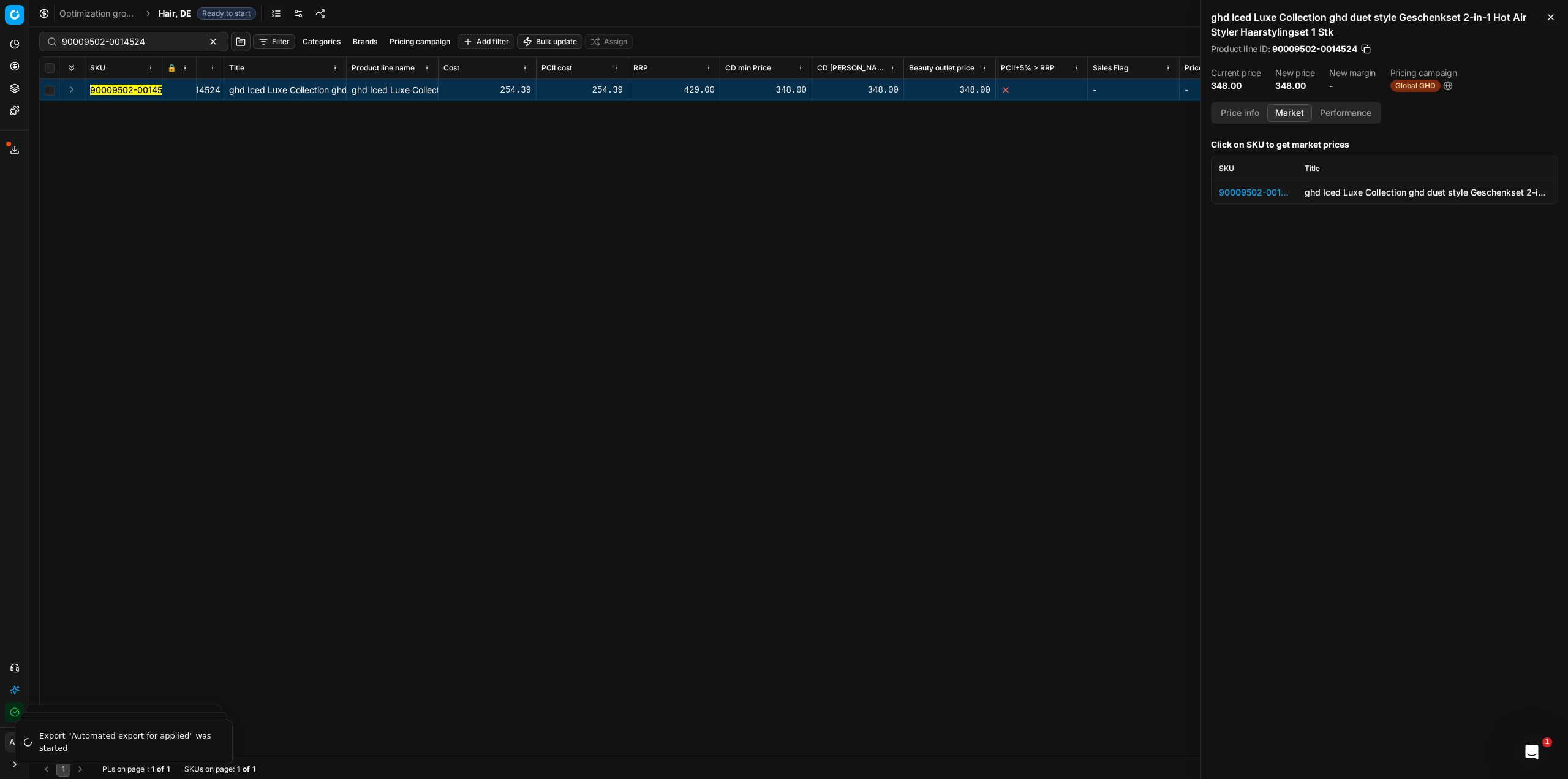
click at [1279, 191] on div "90009502-0014524" at bounding box center [1254, 192] width 71 height 13
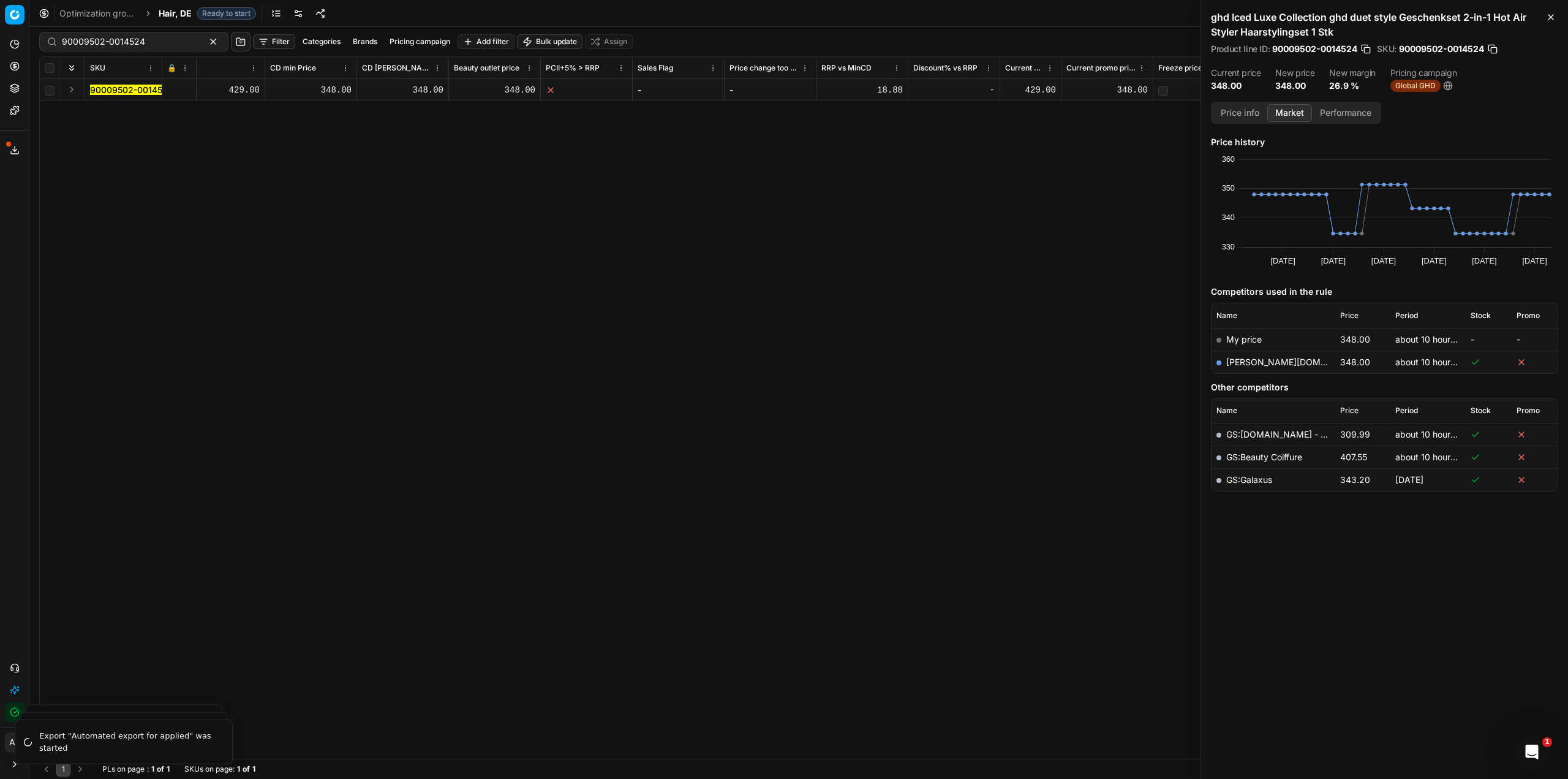
scroll to position [0, 547]
click at [1096, 90] on div "348.00" at bounding box center [1081, 90] width 81 height 13
drag, startPoint x: 1070, startPoint y: 88, endPoint x: 1046, endPoint y: 89, distance: 24.0
click at [1046, 89] on input "348" at bounding box center [1081, 90] width 81 height 19
type input "295"
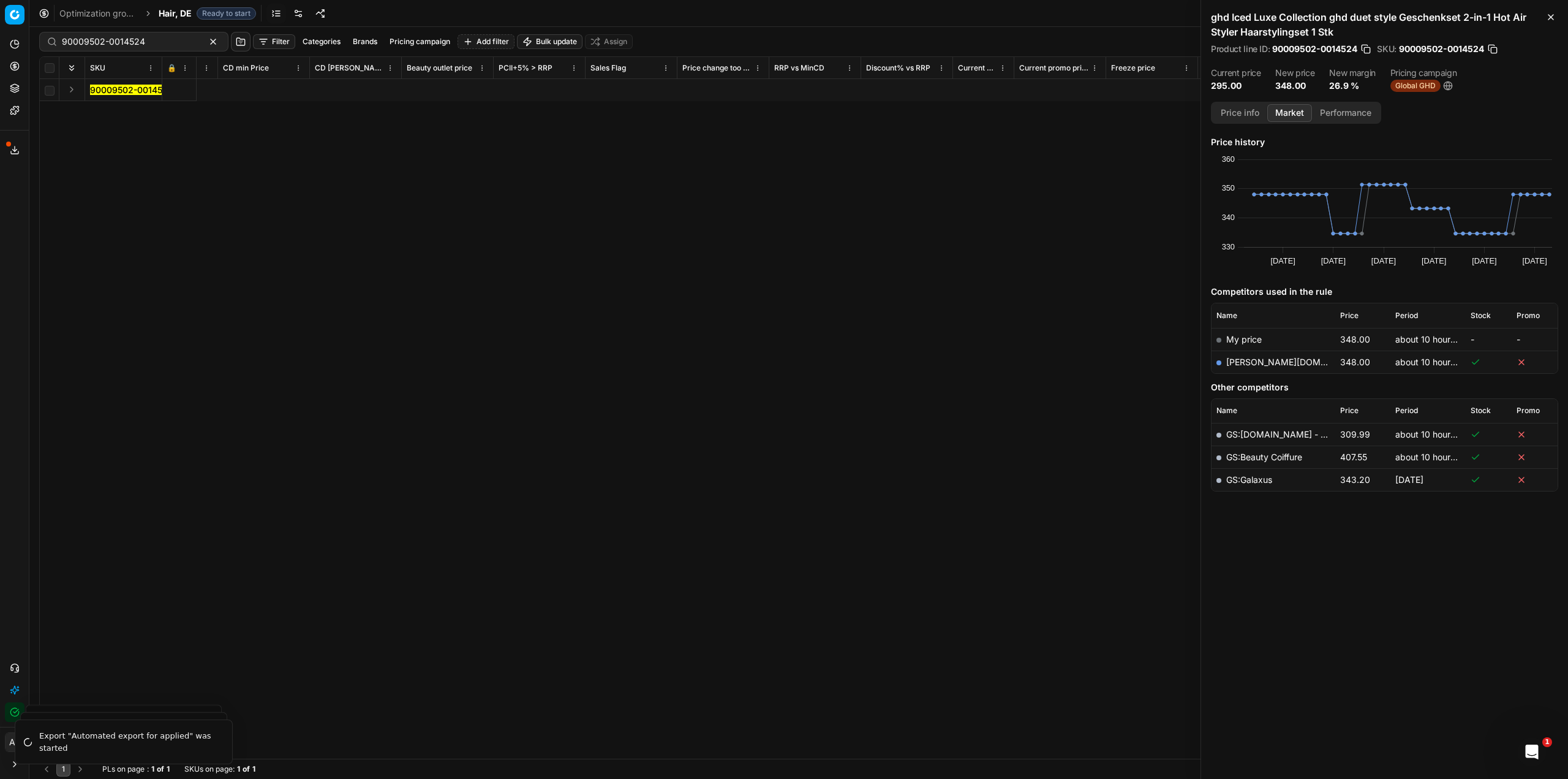
scroll to position [0, 6776]
drag, startPoint x: 836, startPoint y: 80, endPoint x: 842, endPoint y: 87, distance: 9.2
click at [836, 81] on div "-" at bounding box center [849, 90] width 81 height 21
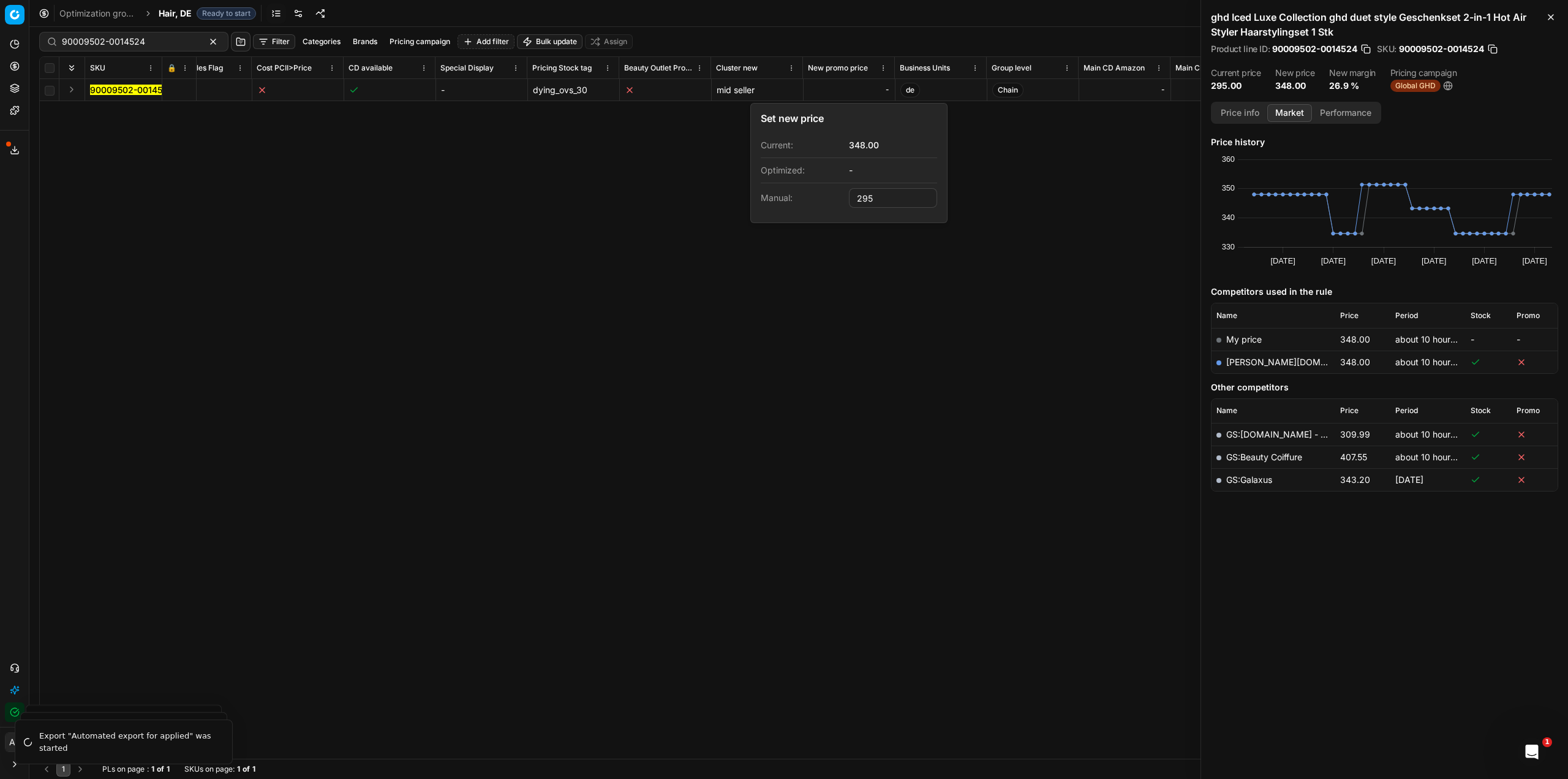
click at [868, 314] on div "SKU 🔒 Product line ID Title Product line name Cost PCII cost RRP CD min Price C…" at bounding box center [799, 408] width 1519 height 701
type input "295.00"
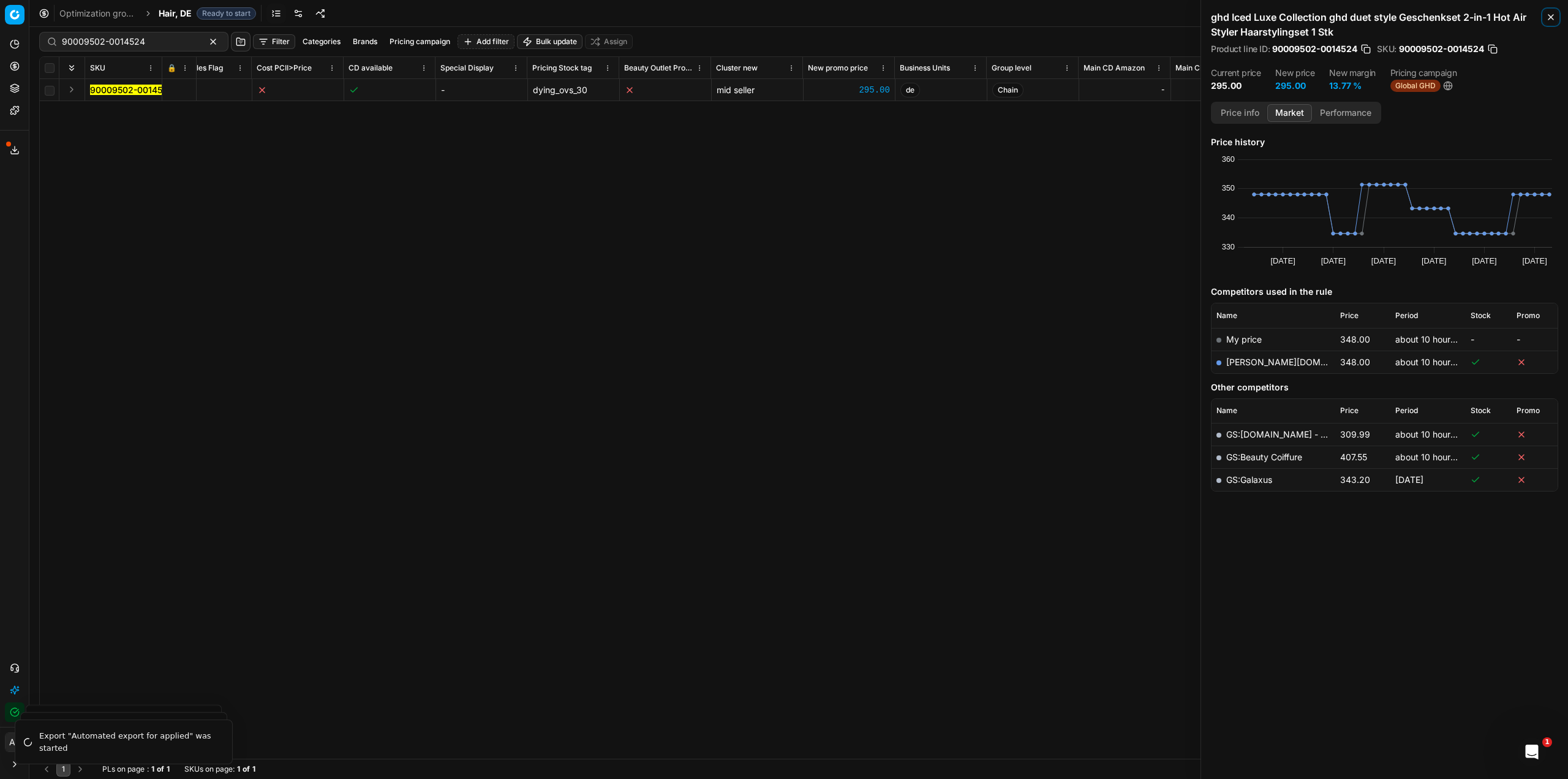
click at [1550, 15] on icon "button" at bounding box center [1552, 17] width 10 height 10
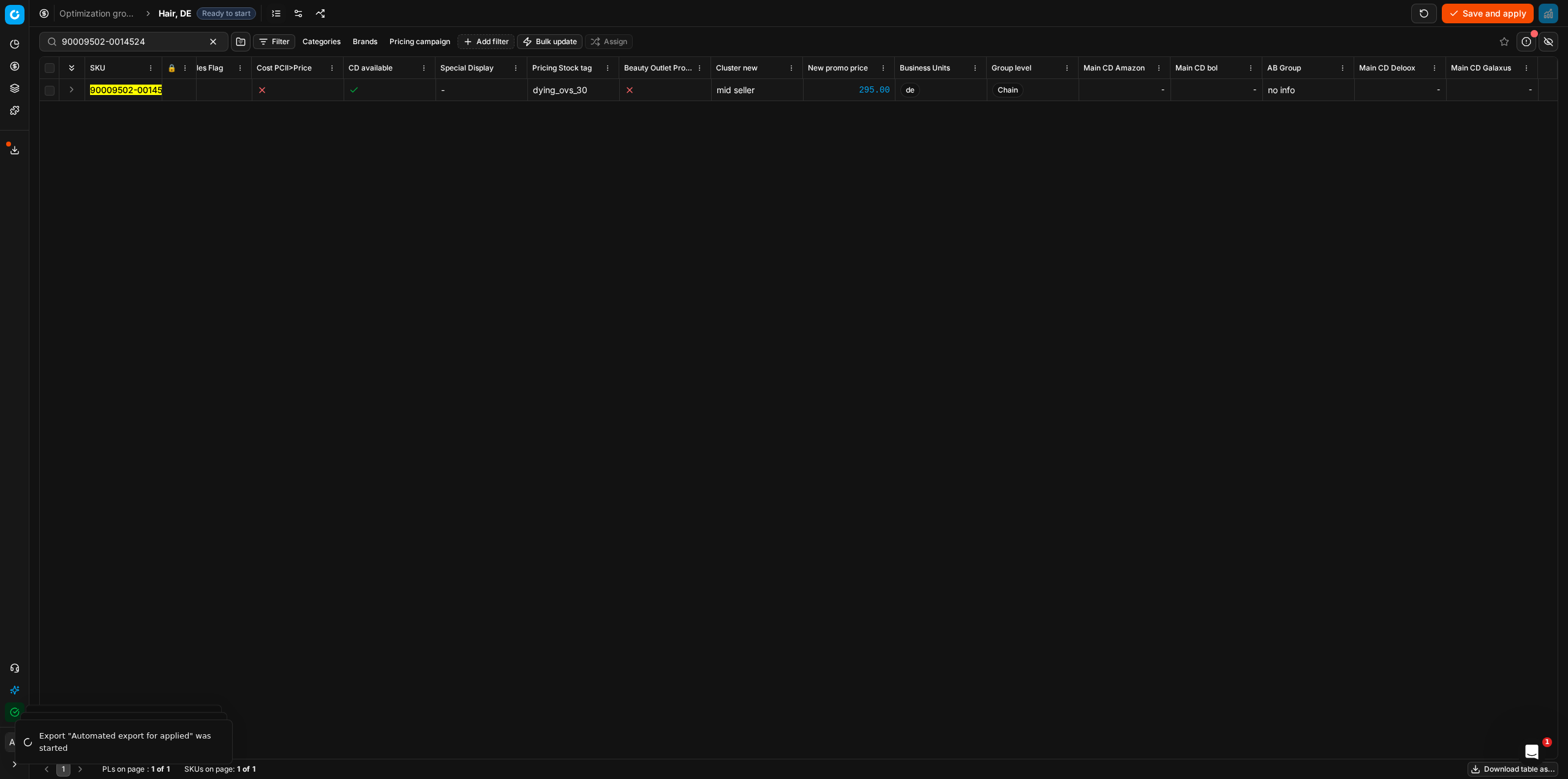
click at [1505, 14] on button "Save and apply" at bounding box center [1488, 14] width 92 height 19
drag, startPoint x: 450, startPoint y: 174, endPoint x: 245, endPoint y: 115, distance: 213.3
click at [450, 174] on div "SKU 🔒 Product line ID Title Product line name Cost PCII cost RRP CD min Price C…" at bounding box center [799, 408] width 1519 height 701
click at [172, 87] on icon at bounding box center [171, 88] width 3 height 3
click at [1486, 14] on button "Save and apply" at bounding box center [1488, 14] width 92 height 19
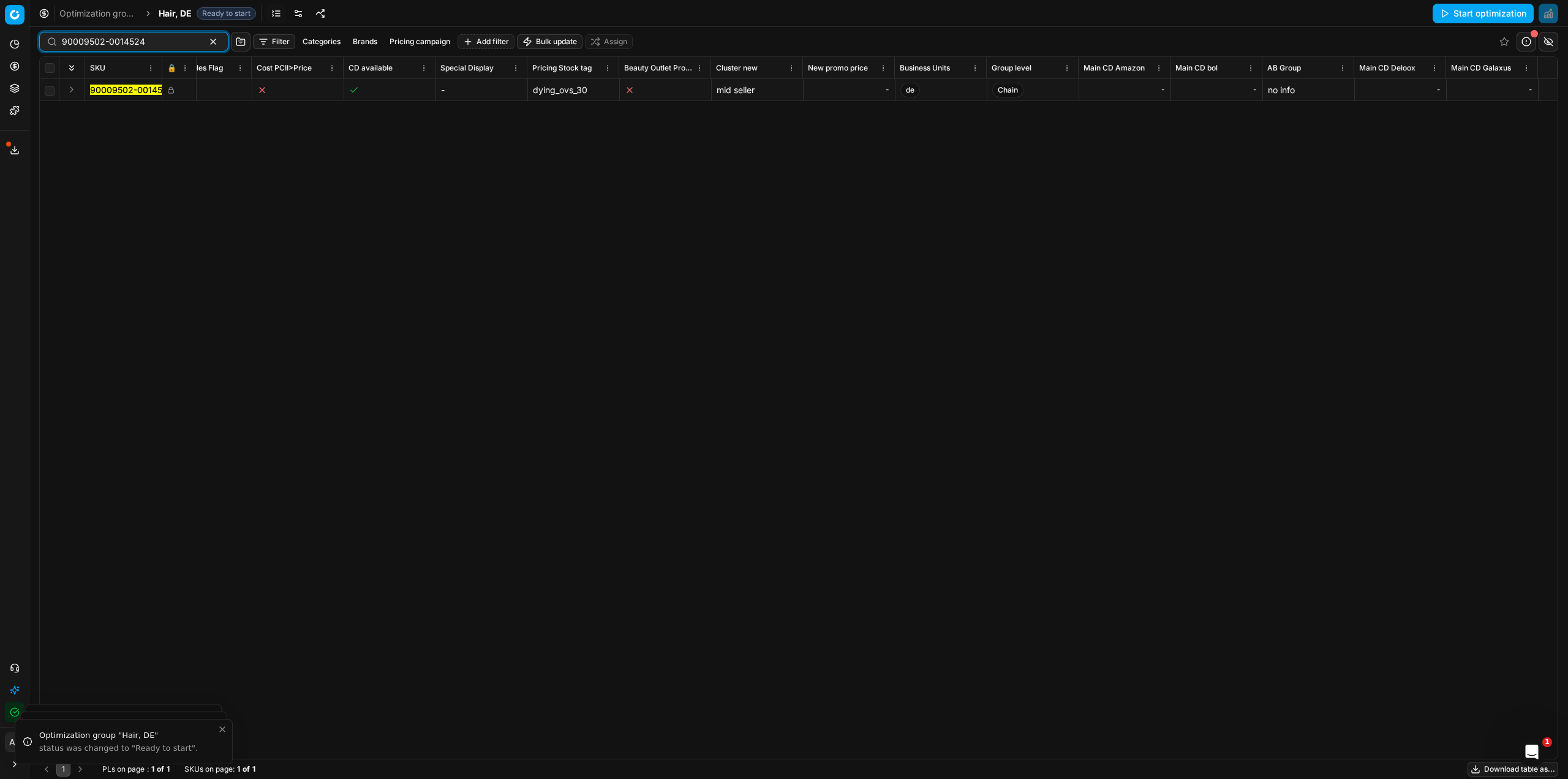
drag, startPoint x: 153, startPoint y: 41, endPoint x: 0, endPoint y: 20, distance: 154.4
click at [0, 20] on div "Pricing platform Analytics Pricing Product portfolio Templates Export service 1…" at bounding box center [784, 390] width 1568 height 779
paste input "[US_EMPLOYER_IDENTIFICATION_NUMBER]"
type input "90009511-0014527"
click at [1293, 759] on div "SKU 🔒 Product line ID Title Product line name Cost PCII cost RRP CD min Price C…" at bounding box center [799, 407] width 1520 height 702
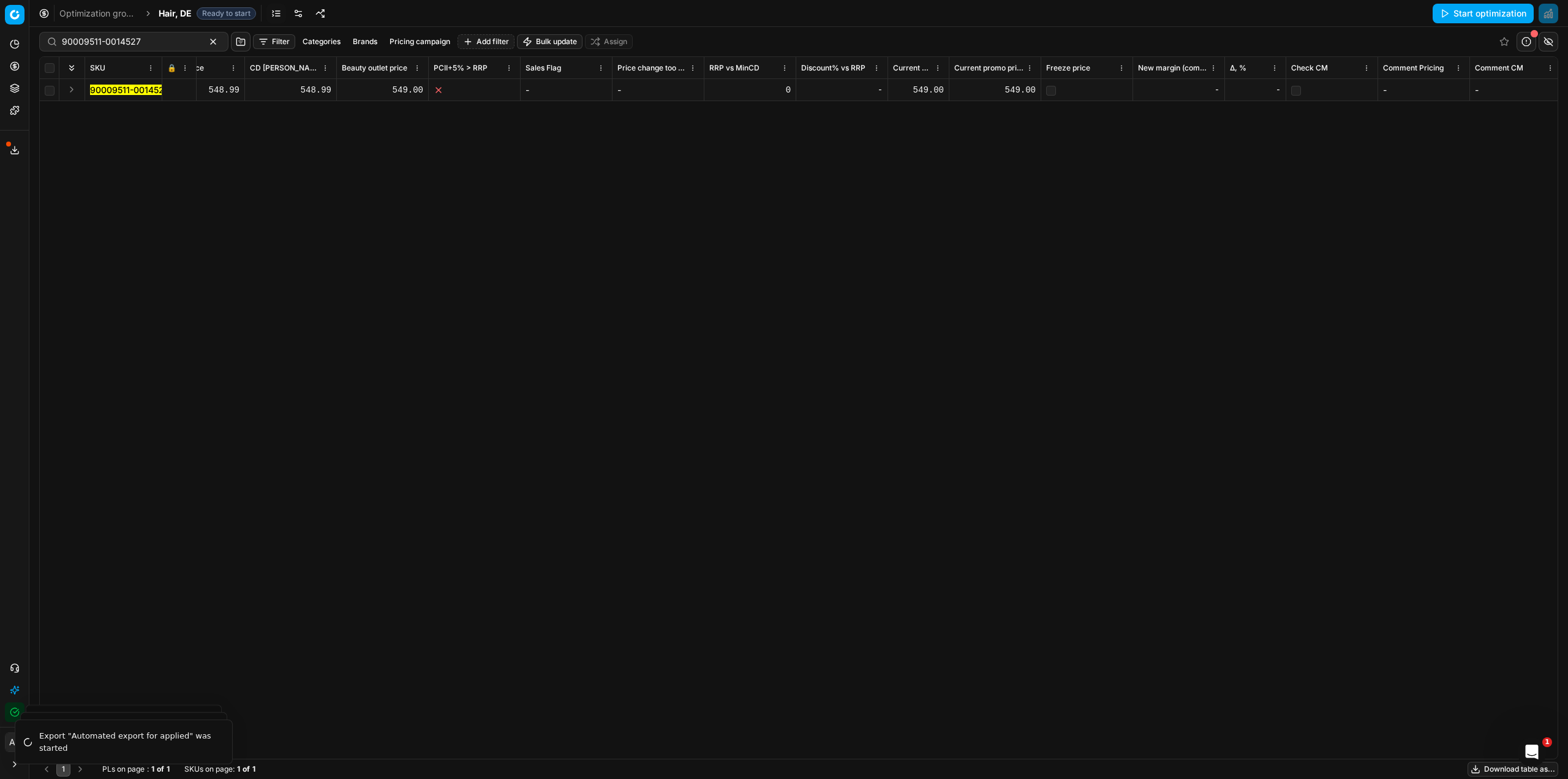
scroll to position [0, 550]
click at [706, 188] on div "90009511-0014527 ghd Iced Luxe Collection ghd chronos & helios® Limited Edition…" at bounding box center [248, 419] width 1519 height 679
click at [1100, 86] on div "549.00" at bounding box center [1077, 90] width 81 height 13
drag, startPoint x: 1081, startPoint y: 85, endPoint x: 1037, endPoint y: 84, distance: 44.0
click at [1037, 84] on input "549" at bounding box center [1077, 90] width 81 height 19
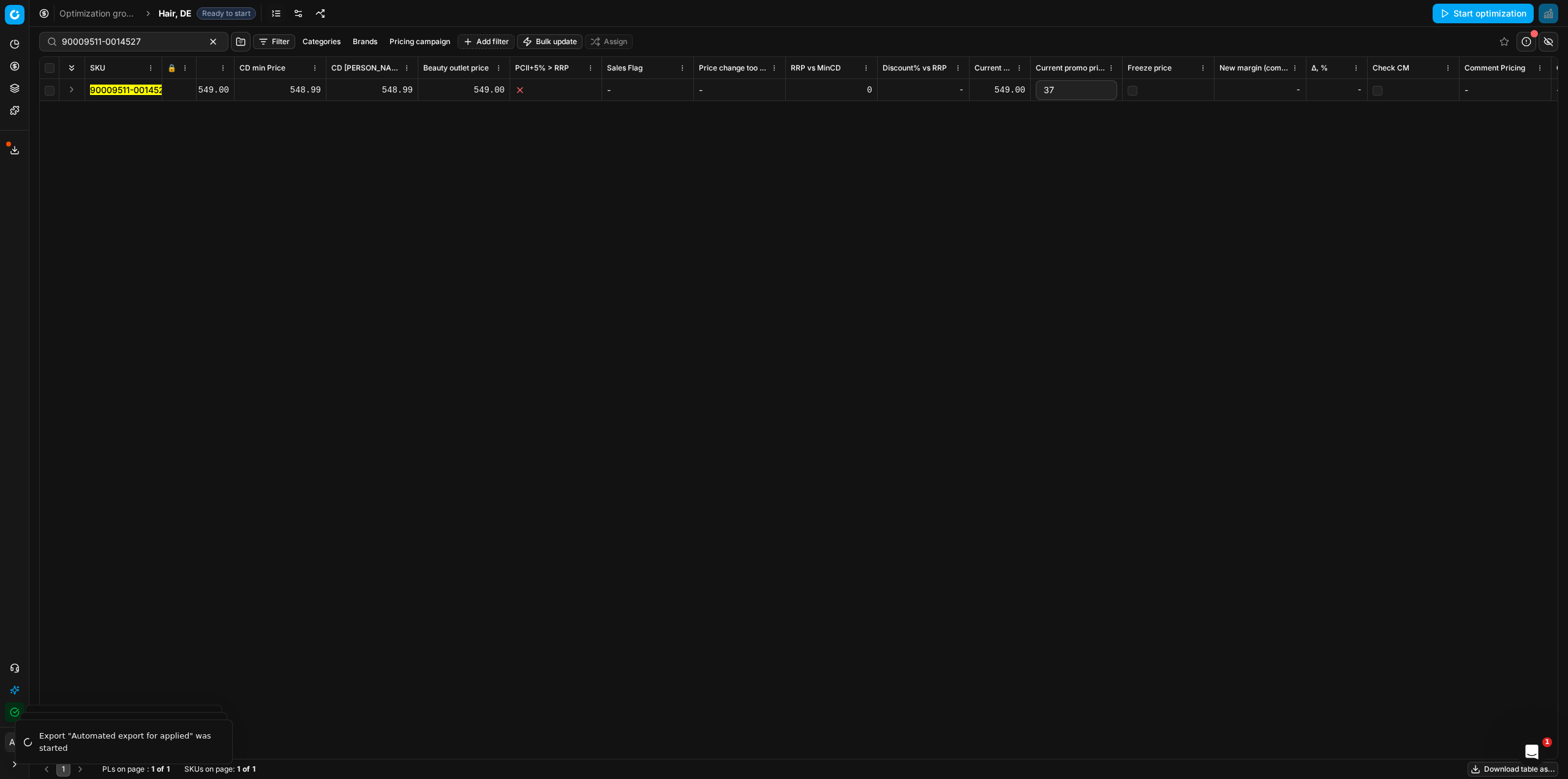
type input "375"
drag, startPoint x: 1113, startPoint y: 198, endPoint x: 1134, endPoint y: 160, distance: 43.4
click at [1113, 195] on div "SKU 🔒 Product line ID Title Product line name Cost PCII cost RRP CD min Price C…" at bounding box center [799, 408] width 1519 height 701
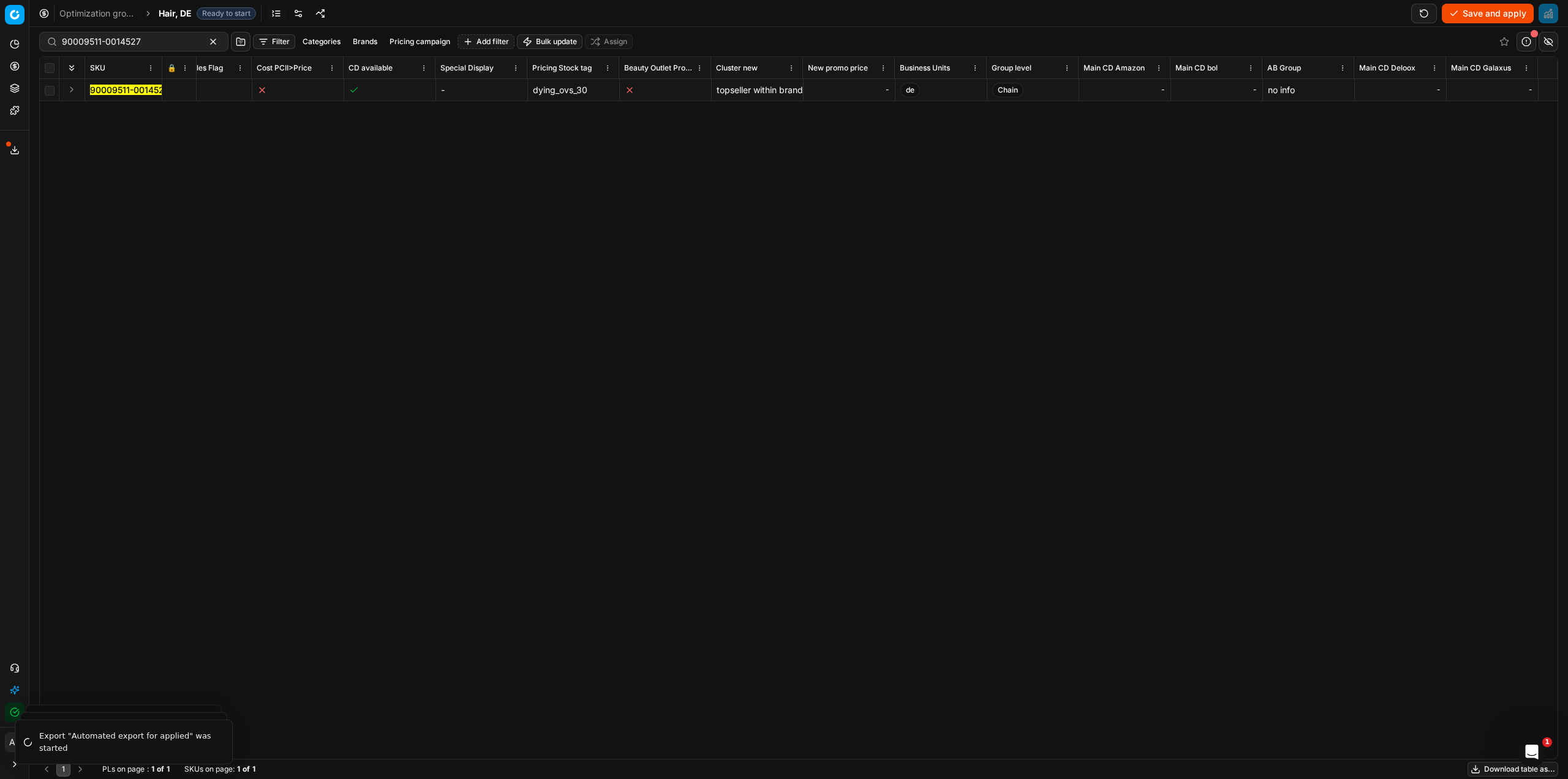
click at [865, 95] on div "-" at bounding box center [849, 90] width 81 height 13
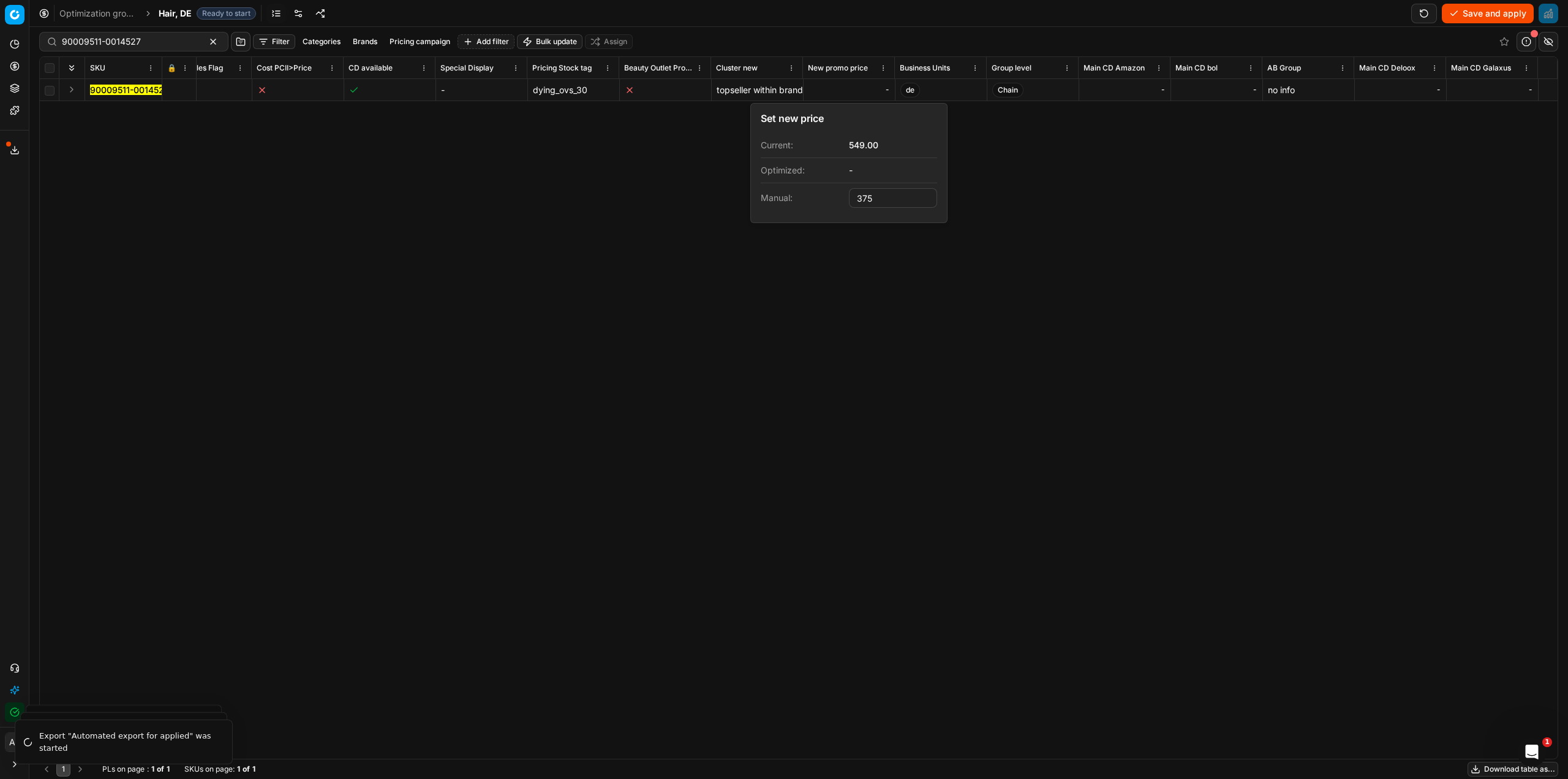
type input "375.00"
click at [1092, 300] on div "SKU 🔒 Product line ID Title Product line name Cost PCII cost RRP CD min Price C…" at bounding box center [799, 408] width 1519 height 701
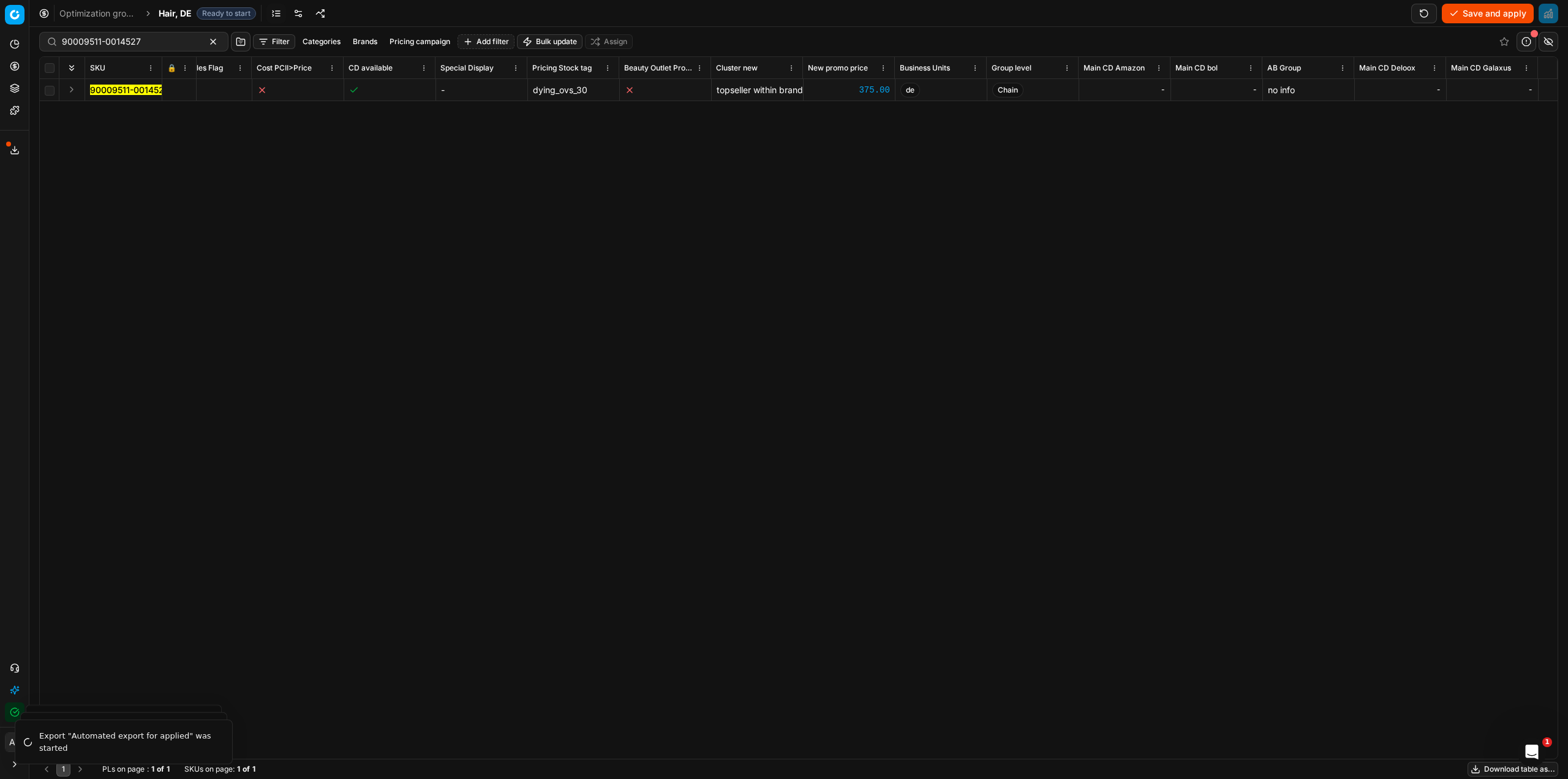
click at [1480, 18] on button "Save and apply" at bounding box center [1488, 14] width 92 height 19
drag, startPoint x: 267, startPoint y: 219, endPoint x: 239, endPoint y: 113, distance: 109.6
click at [267, 215] on div "SKU 🔒 Product line ID Title Product line name Cost PCII cost RRP CD min Price C…" at bounding box center [799, 408] width 1519 height 701
drag, startPoint x: 156, startPoint y: 41, endPoint x: 49, endPoint y: 39, distance: 107.0
click at [49, 39] on div "90009511-0014527" at bounding box center [133, 42] width 189 height 19
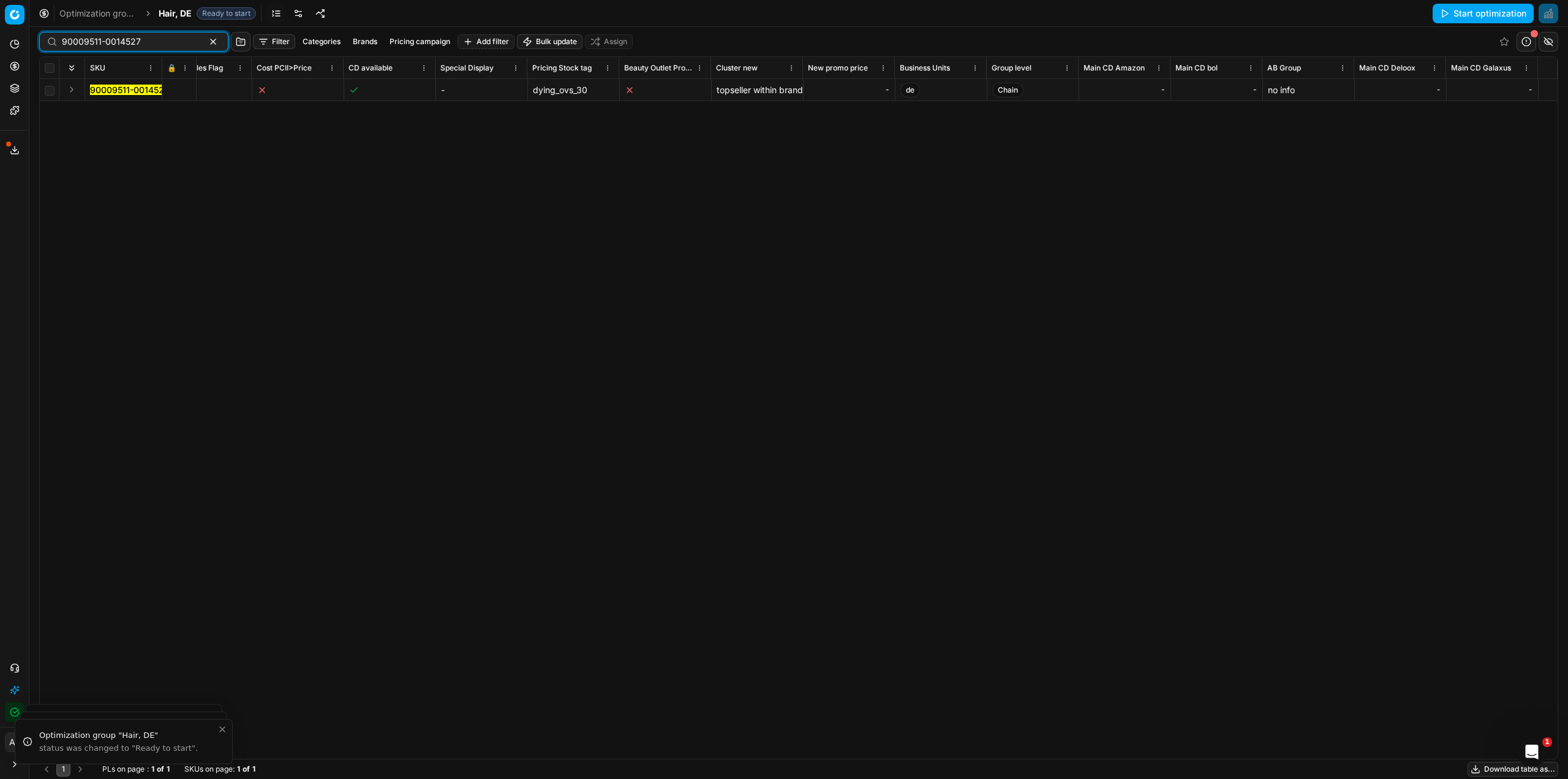
paste input "13189-0020888"
type input "90013189-0020888"
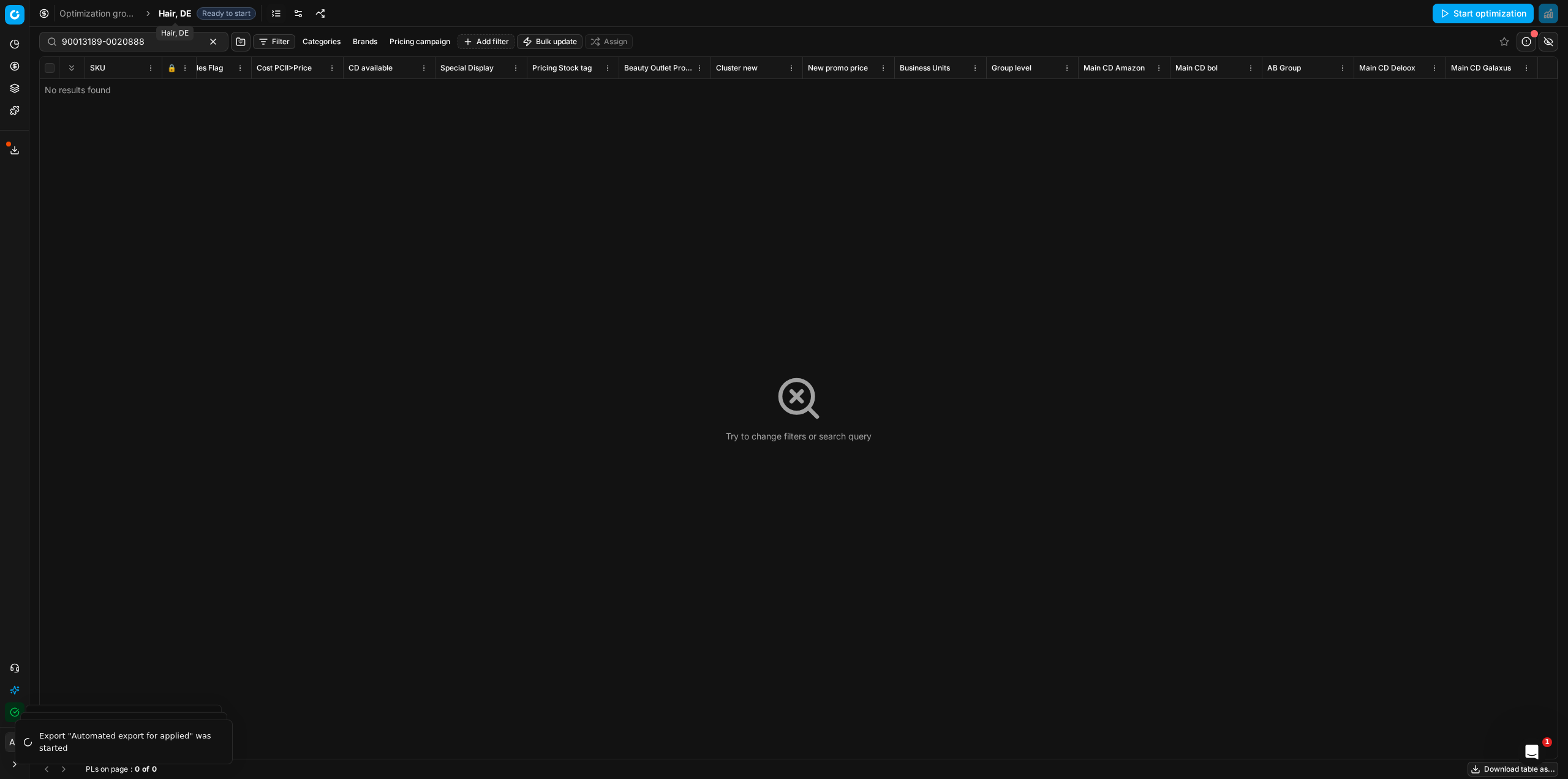
click at [187, 15] on span "Hair, DE" at bounding box center [175, 14] width 33 height 13
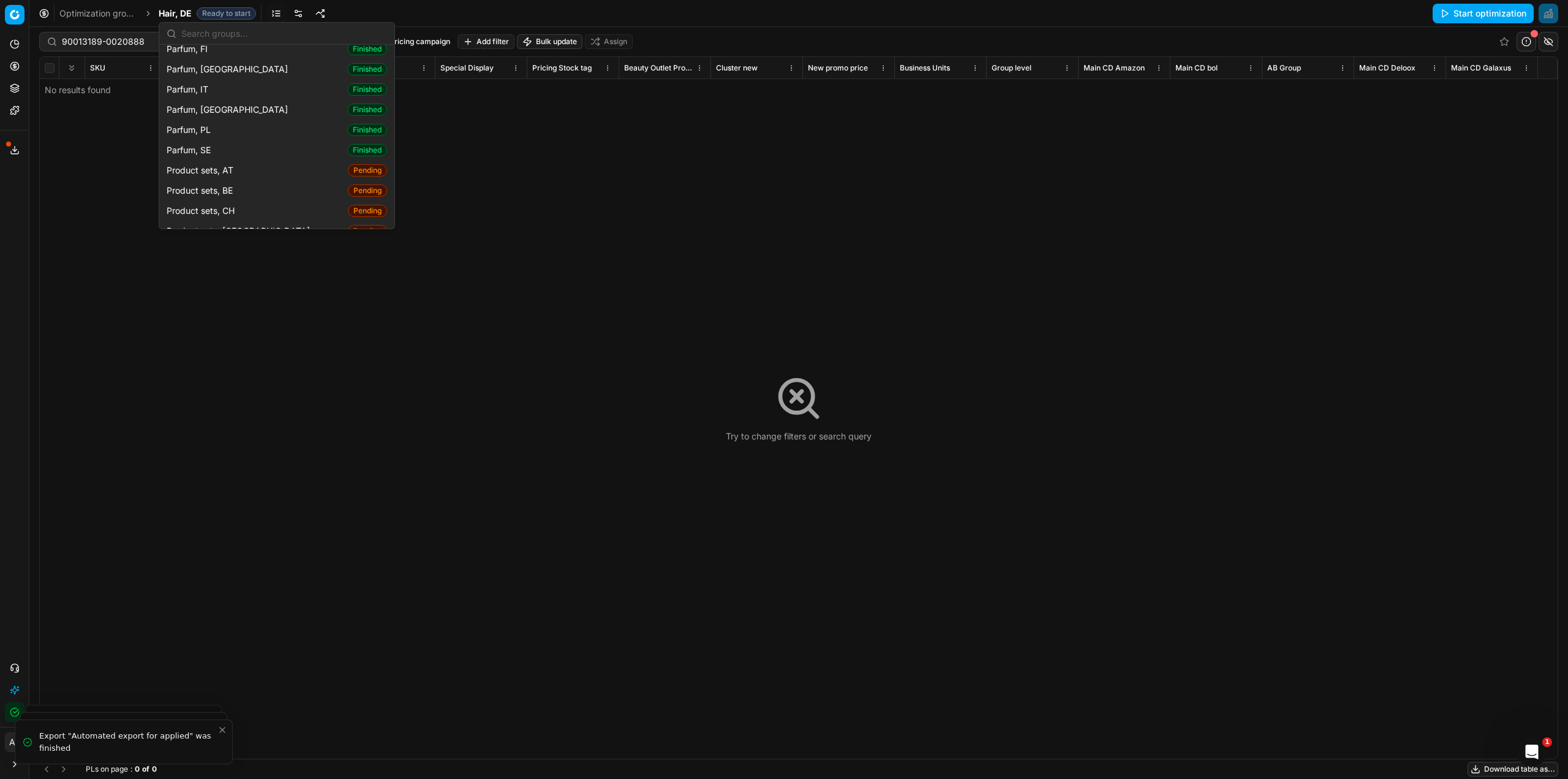
scroll to position [1348, 0]
click at [219, 184] on span "Product sets, DE" at bounding box center [203, 190] width 72 height 13
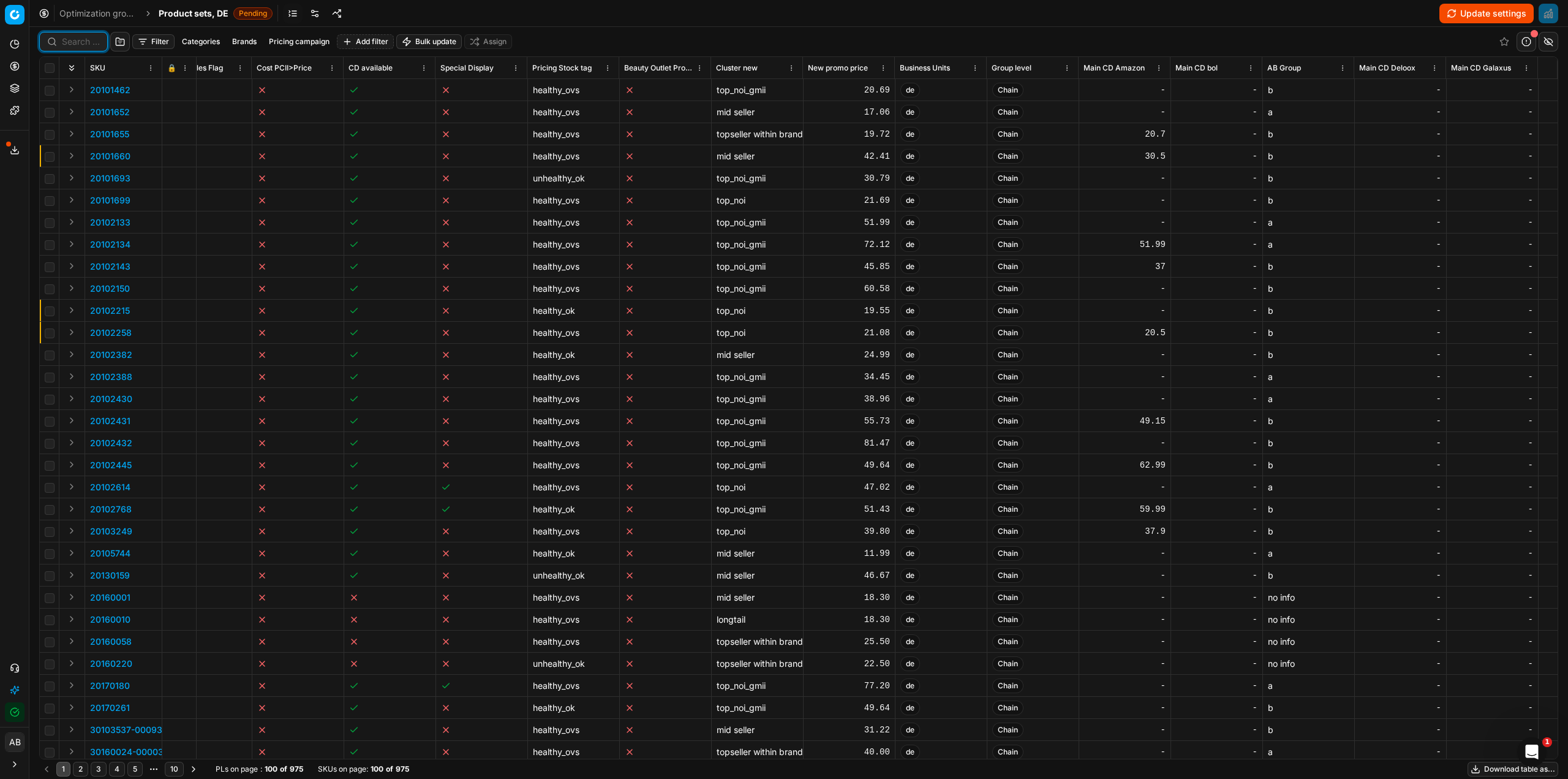
click at [90, 40] on input at bounding box center [80, 42] width 38 height 13
paste input "90013189-0020888"
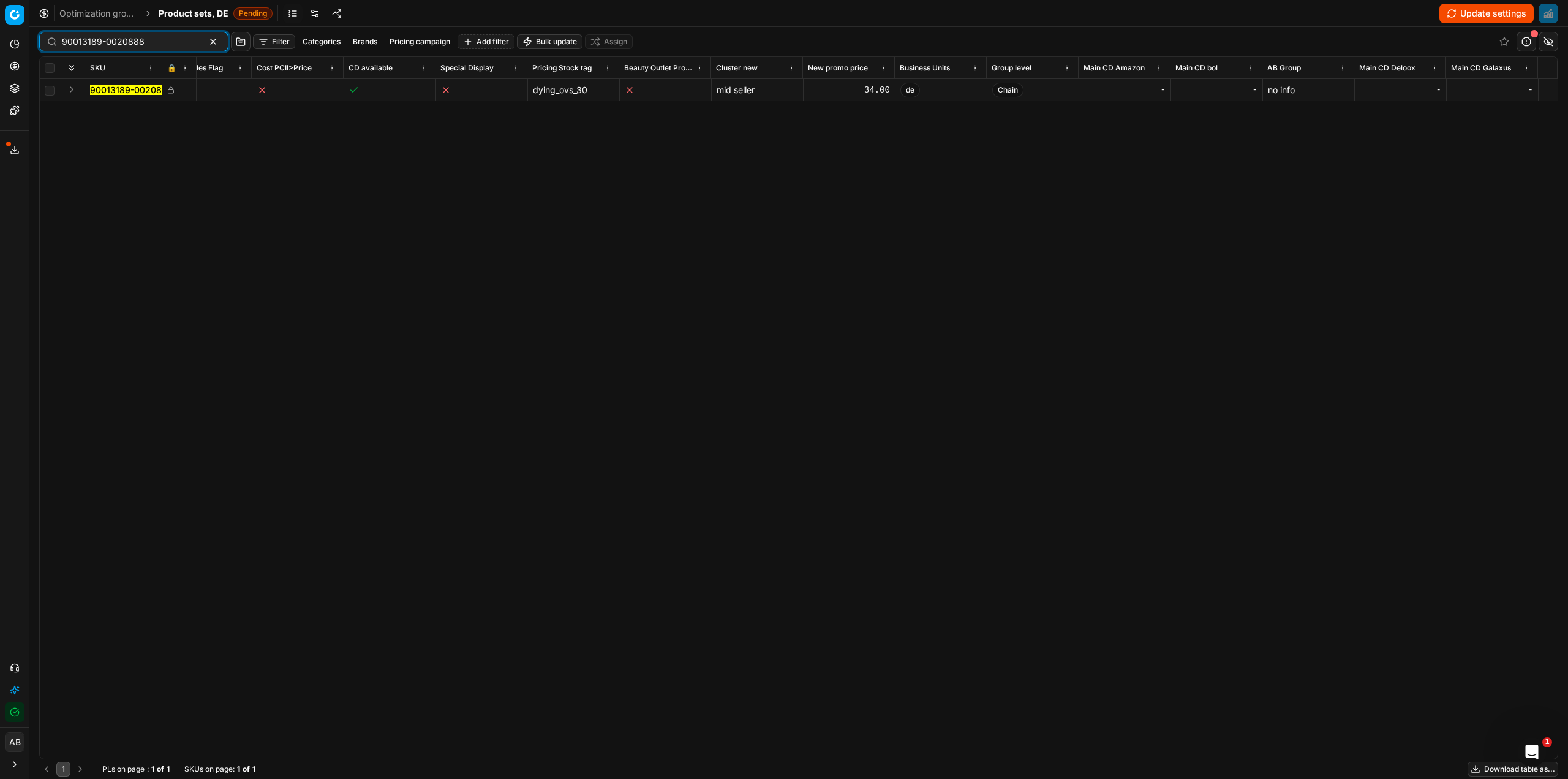
type input "90013189-0020888"
click at [873, 92] on div "34.00" at bounding box center [849, 90] width 81 height 13
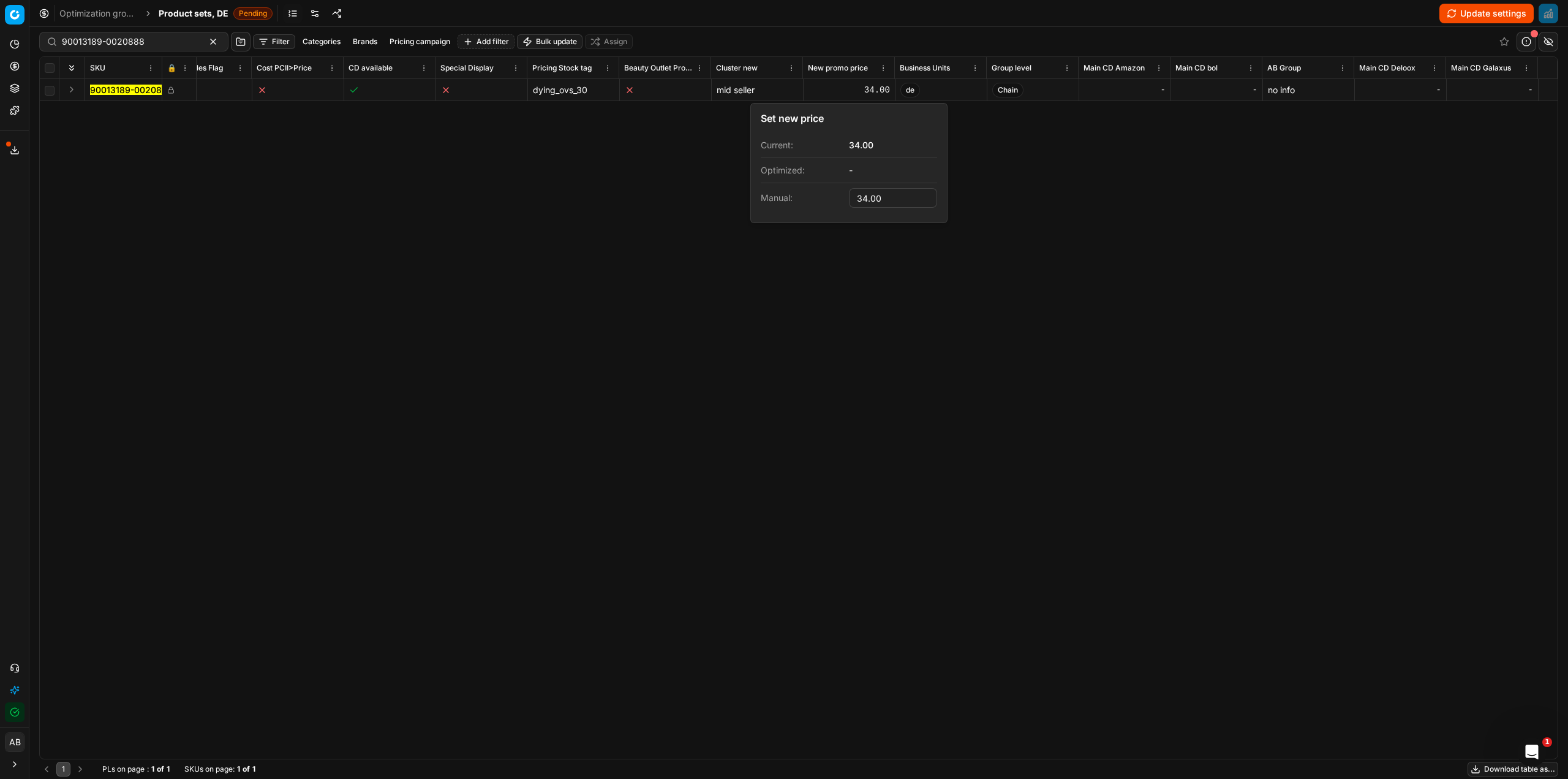
drag, startPoint x: 887, startPoint y: 198, endPoint x: 836, endPoint y: 204, distance: 51.4
click at [836, 204] on dl "Current: 34.00 Optimized: - Manual: 34.00" at bounding box center [849, 172] width 176 height 79
type input "30.00"
click at [1380, 176] on div "SKU 🔒 Product line ID Title Product line name Cost PCII cost RRP CD min Price C…" at bounding box center [799, 408] width 1519 height 701
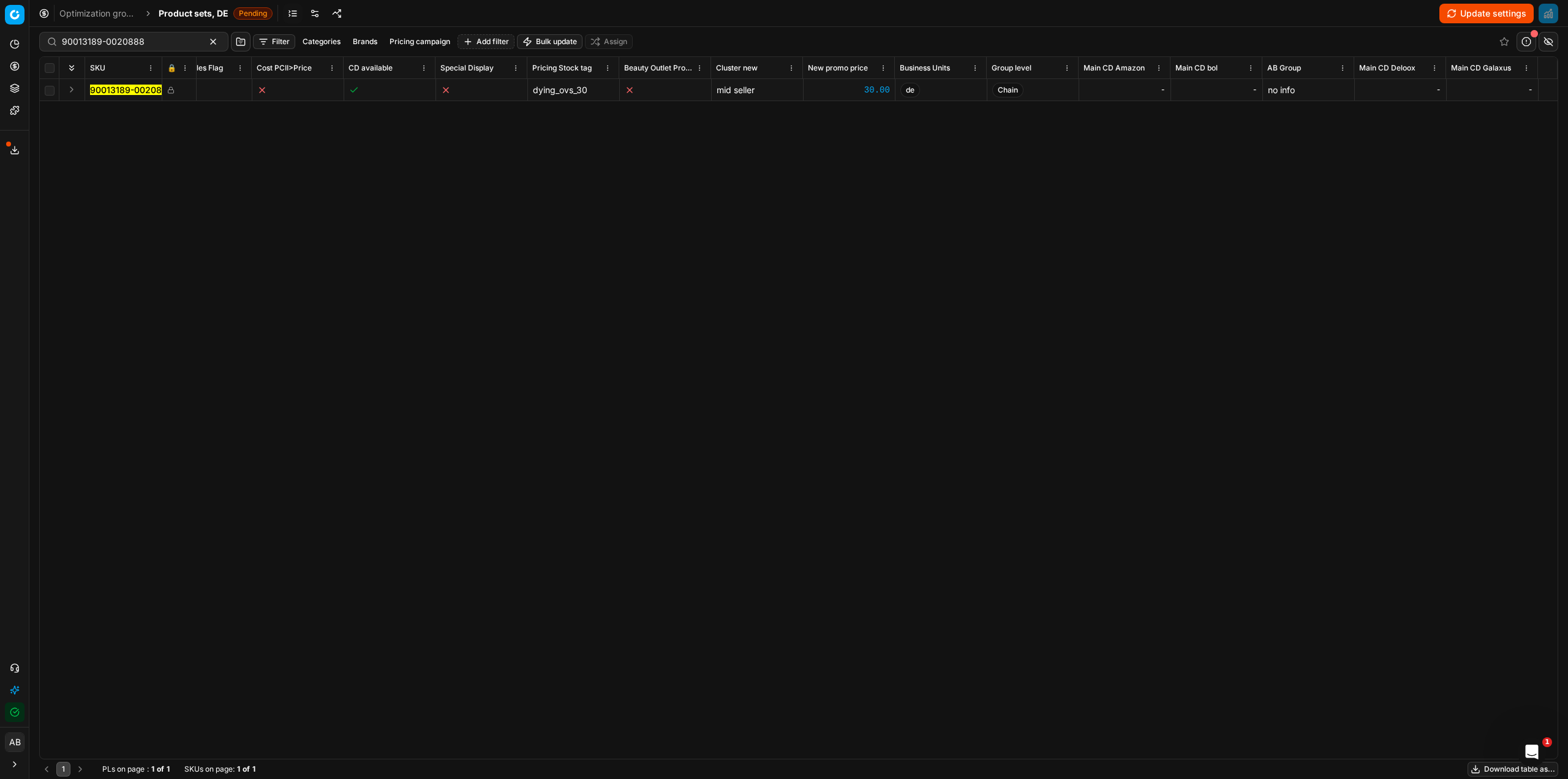
scroll to position [0, 826]
click at [824, 90] on div "34.00" at bounding box center [801, 90] width 81 height 13
type input "30"
click at [1032, 174] on div "SKU 🔒 Product line ID Title Product line name Cost PCII cost RRP CD min Price C…" at bounding box center [799, 408] width 1519 height 701
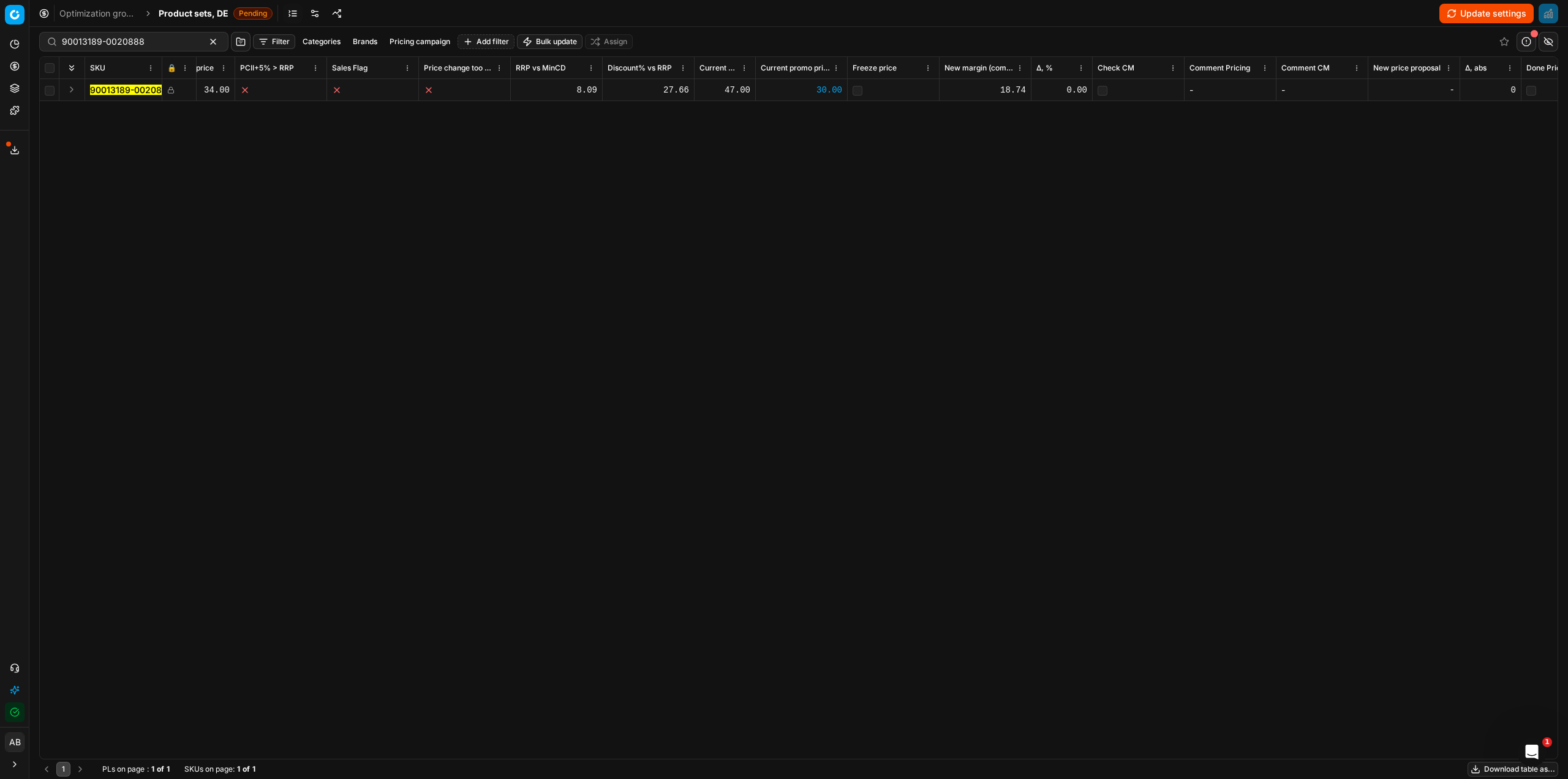
click at [1494, 14] on button "Update settings" at bounding box center [1487, 14] width 94 height 19
click at [176, 15] on span "Product sets, DE" at bounding box center [194, 14] width 70 height 13
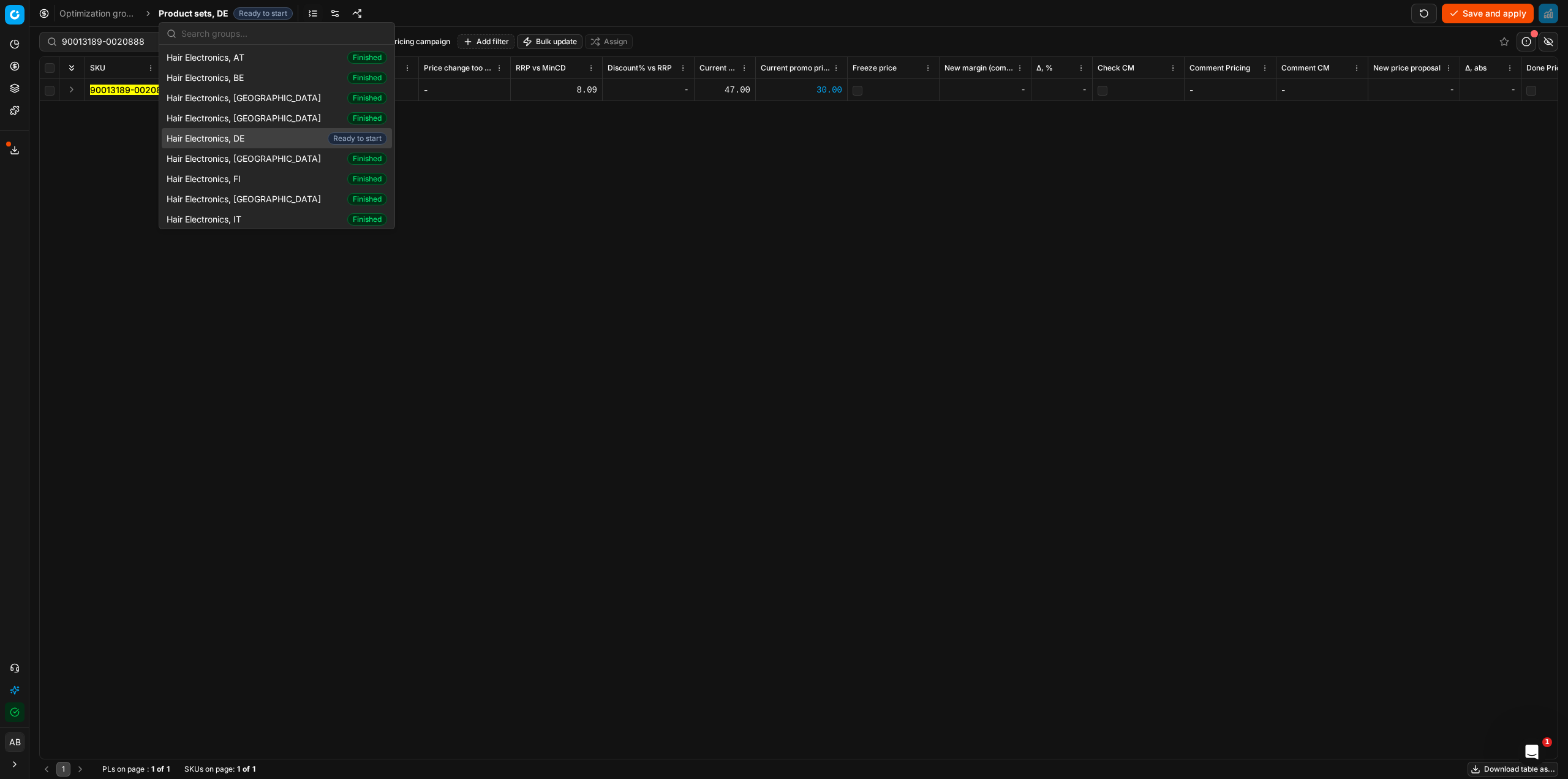
click at [238, 133] on span "Hair Electronics, DE" at bounding box center [207, 139] width 82 height 13
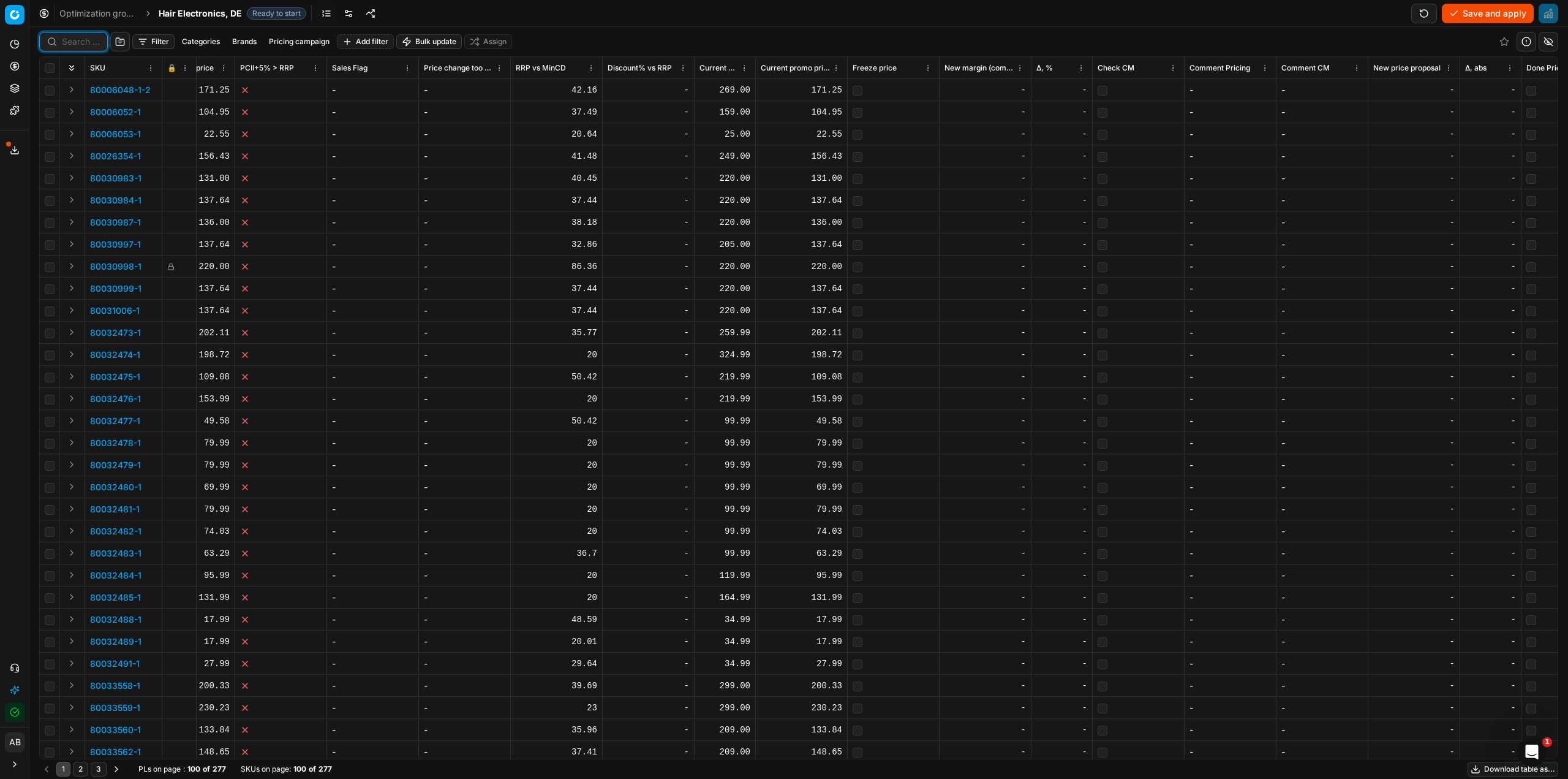
click at [89, 45] on input at bounding box center [80, 42] width 38 height 13
paste input "90000005-0000005"
type input "90000005-0000005"
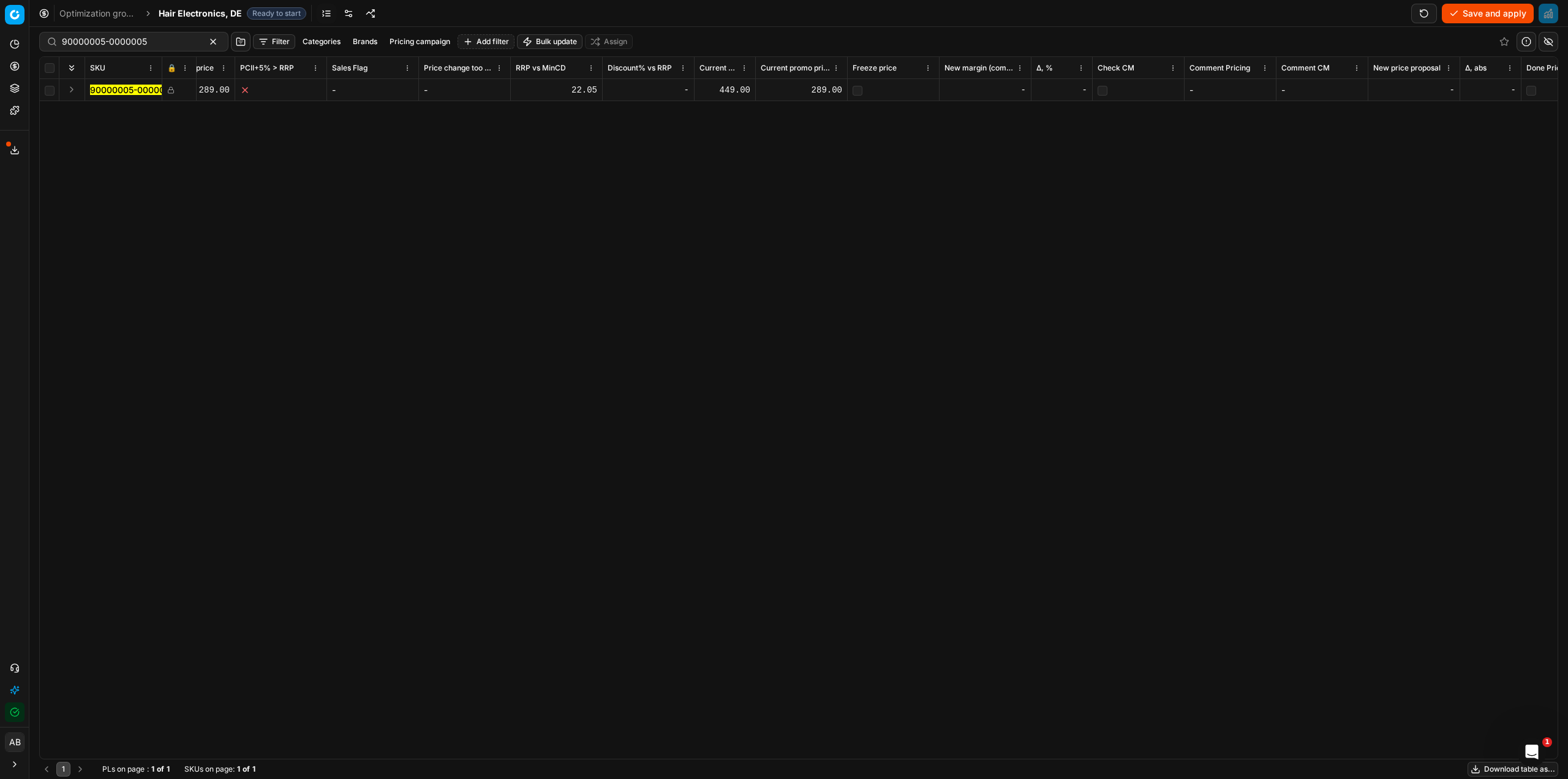
click at [820, 89] on div "289.00" at bounding box center [801, 90] width 81 height 13
drag, startPoint x: 789, startPoint y: 86, endPoint x: 758, endPoint y: 87, distance: 31.0
click at [758, 87] on td "289" at bounding box center [801, 90] width 92 height 22
type input "299"
click at [852, 144] on div "SKU 🔒 Product line ID Title Product line name Cost PCII cost RRP CD min Price C…" at bounding box center [799, 408] width 1519 height 701
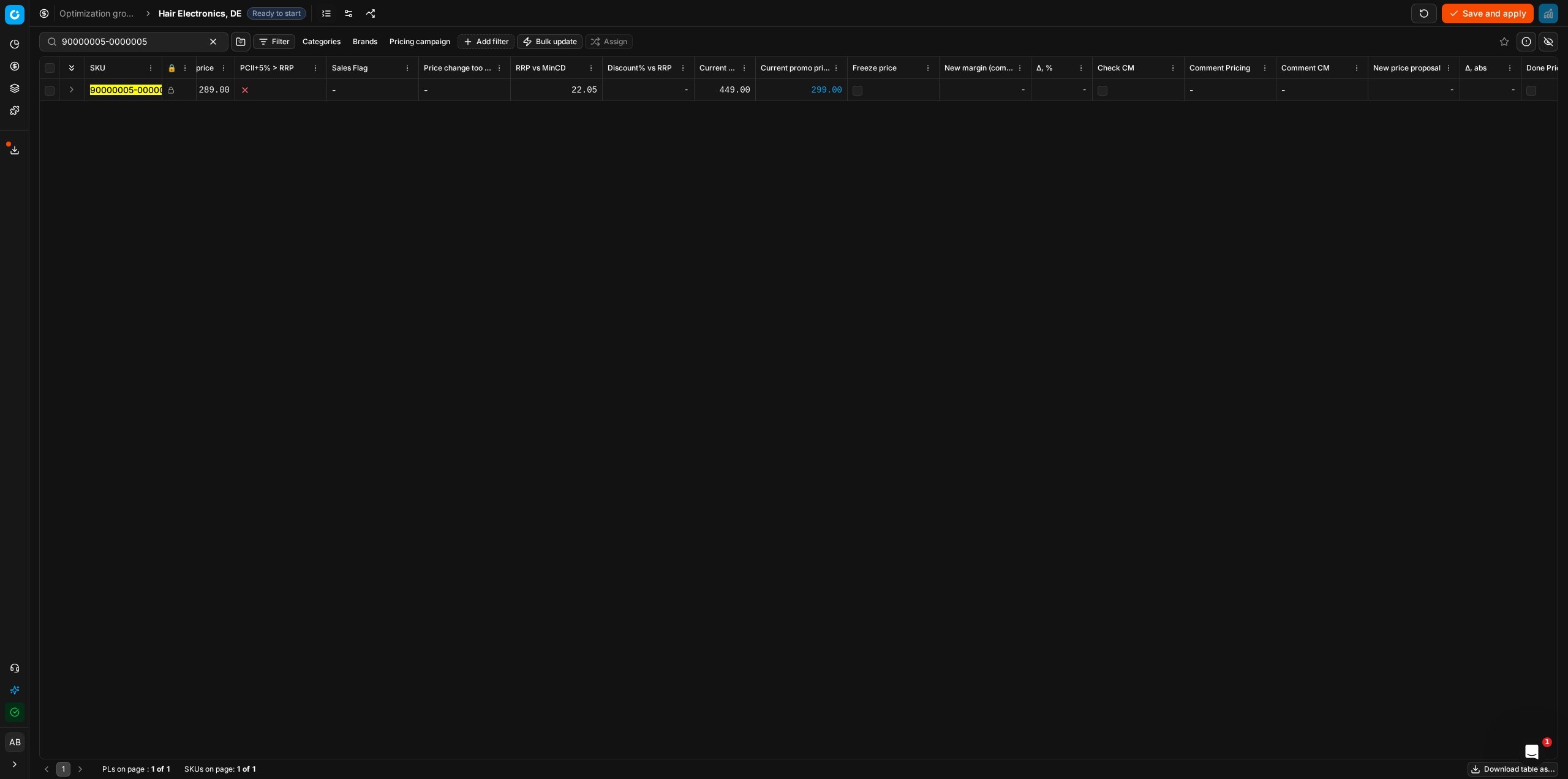
scroll to position [0, 6776]
click at [858, 89] on div "-" at bounding box center [849, 90] width 81 height 13
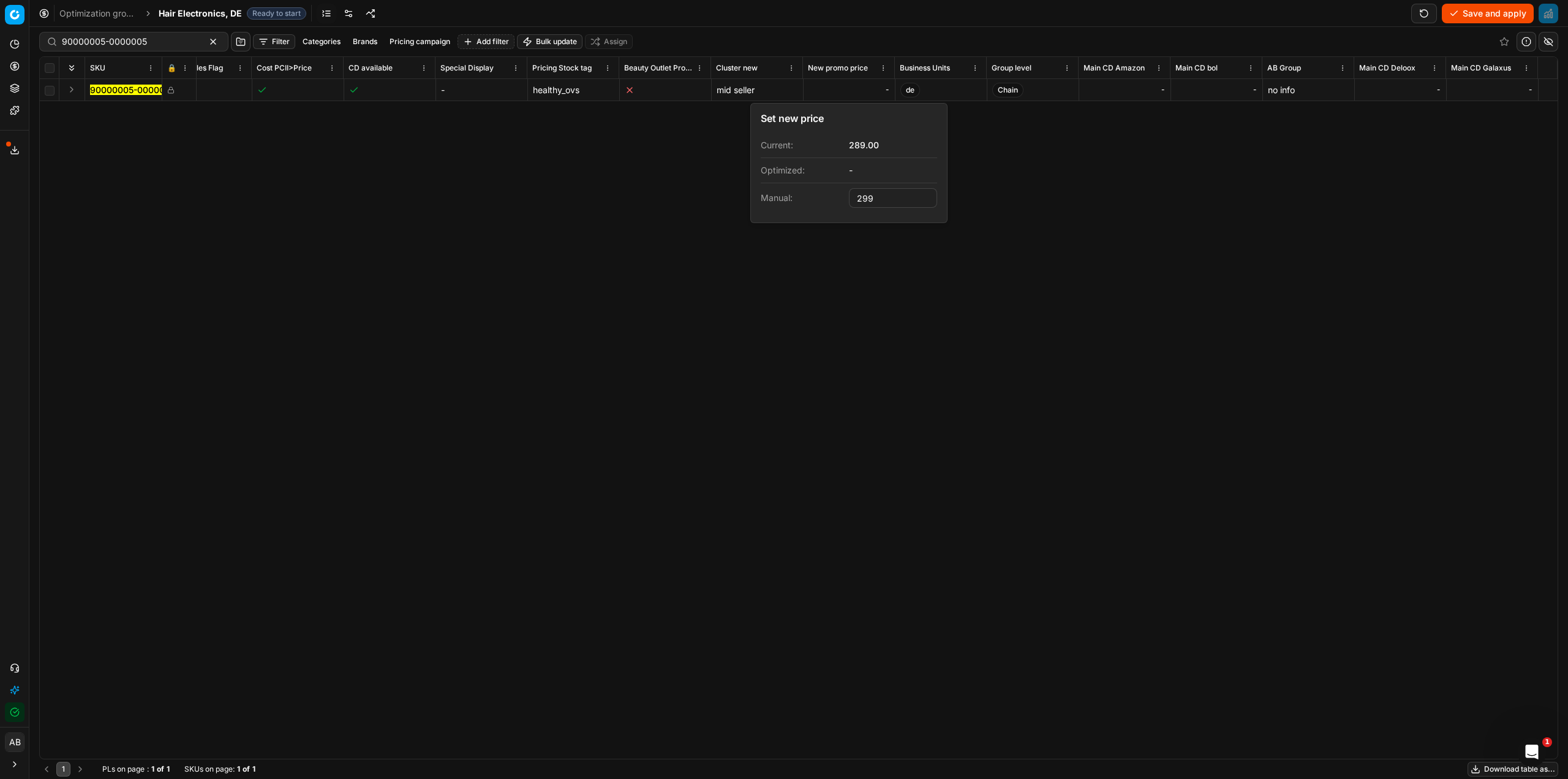
type input "299.00"
click at [1100, 259] on div "SKU 🔒 Product line ID Title Product line name Cost PCII cost RRP CD min Price C…" at bounding box center [799, 408] width 1519 height 701
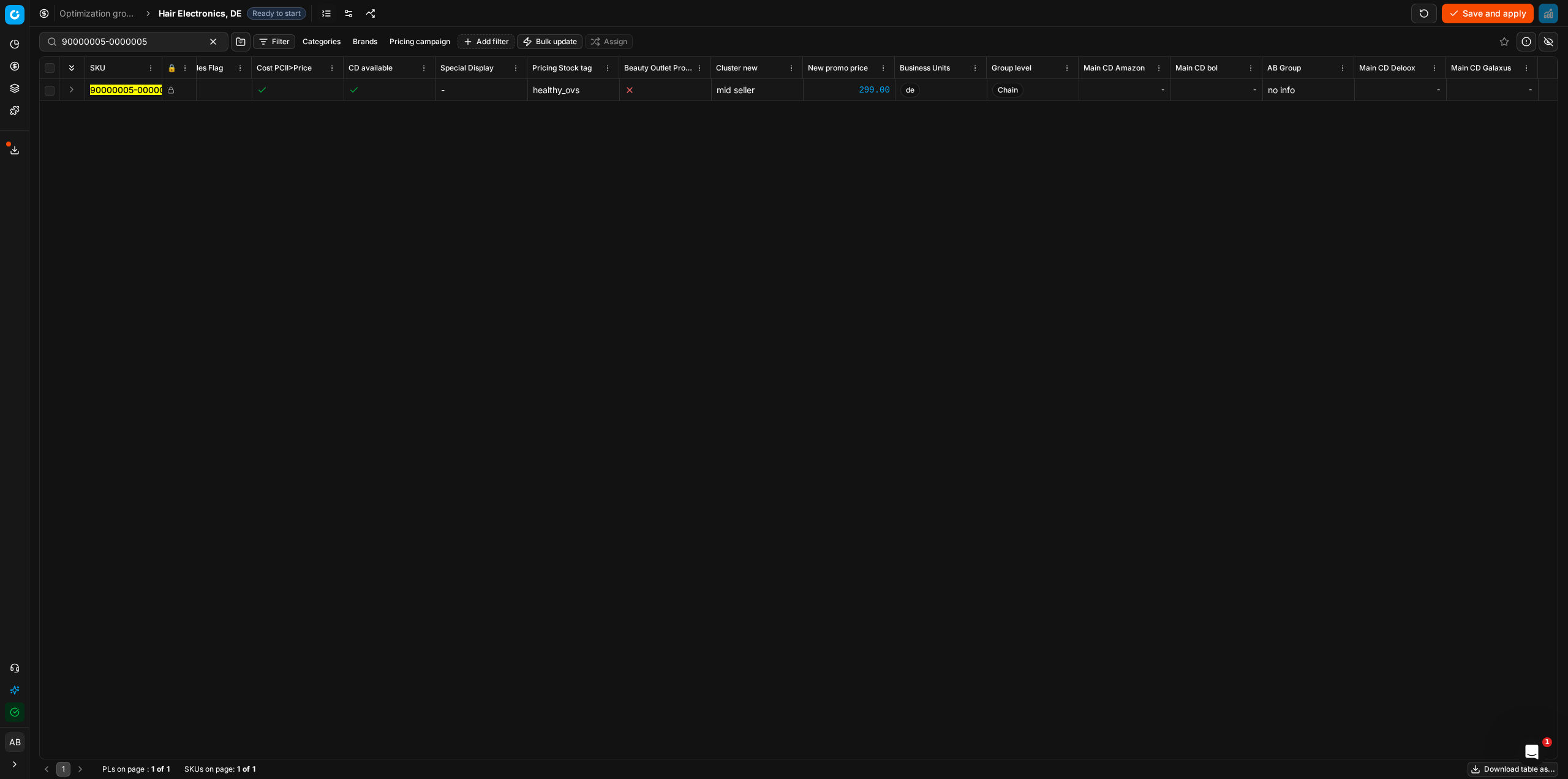
click at [1468, 11] on button "Save and apply" at bounding box center [1488, 14] width 92 height 19
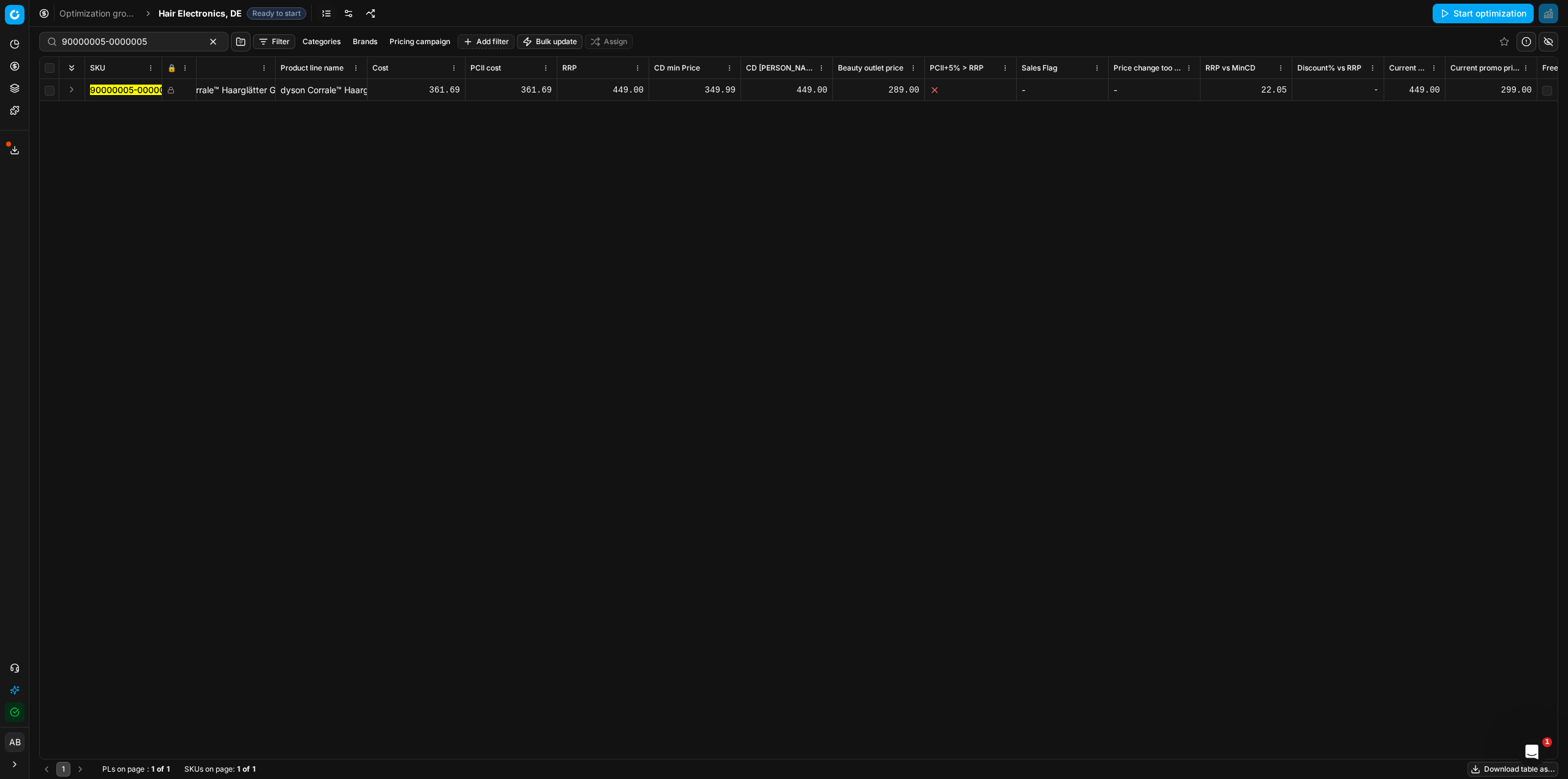
scroll to position [0, 133]
click at [84, 92] on link "Optimization groups" at bounding box center [117, 89] width 142 height 17
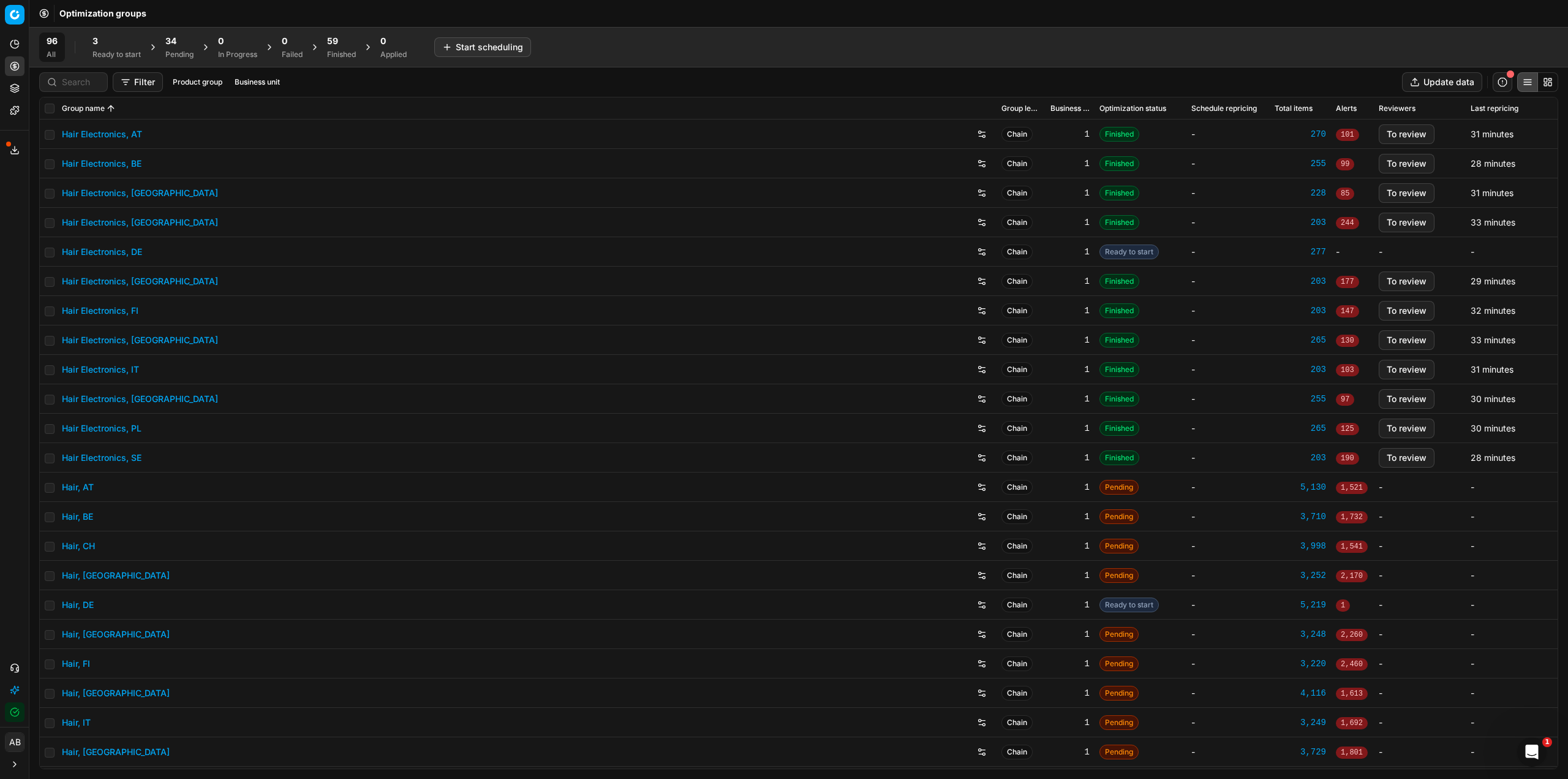
click at [172, 47] on div "34 Pending" at bounding box center [179, 47] width 28 height 24
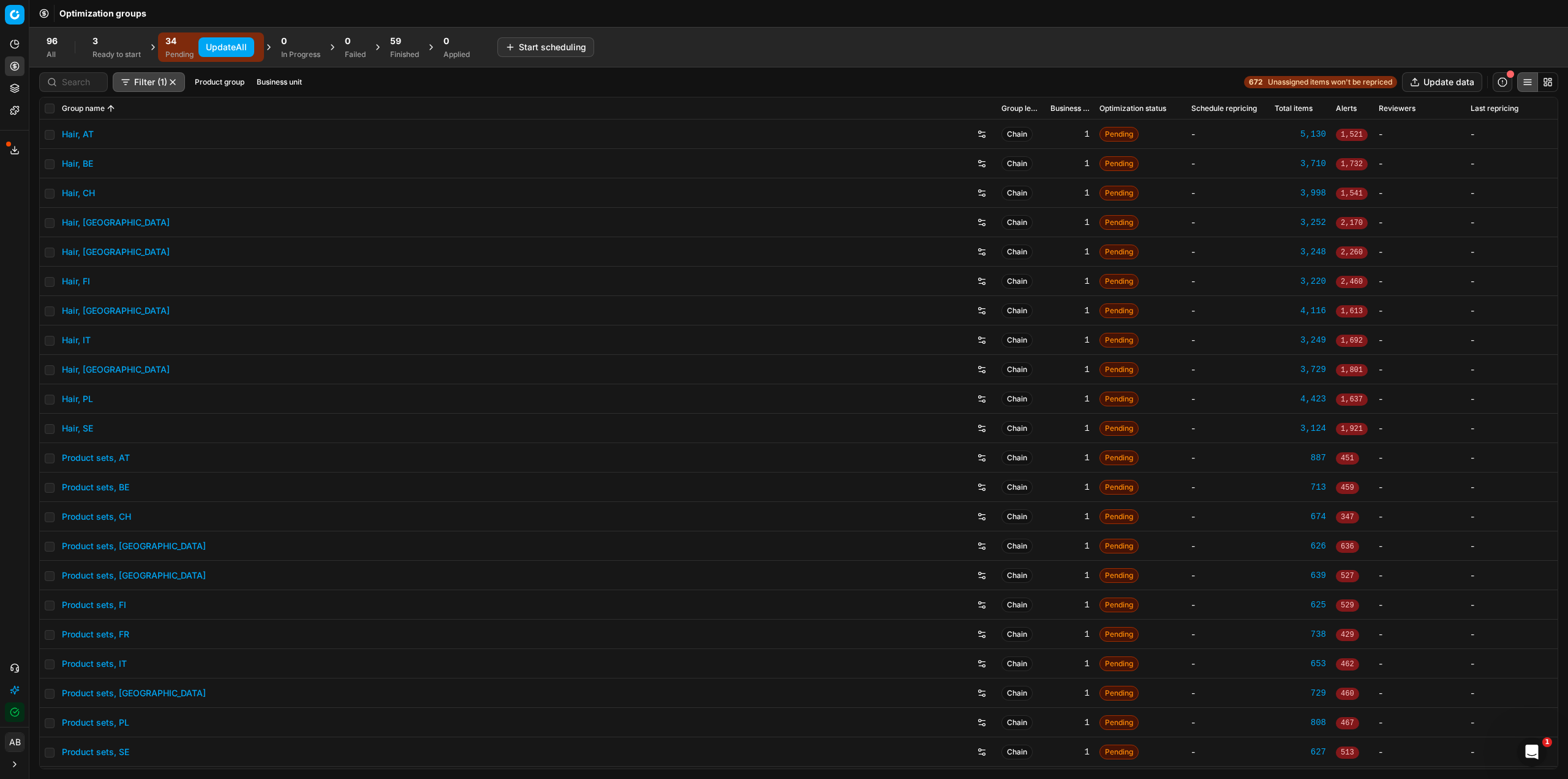
click at [234, 51] on button "Update All" at bounding box center [227, 47] width 56 height 19
